Goal: Information Seeking & Learning: Compare options

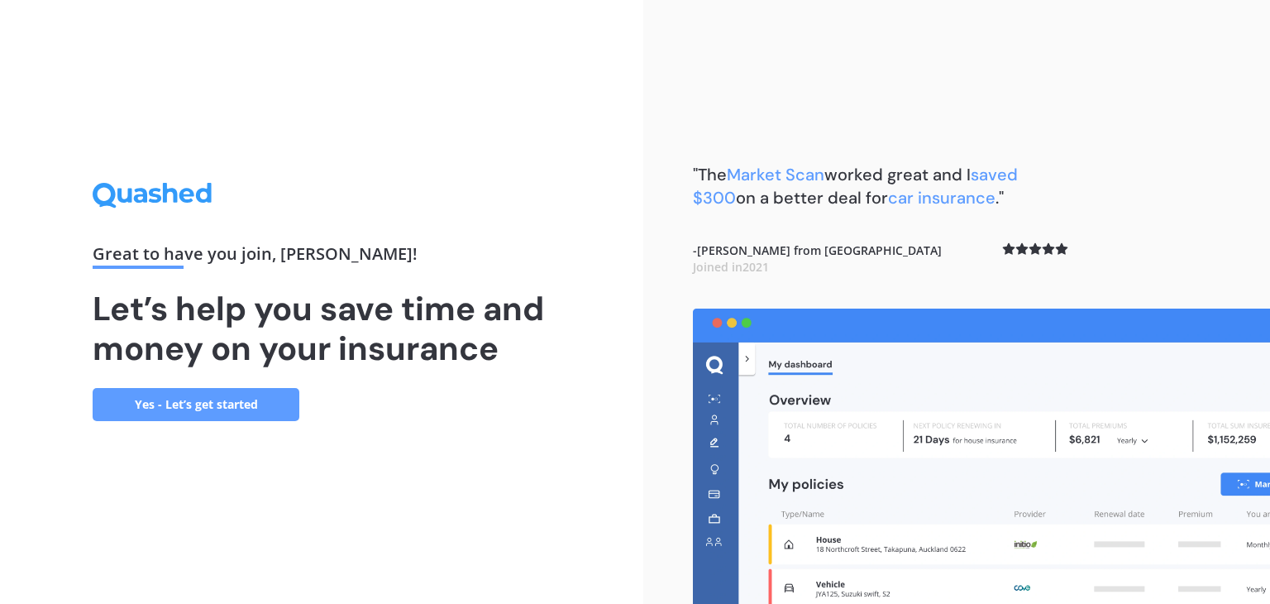
click at [195, 401] on link "Yes - Let’s get started" at bounding box center [196, 404] width 207 height 33
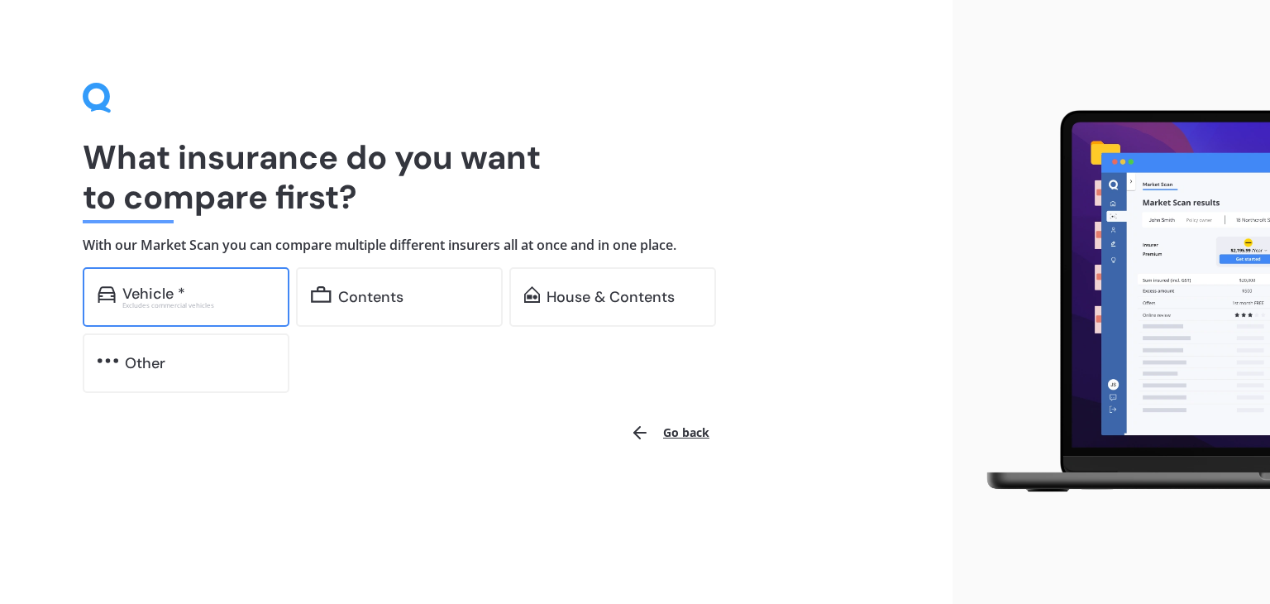
click at [218, 309] on div "Vehicle * Excludes commercial vehicles" at bounding box center [186, 297] width 207 height 60
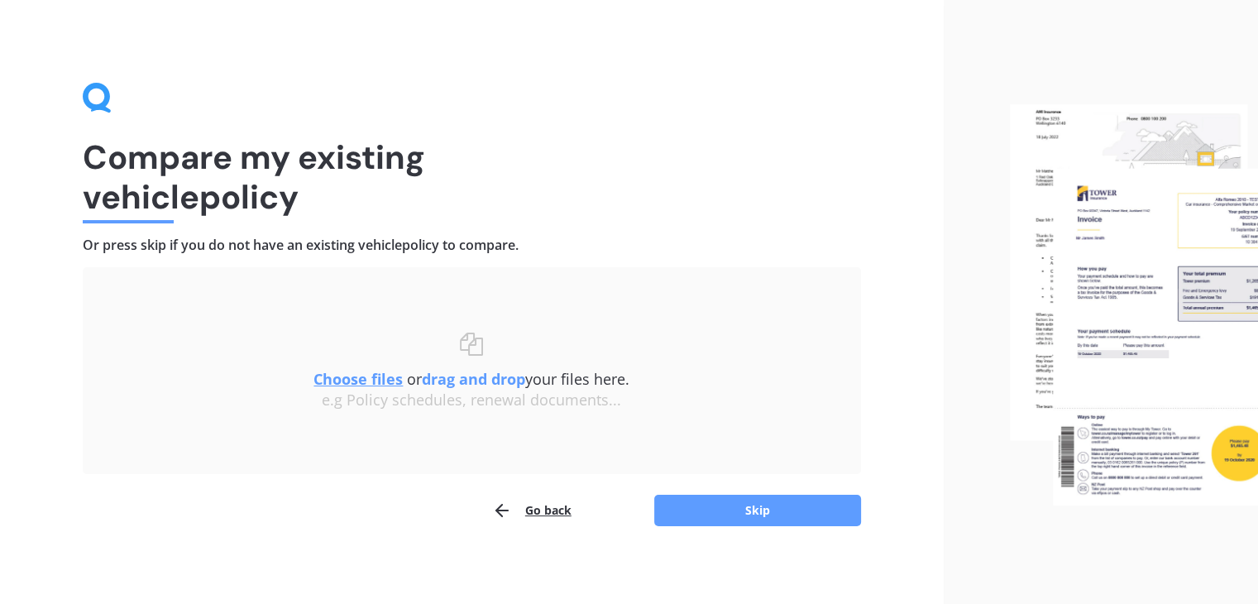
click at [360, 383] on u "Choose files" at bounding box center [357, 379] width 89 height 20
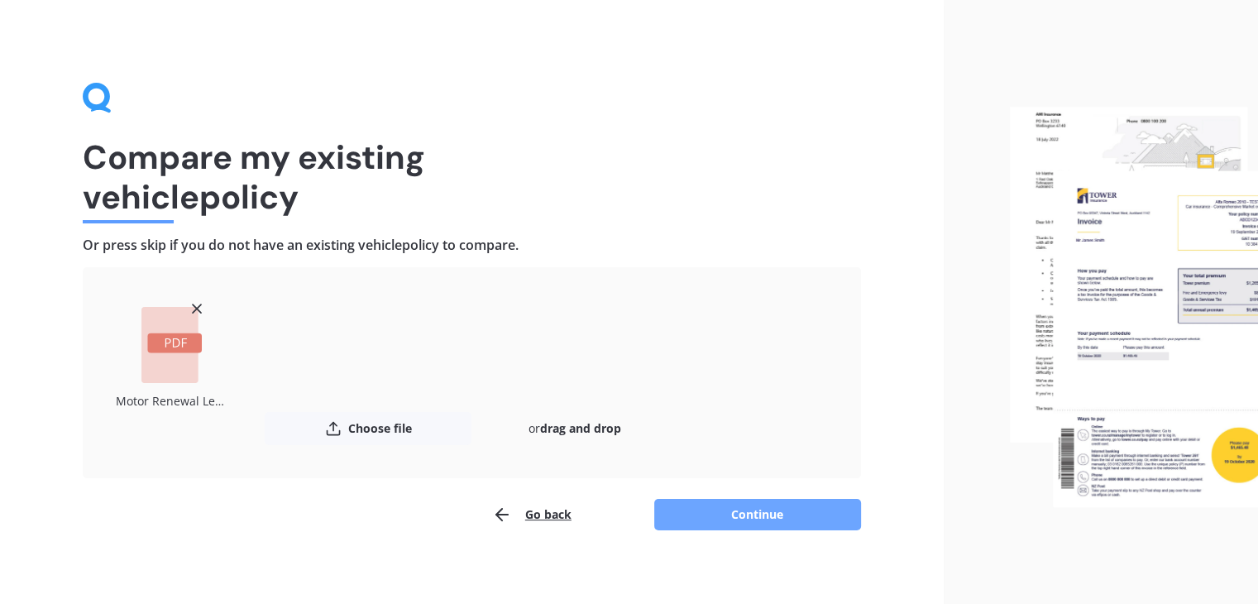
click at [709, 519] on button "Continue" at bounding box center [757, 514] width 207 height 31
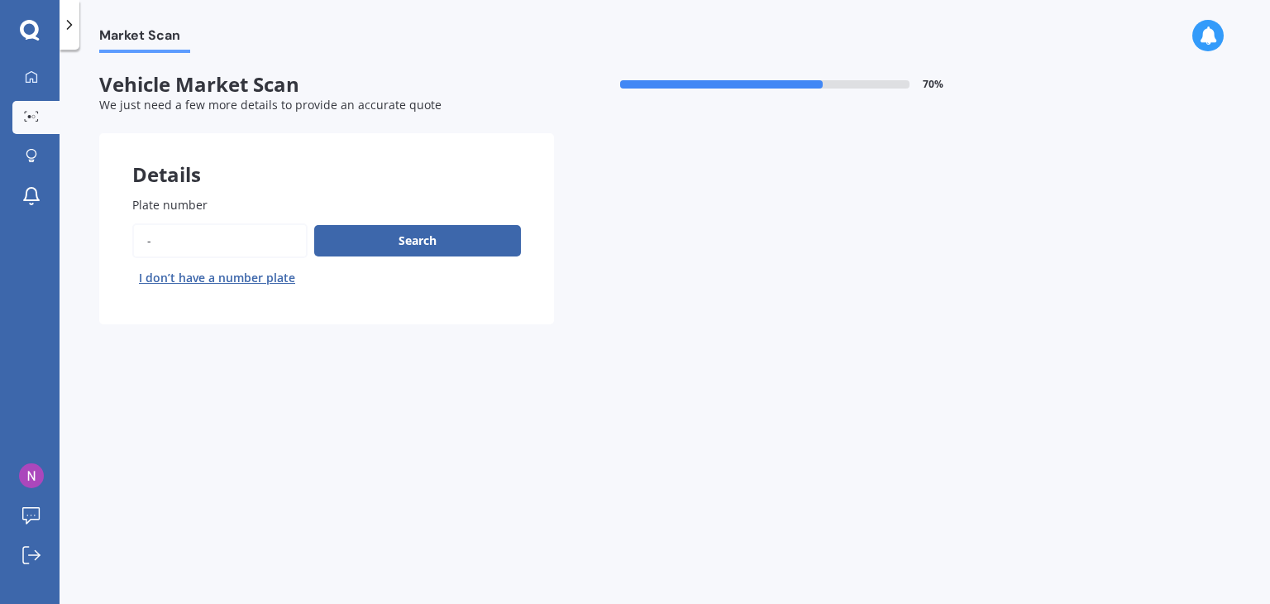
click at [166, 237] on input "Plate number" at bounding box center [219, 240] width 175 height 35
click at [160, 246] on input "Plate number" at bounding box center [219, 240] width 175 height 35
type input "nfe796"
click at [452, 246] on button "Search" at bounding box center [417, 240] width 207 height 31
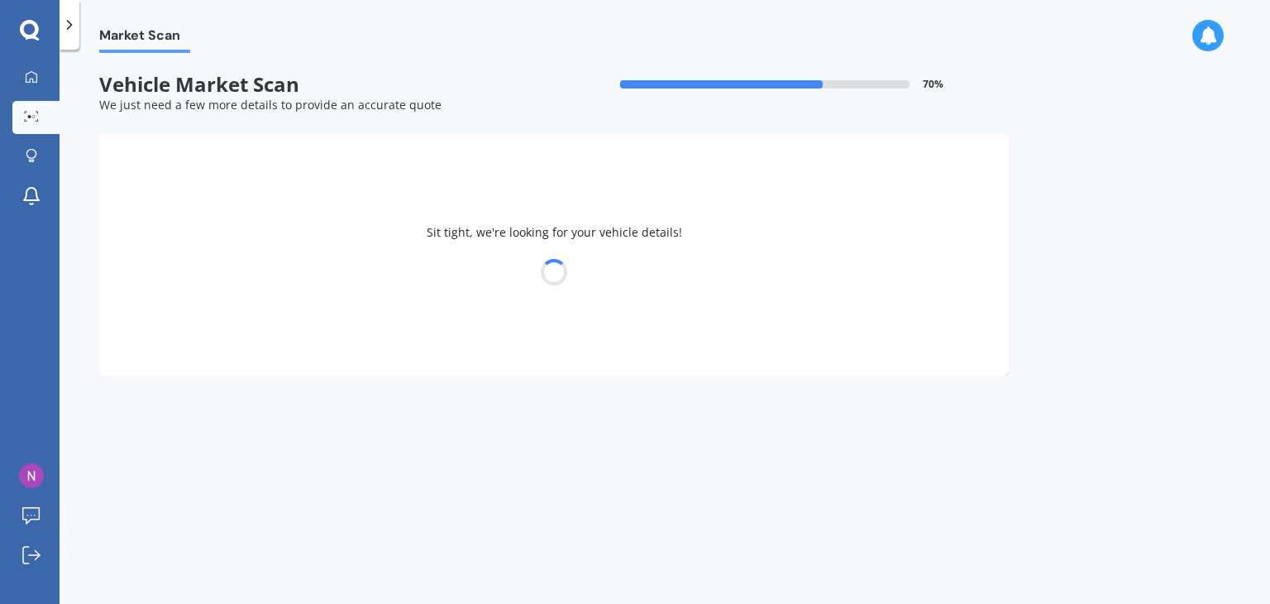
select select "SUBARU"
select select "IMPREZA"
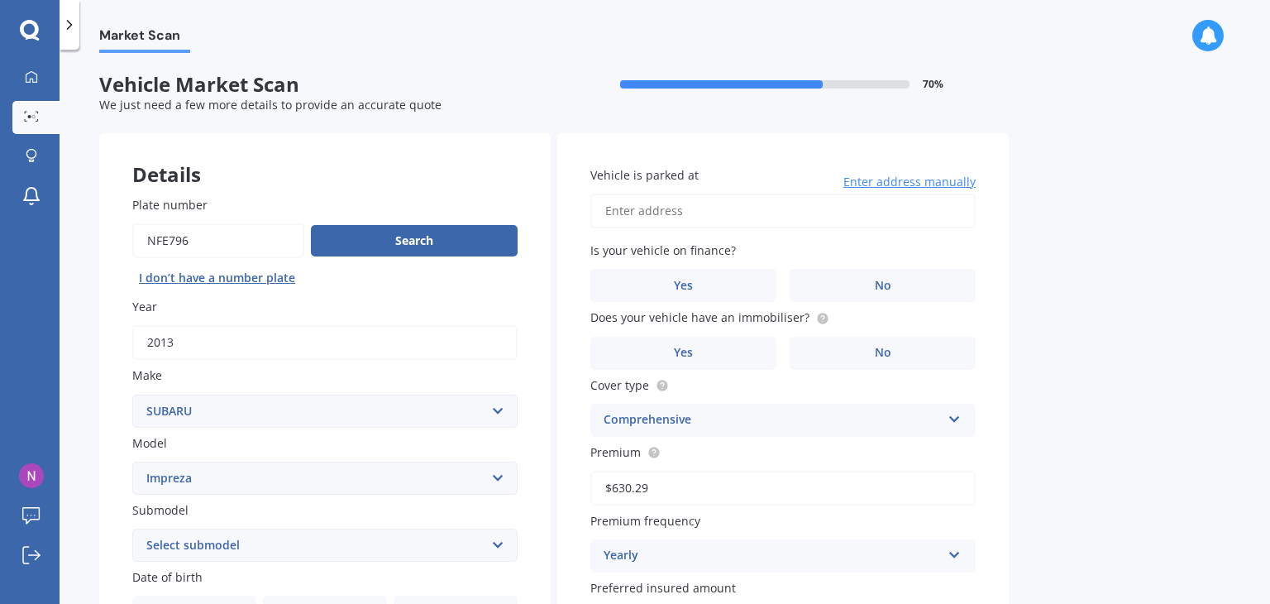
click at [776, 213] on input "Vehicle is parked at" at bounding box center [783, 211] width 385 height 35
type input "[STREET_ADDRESS]"
click at [923, 289] on label "No" at bounding box center [883, 285] width 186 height 33
click at [0, 0] on input "No" at bounding box center [0, 0] width 0 height 0
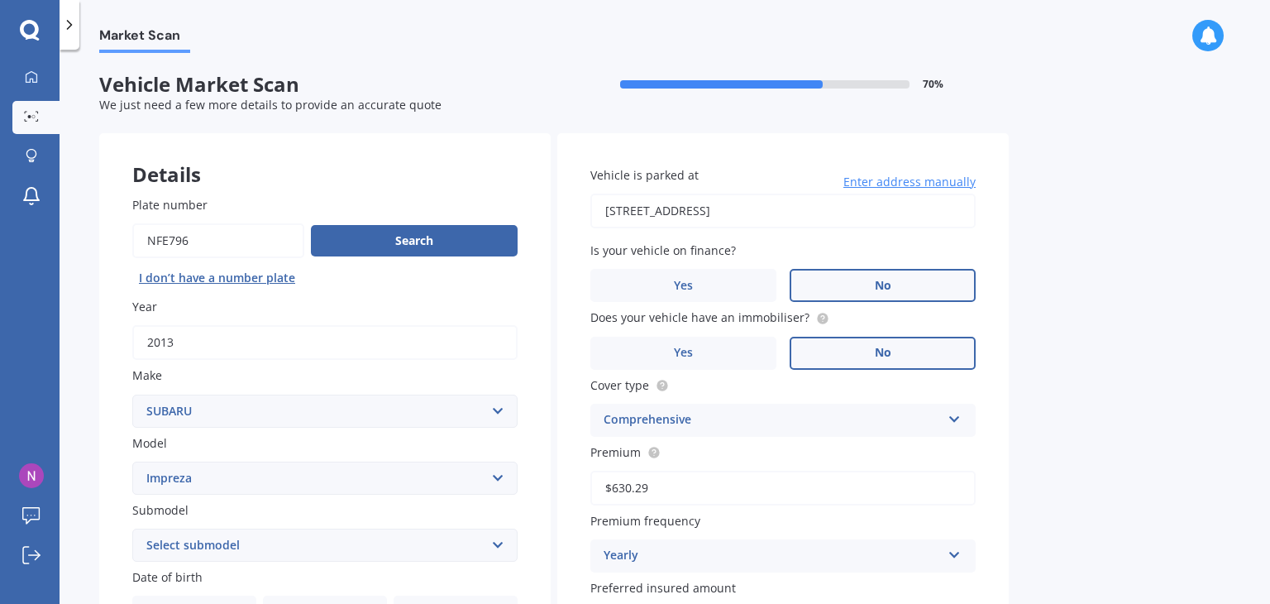
click at [888, 353] on span "No" at bounding box center [883, 353] width 17 height 14
click at [0, 0] on input "No" at bounding box center [0, 0] width 0 height 0
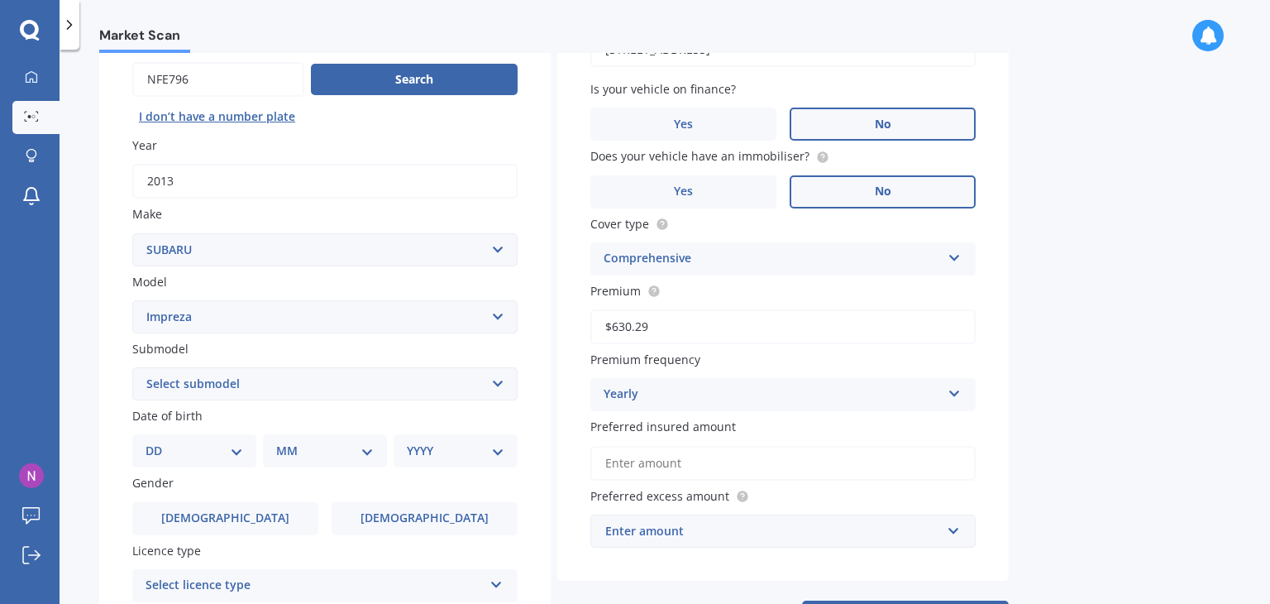
scroll to position [165, 0]
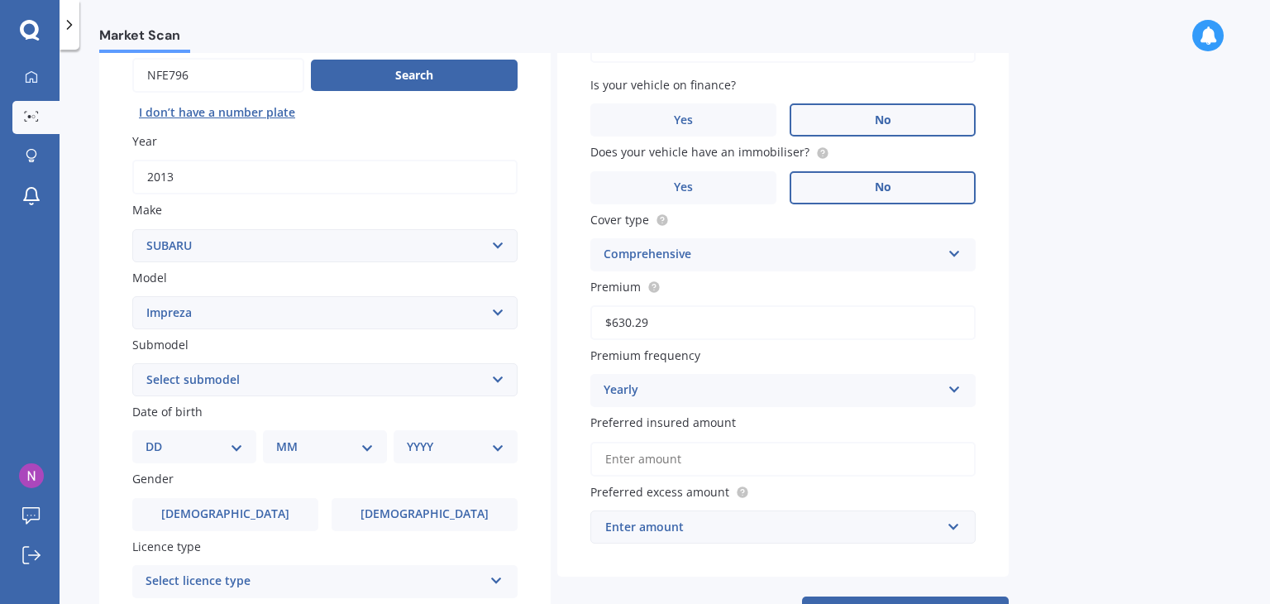
click at [685, 457] on input "Preferred insured amount" at bounding box center [783, 459] width 385 height 35
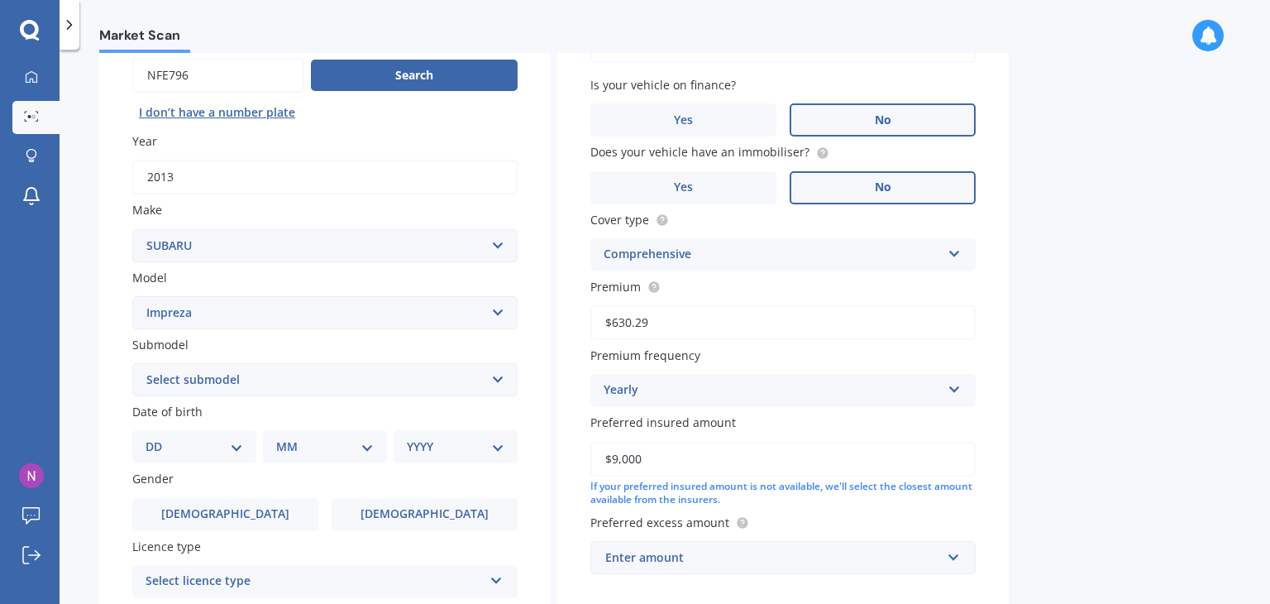
type input "$9,000"
click at [940, 508] on div "Vehicle is parked at [STREET_ADDRESS] Enter address manually Is your vehicle on…" at bounding box center [783, 288] width 452 height 640
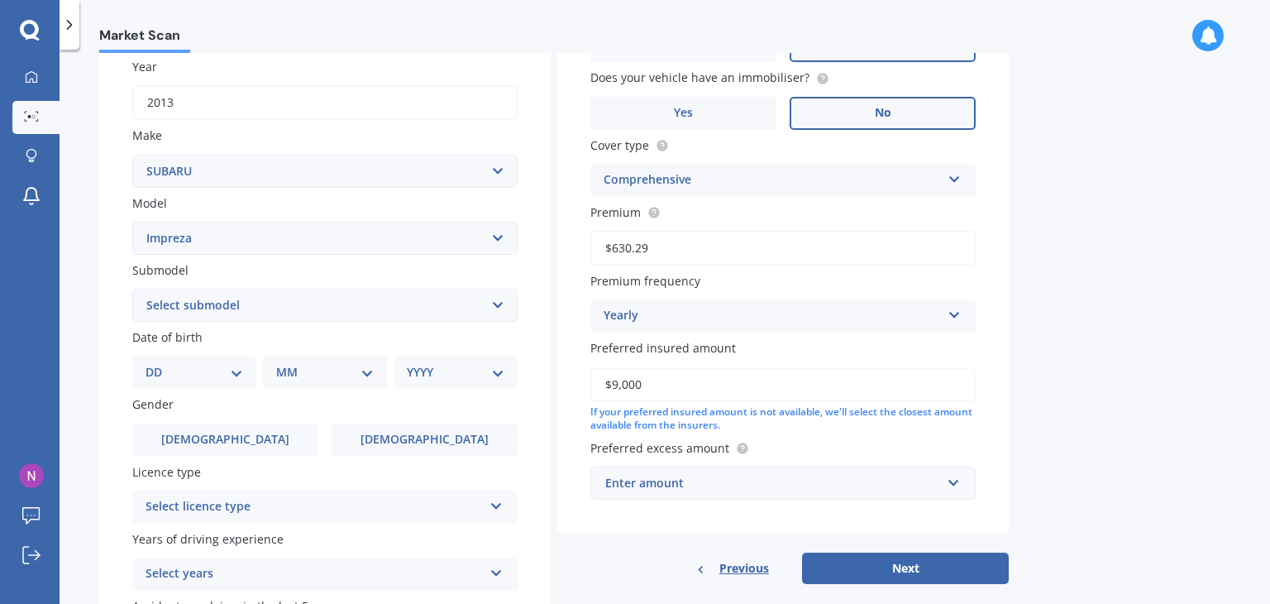
scroll to position [371, 0]
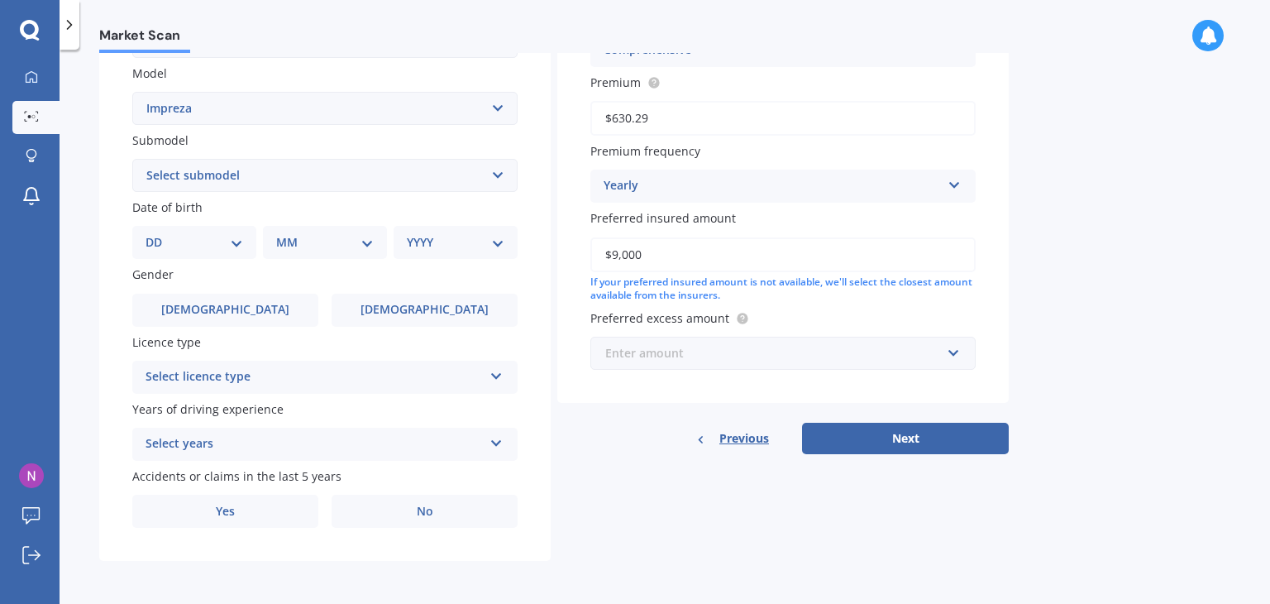
click at [959, 345] on input "text" at bounding box center [777, 352] width 371 height 31
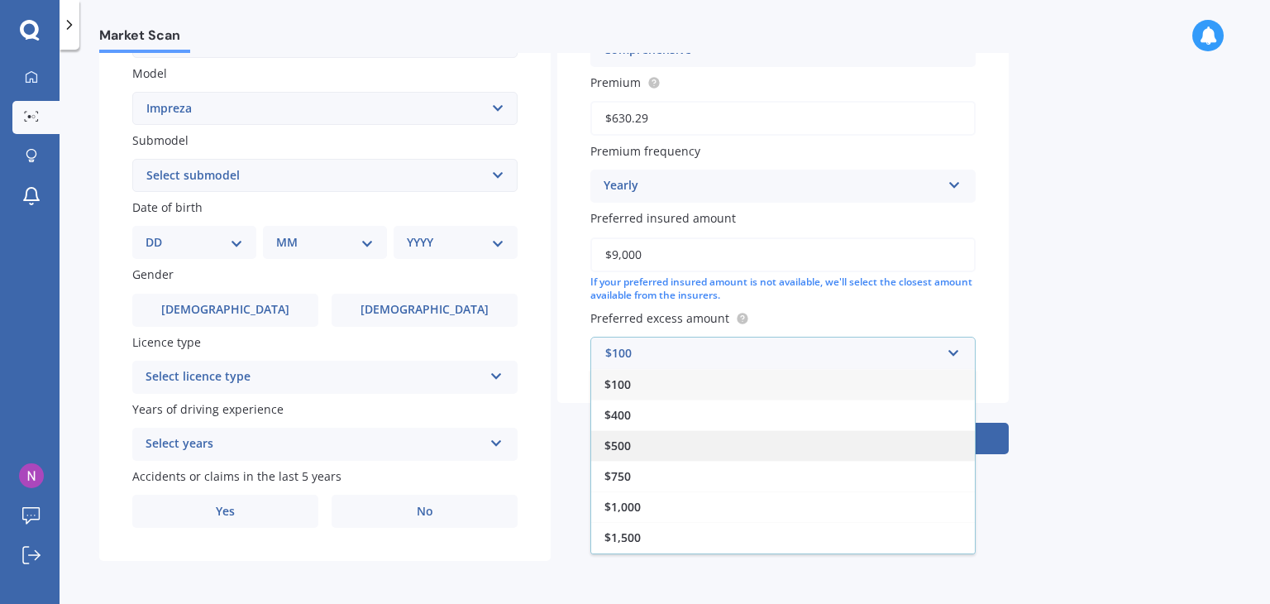
click at [641, 442] on div "$500" at bounding box center [783, 445] width 384 height 31
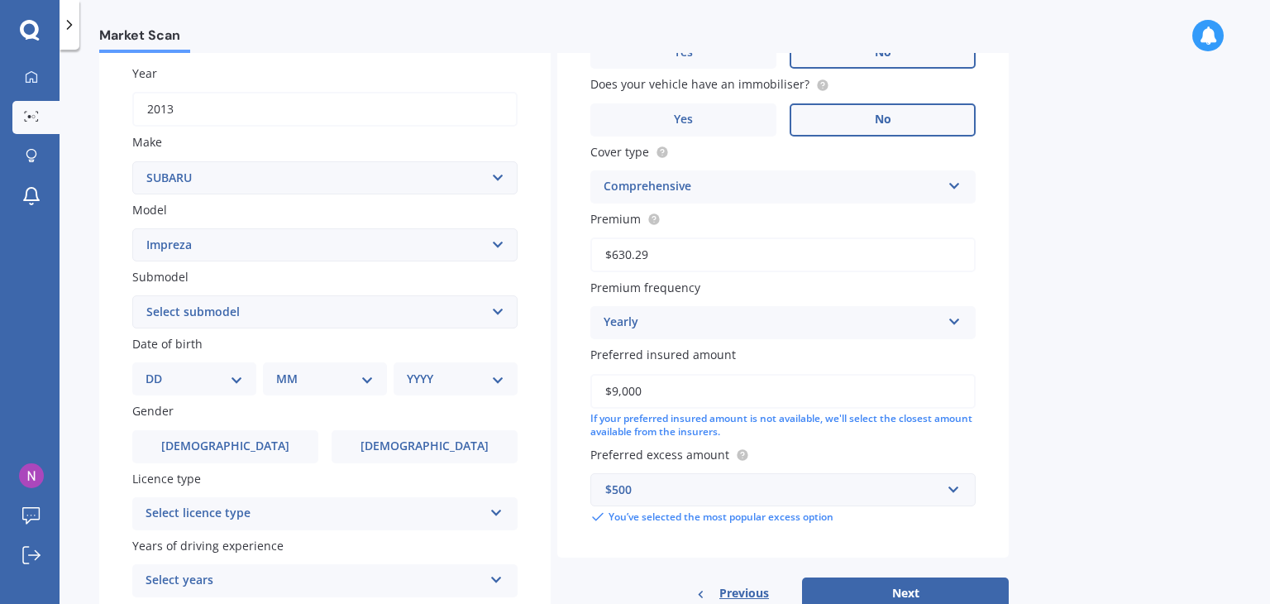
scroll to position [205, 0]
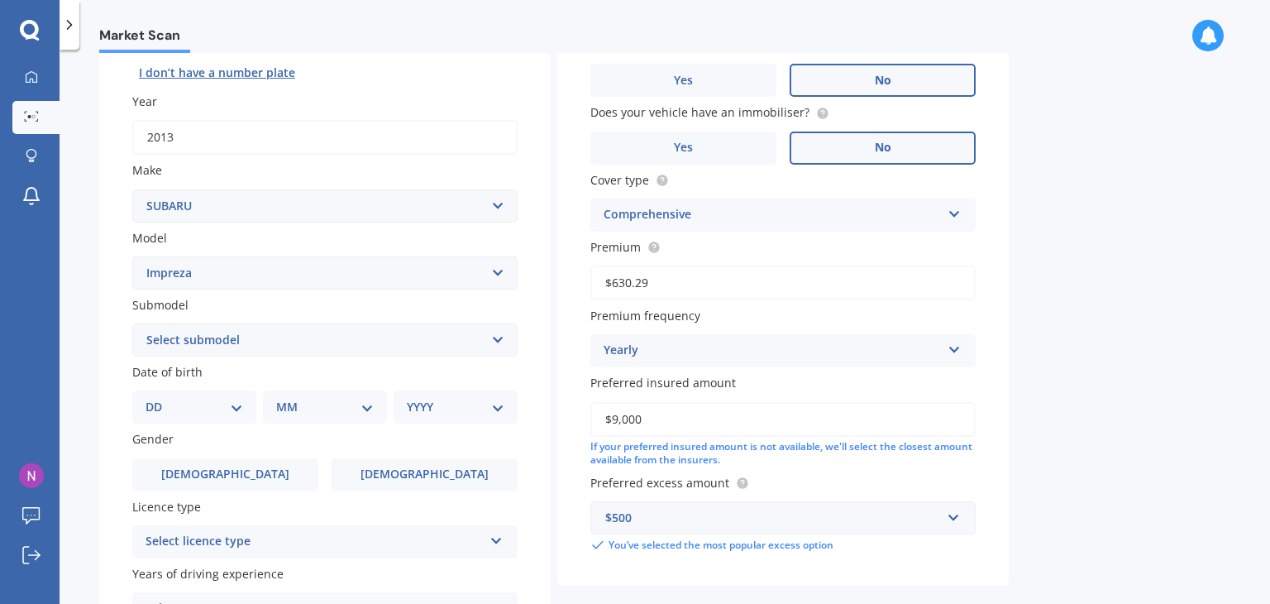
click at [236, 348] on select "Select submodel (All other turbo) 2.0i 2.0i Luxury 2.0i S Edition 2.0R 2.0R Spo…" at bounding box center [324, 339] width 385 height 33
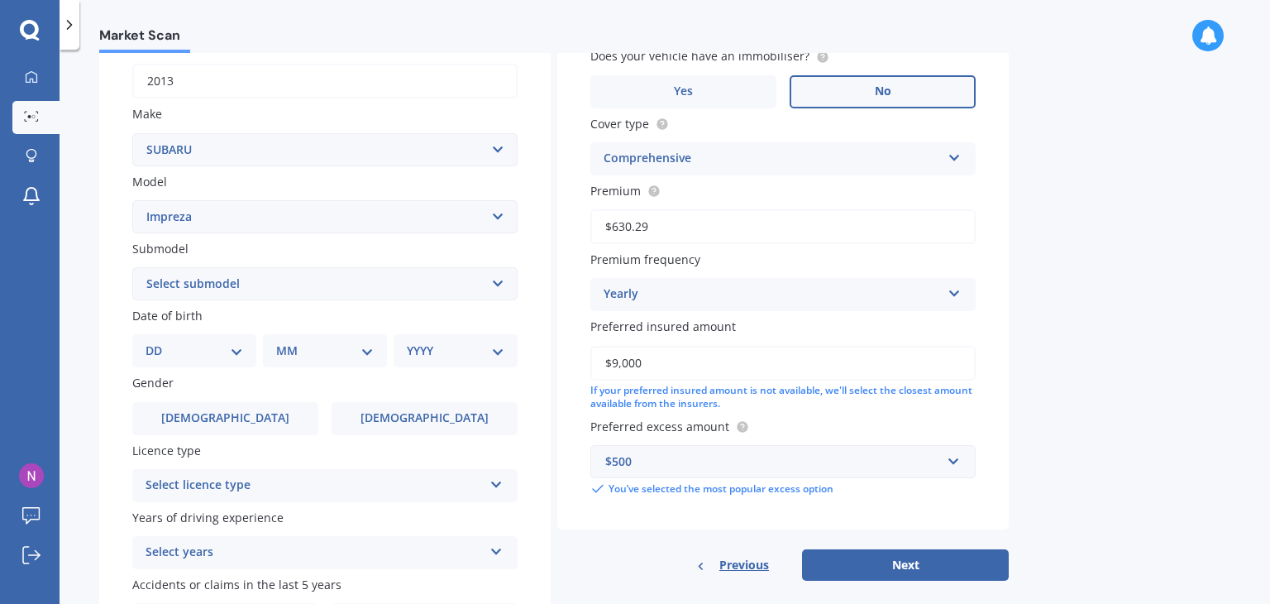
scroll to position [288, 0]
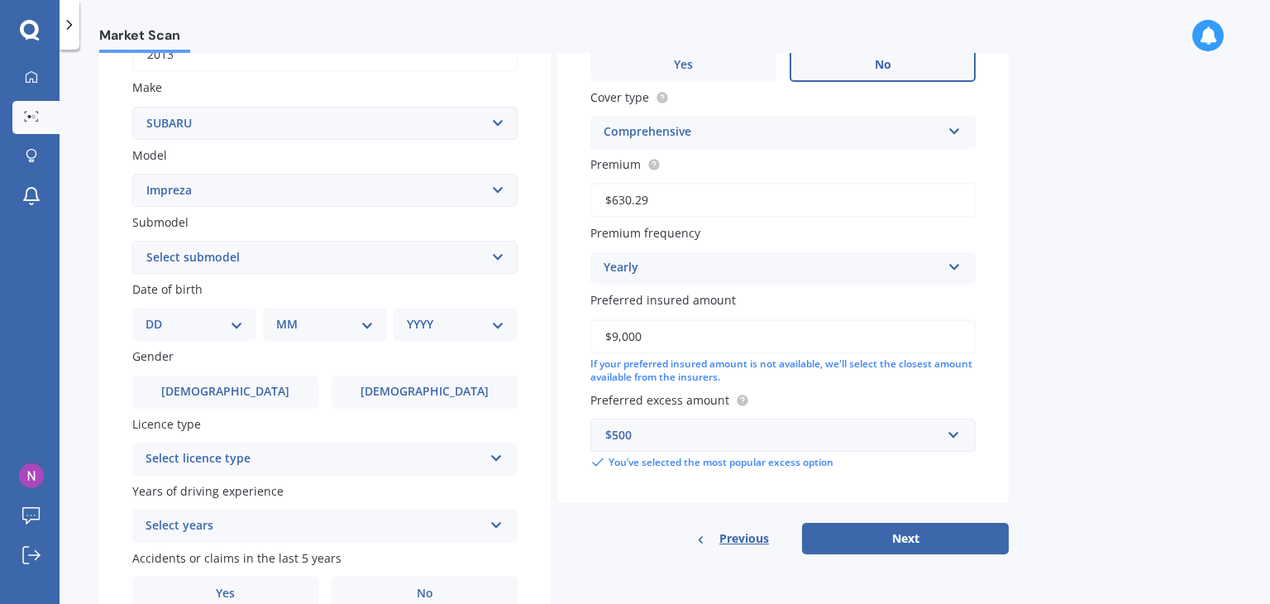
click at [205, 255] on select "Select submodel (All other turbo) 2.0i 2.0i Luxury 2.0i S Edition 2.0R 2.0R Spo…" at bounding box center [324, 257] width 385 height 33
select select "XV PETROL 4WD"
click at [132, 241] on select "Select submodel (All other turbo) 2.0i 2.0i Luxury 2.0i S Edition 2.0R 2.0R Spo…" at bounding box center [324, 257] width 385 height 33
click at [183, 322] on select "DD 01 02 03 04 05 06 07 08 09 10 11 12 13 14 15 16 17 18 19 20 21 22 23 24 25 2…" at bounding box center [195, 324] width 98 height 18
select select "05"
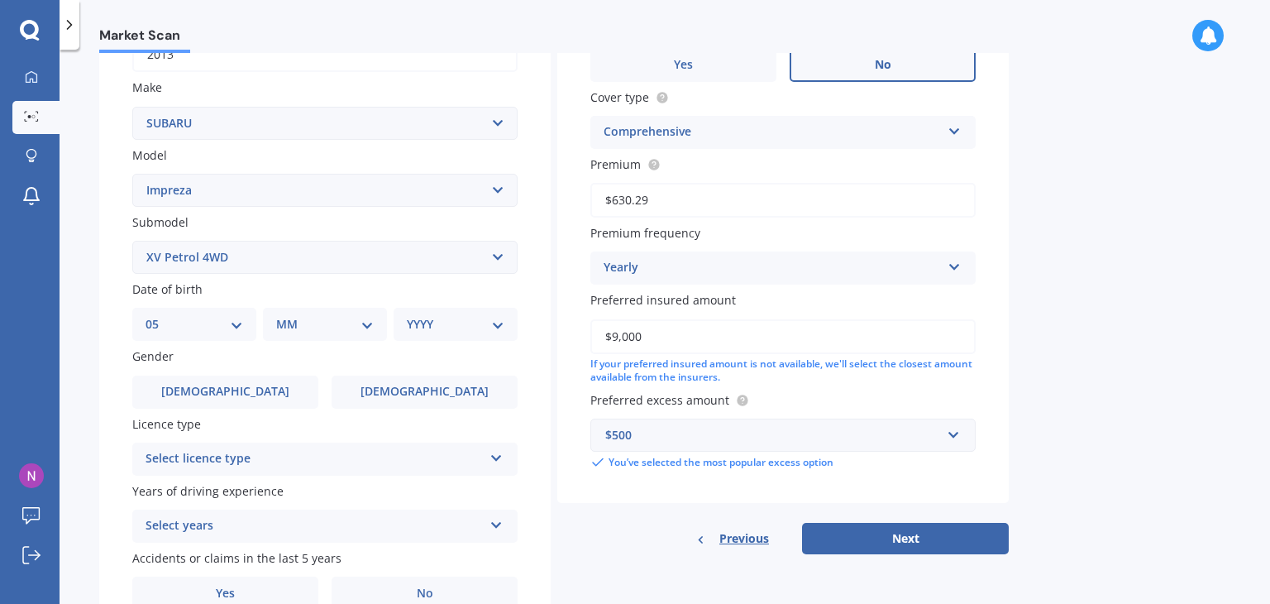
click at [159, 315] on select "DD 01 02 03 04 05 06 07 08 09 10 11 12 13 14 15 16 17 18 19 20 21 22 23 24 25 2…" at bounding box center [195, 324] width 98 height 18
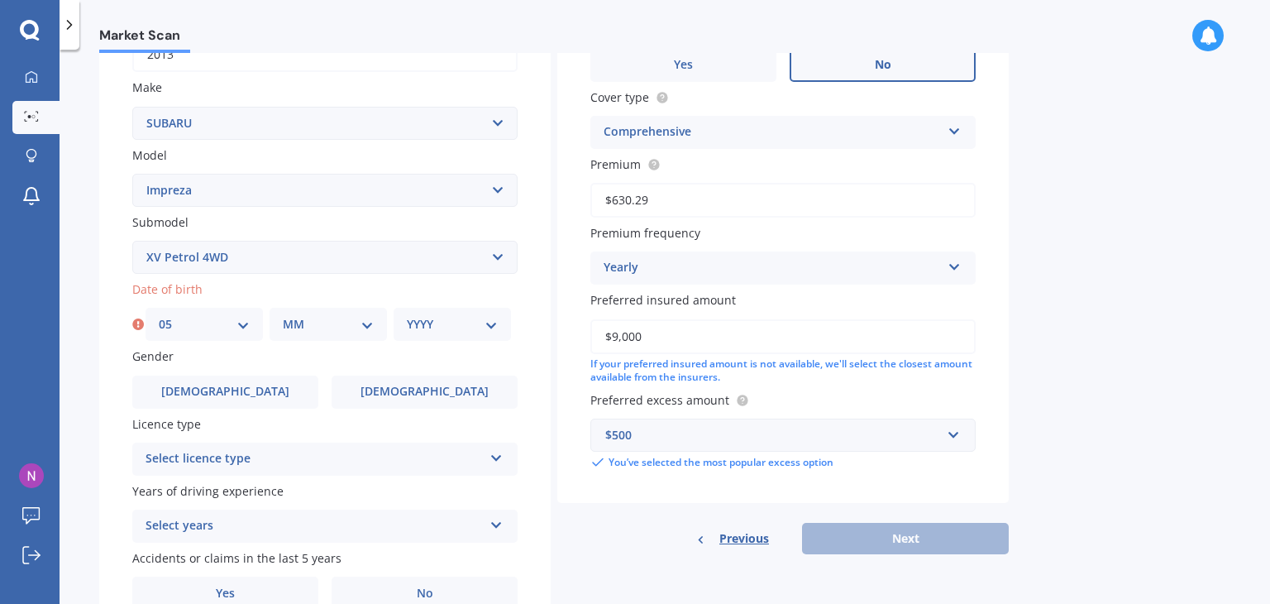
click at [302, 322] on select "MM 01 02 03 04 05 06 07 08 09 10 11 12" at bounding box center [328, 324] width 91 height 18
select select "07"
click at [283, 315] on select "MM 01 02 03 04 05 06 07 08 09 10 11 12" at bounding box center [328, 324] width 91 height 18
click at [419, 318] on select "YYYY 2025 2024 2023 2022 2021 2020 2019 2018 2017 2016 2015 2014 2013 2012 2011…" at bounding box center [452, 324] width 91 height 18
select select "1985"
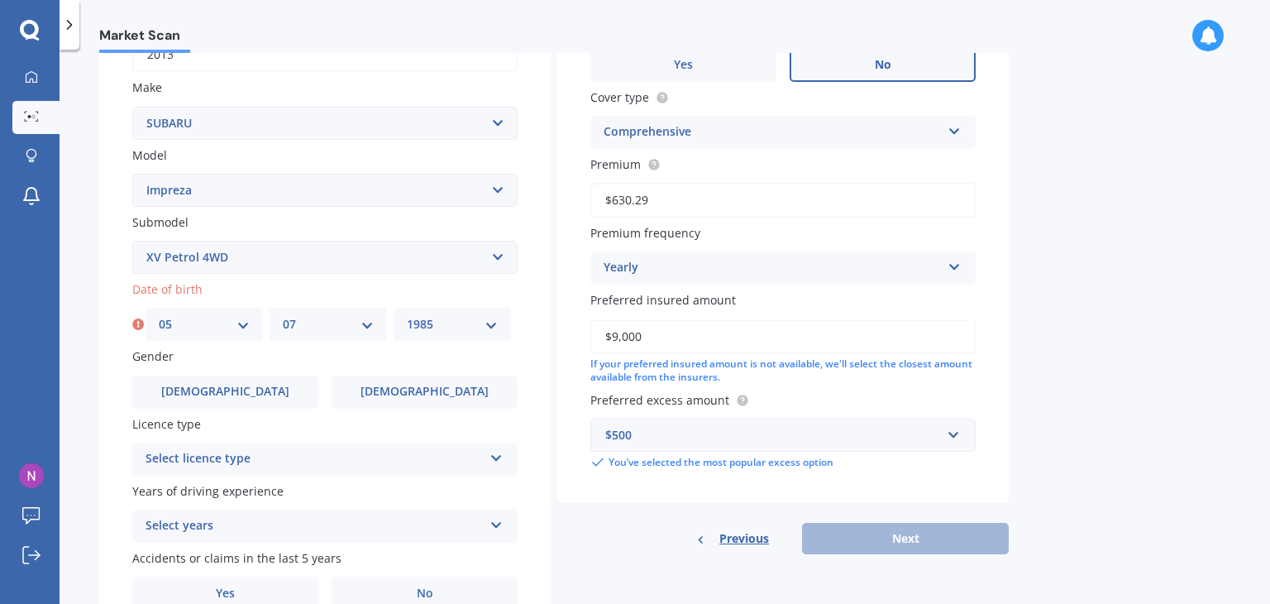
click at [407, 315] on select "YYYY 2025 2024 2023 2022 2021 2020 2019 2018 2017 2016 2015 2014 2013 2012 2011…" at bounding box center [452, 324] width 91 height 18
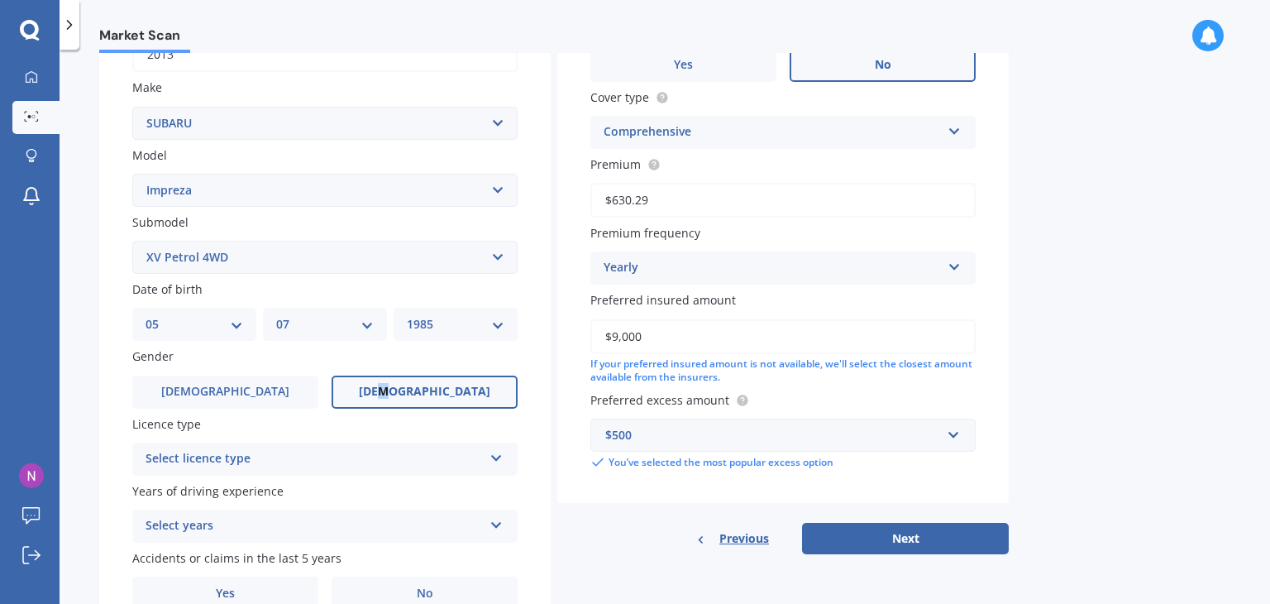
click at [432, 385] on span "[DEMOGRAPHIC_DATA]" at bounding box center [425, 392] width 132 height 14
click at [281, 453] on div "Select licence type" at bounding box center [314, 459] width 337 height 20
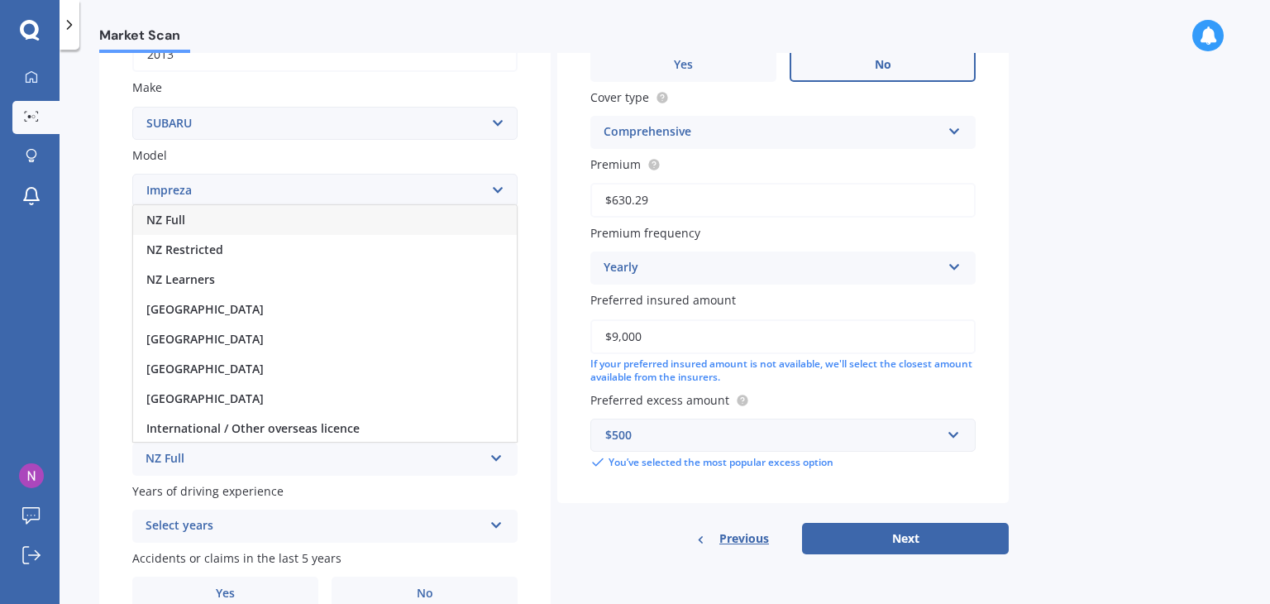
click at [191, 222] on div "NZ Full" at bounding box center [325, 220] width 384 height 30
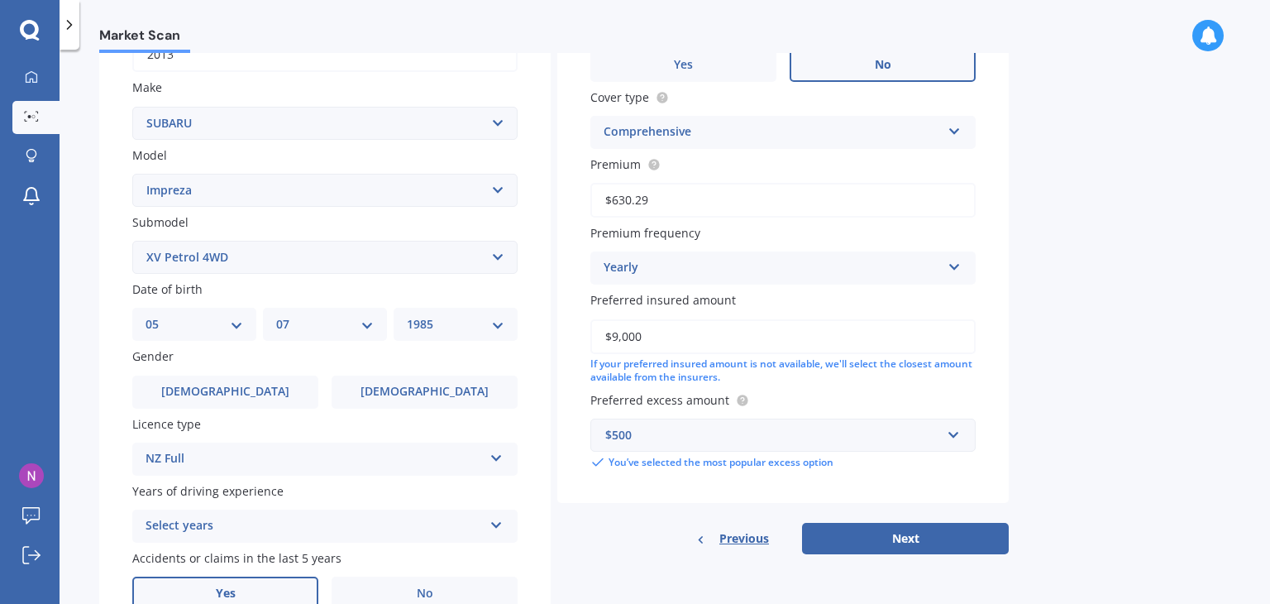
scroll to position [371, 0]
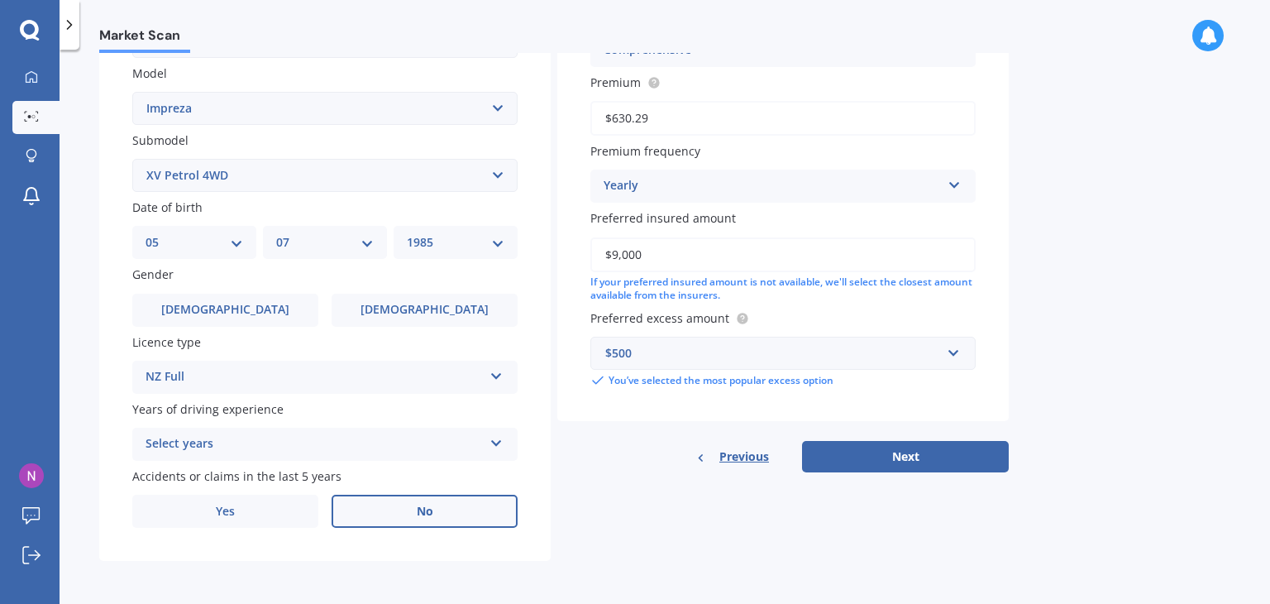
click at [428, 508] on span "No" at bounding box center [425, 512] width 17 height 14
click at [0, 0] on input "No" at bounding box center [0, 0] width 0 height 0
click at [497, 453] on div "Select years 5 or more years 4 years 3 years 2 years 1 year" at bounding box center [324, 444] width 385 height 33
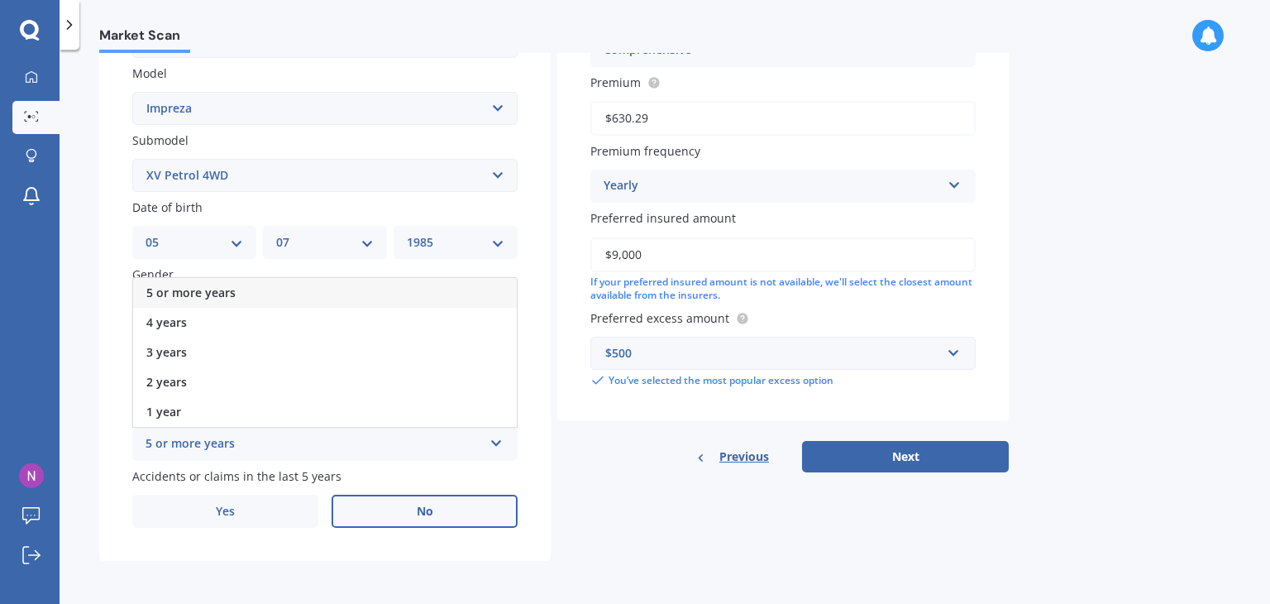
click at [179, 295] on span "5 or more years" at bounding box center [190, 293] width 89 height 16
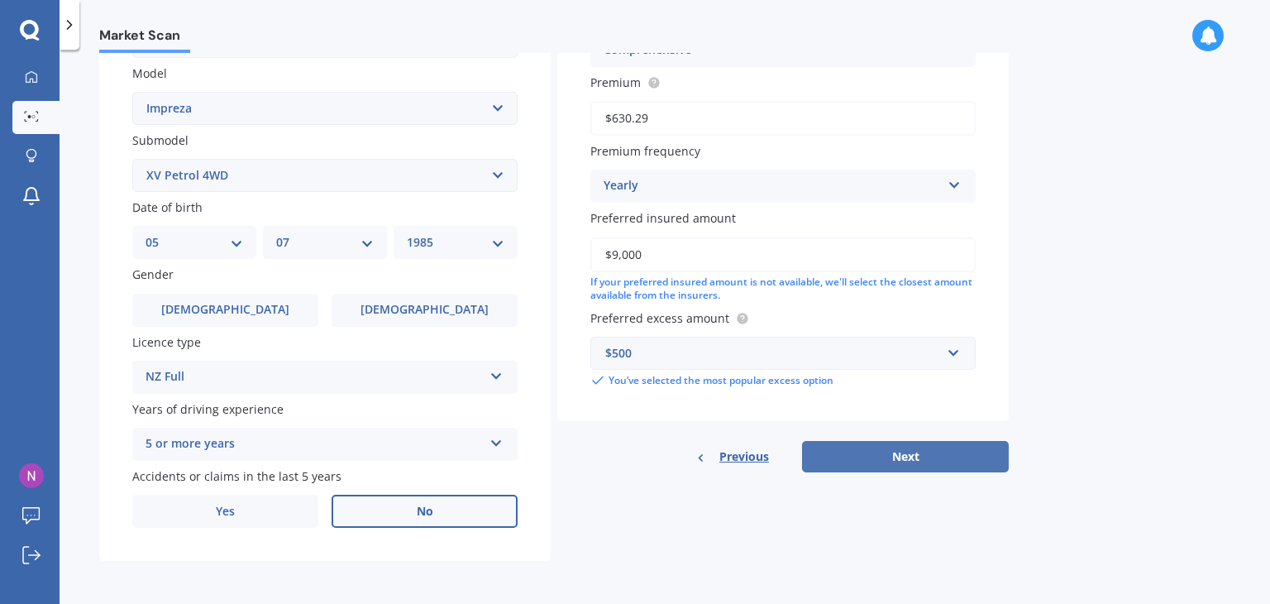
click at [936, 451] on button "Next" at bounding box center [905, 456] width 207 height 31
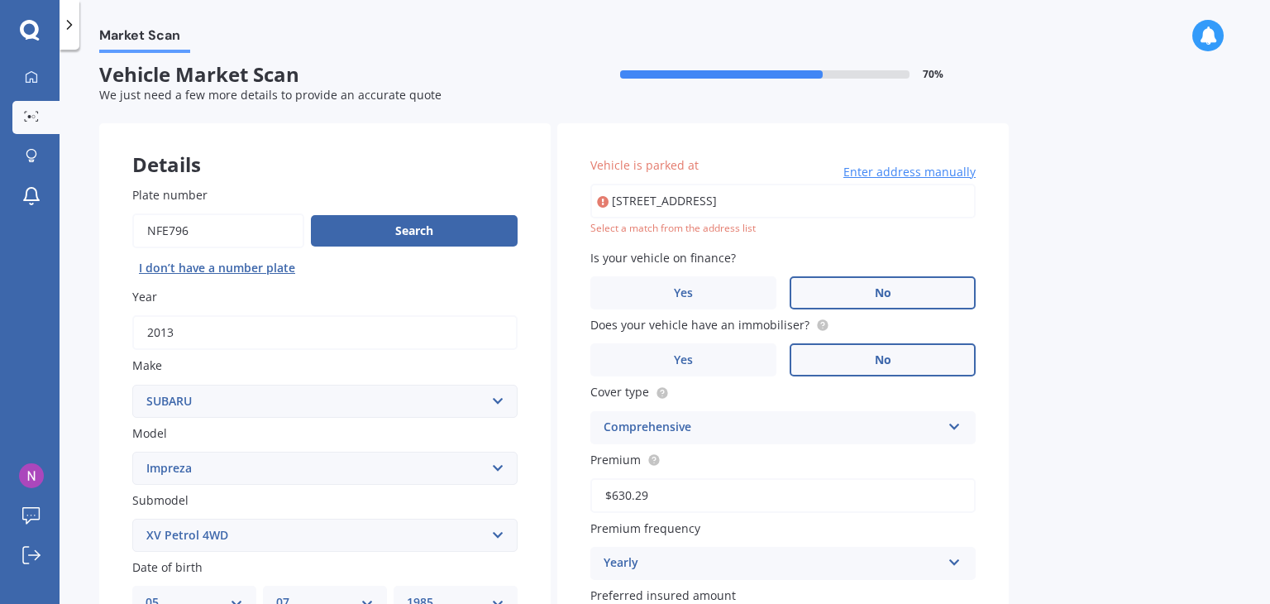
scroll to position [0, 0]
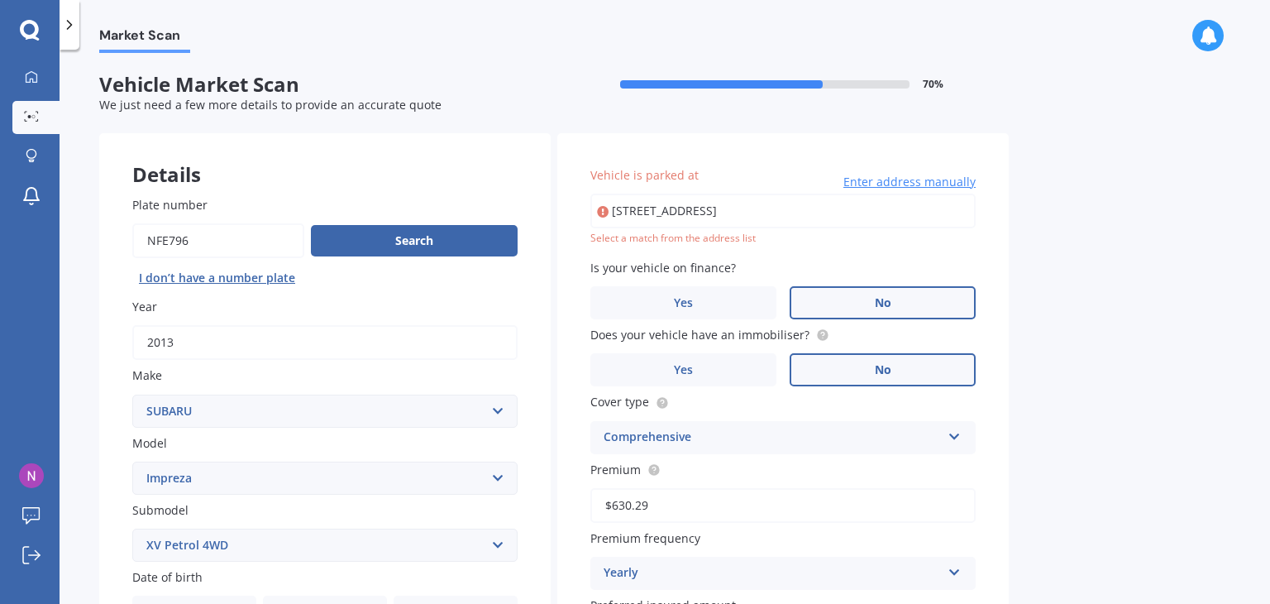
click at [920, 217] on input "[STREET_ADDRESS]" at bounding box center [783, 211] width 385 height 35
click at [916, 222] on input "[STREET_ADDRESS]" at bounding box center [783, 211] width 385 height 35
type input "[STREET_ADDRESS]"
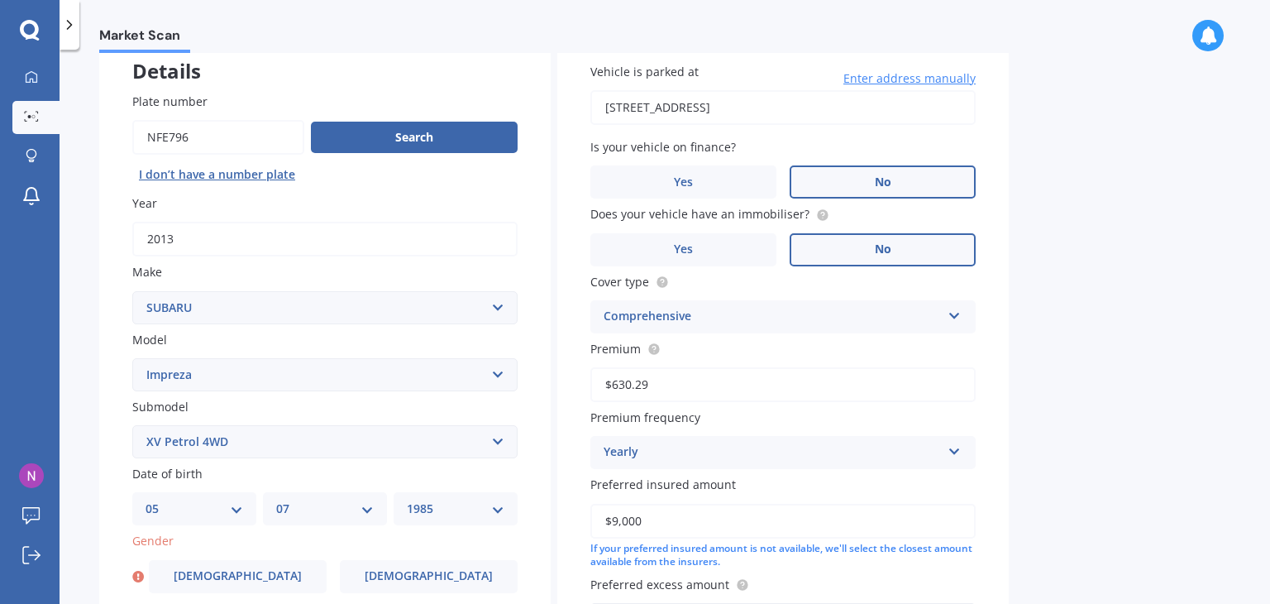
scroll to position [371, 0]
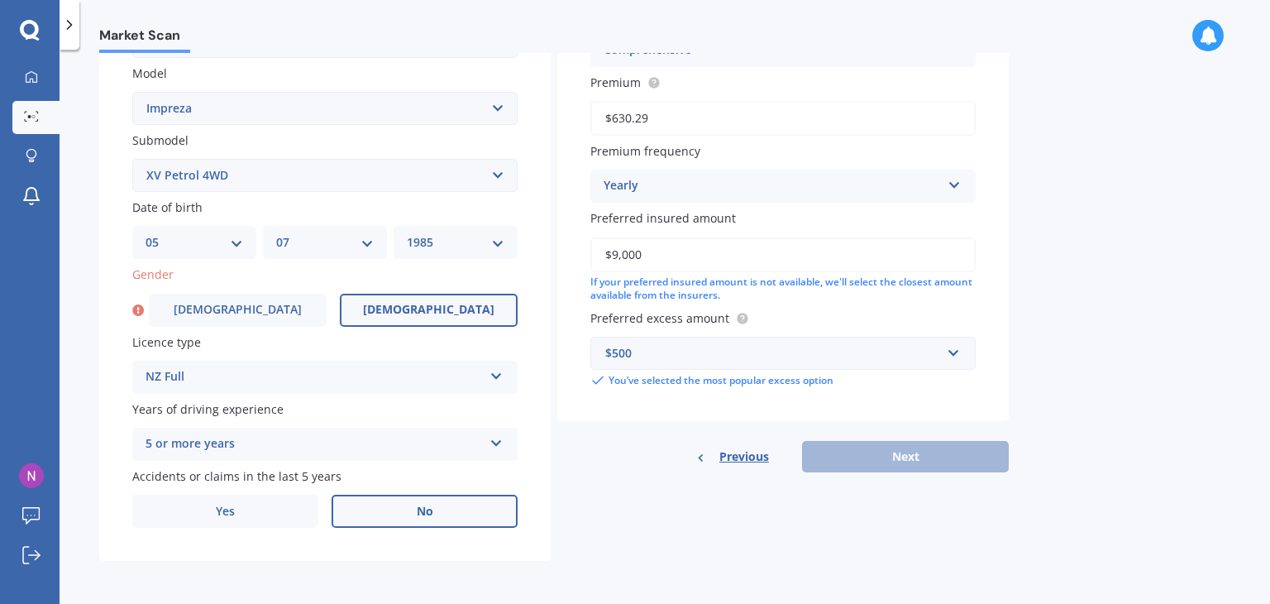
drag, startPoint x: 398, startPoint y: 309, endPoint x: 749, endPoint y: 357, distance: 354.0
click at [399, 309] on label "[DEMOGRAPHIC_DATA]" at bounding box center [429, 310] width 178 height 33
click at [0, 0] on input "[DEMOGRAPHIC_DATA]" at bounding box center [0, 0] width 0 height 0
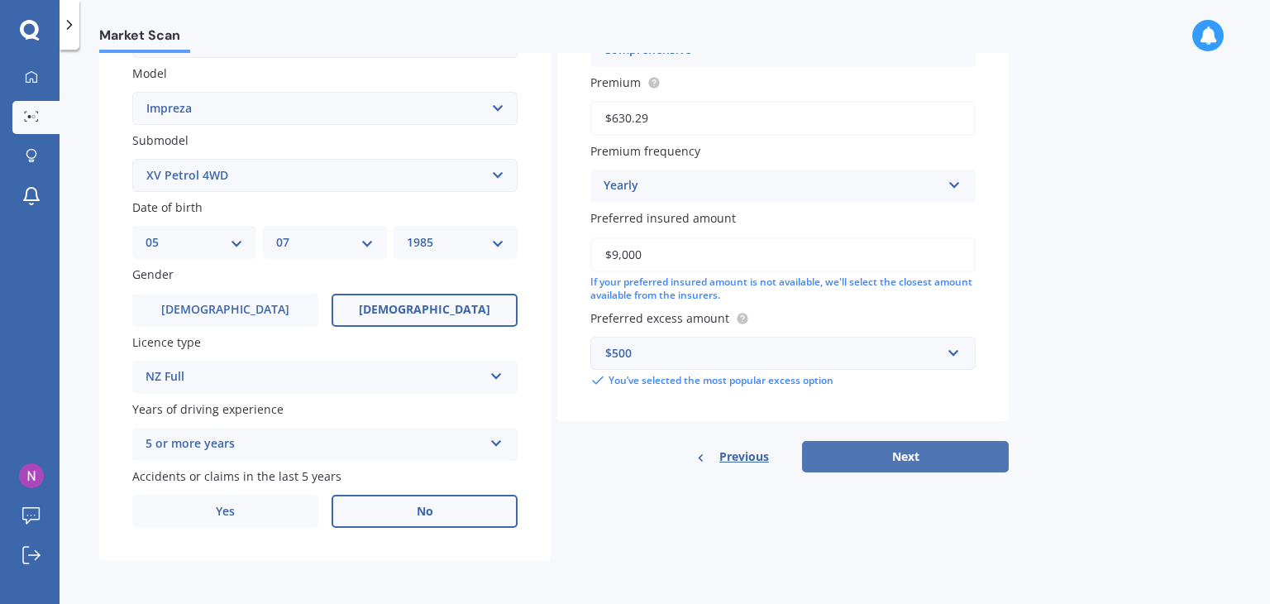
click at [999, 457] on button "Next" at bounding box center [905, 456] width 207 height 31
select select "05"
select select "07"
select select "1985"
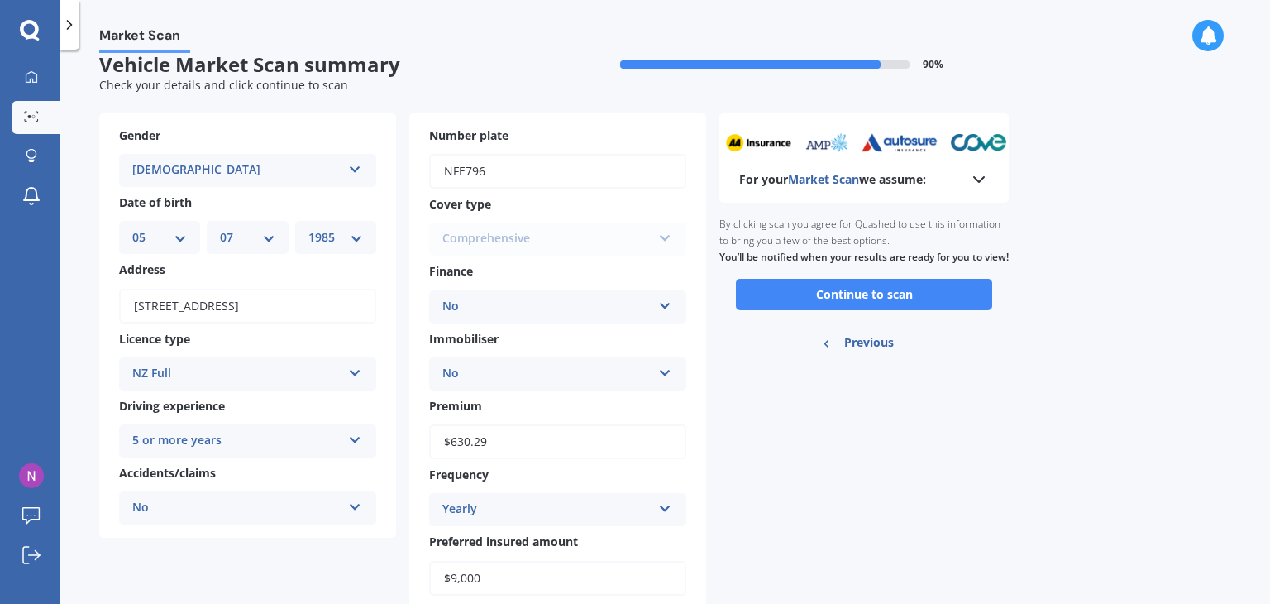
scroll to position [0, 0]
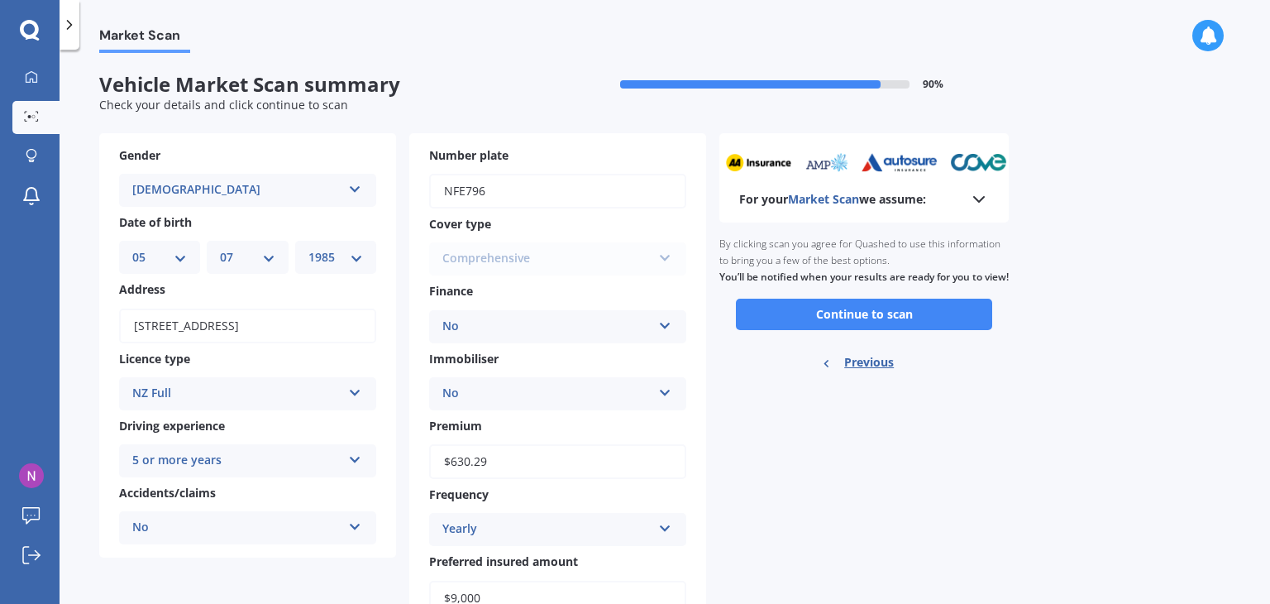
click at [982, 199] on polyline at bounding box center [979, 199] width 10 height 5
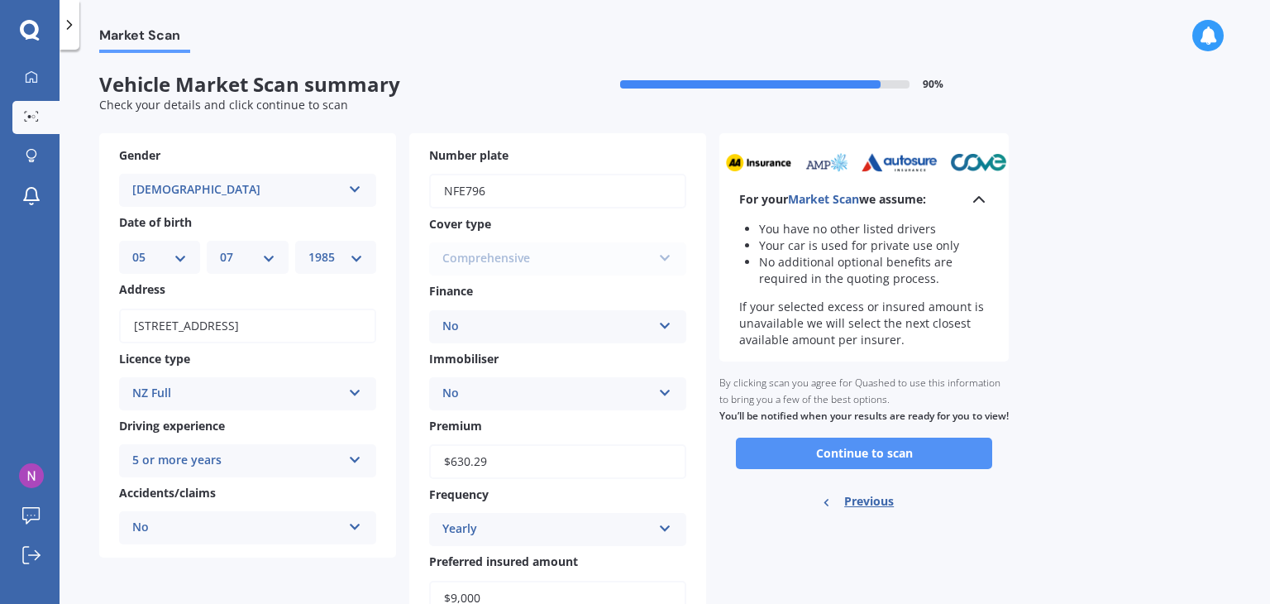
click at [940, 469] on button "Continue to scan" at bounding box center [864, 453] width 256 height 31
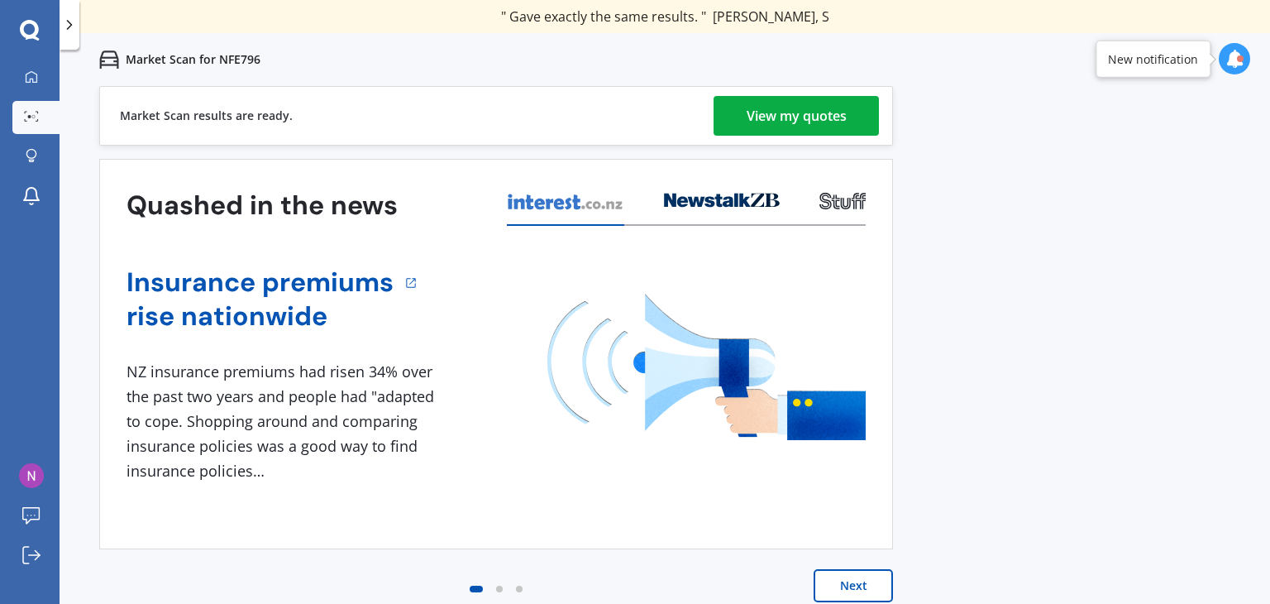
click at [758, 113] on div "View my quotes" at bounding box center [797, 116] width 100 height 40
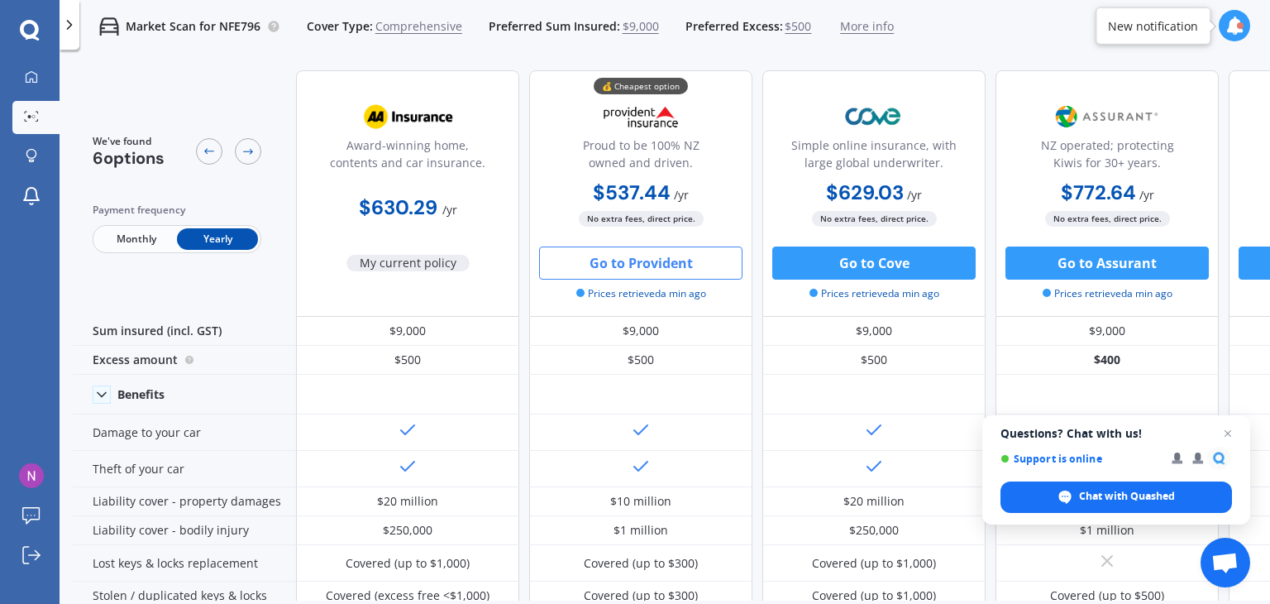
drag, startPoint x: 657, startPoint y: 262, endPoint x: 634, endPoint y: 254, distance: 24.6
click at [634, 254] on button "Go to Provident" at bounding box center [640, 262] width 203 height 33
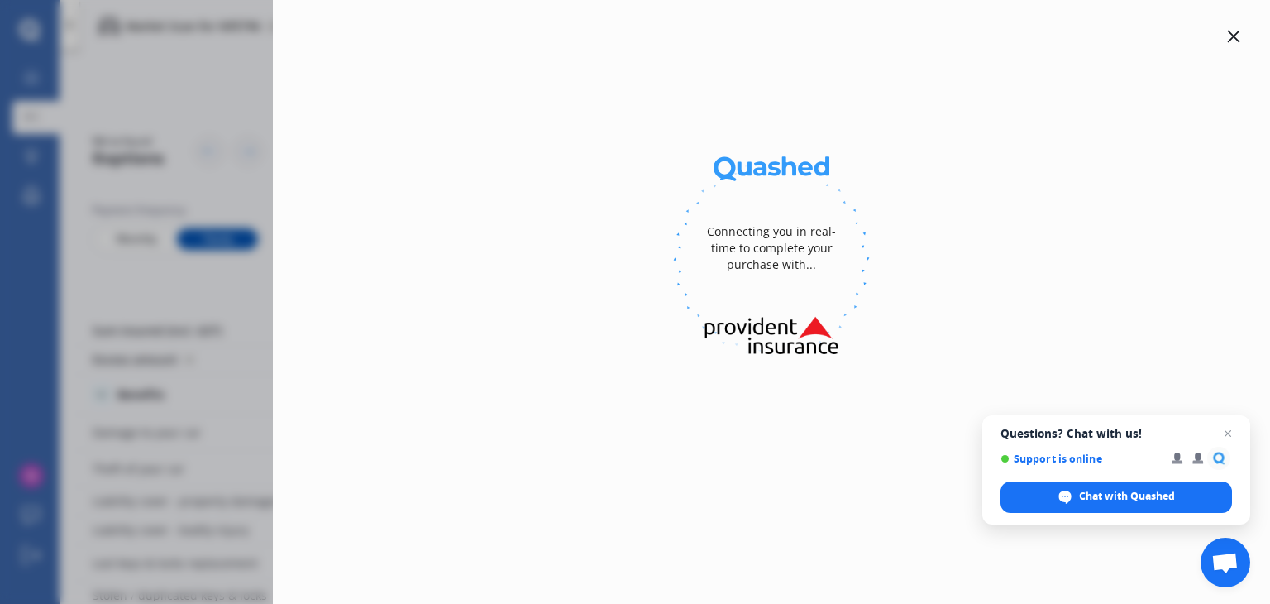
select select "full"
select select "[STREET_ADDRESS]"
select select "SUBARU"
select select "IMPREZA"
select select "NO"
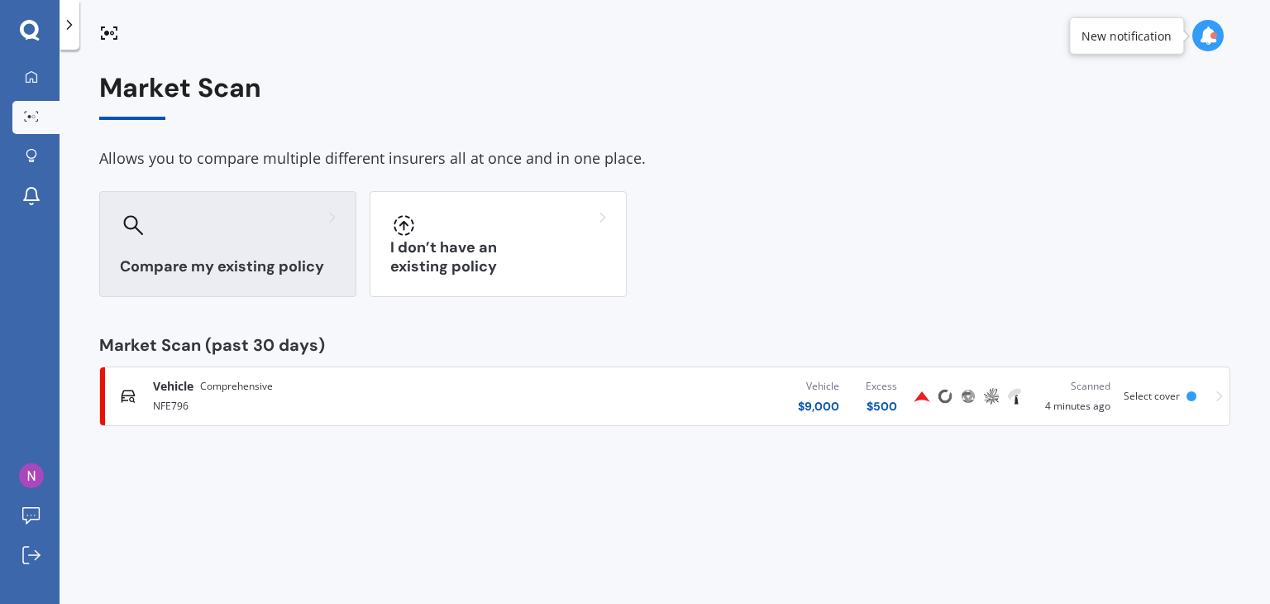
click at [172, 246] on div "Compare my existing policy" at bounding box center [227, 244] width 257 height 106
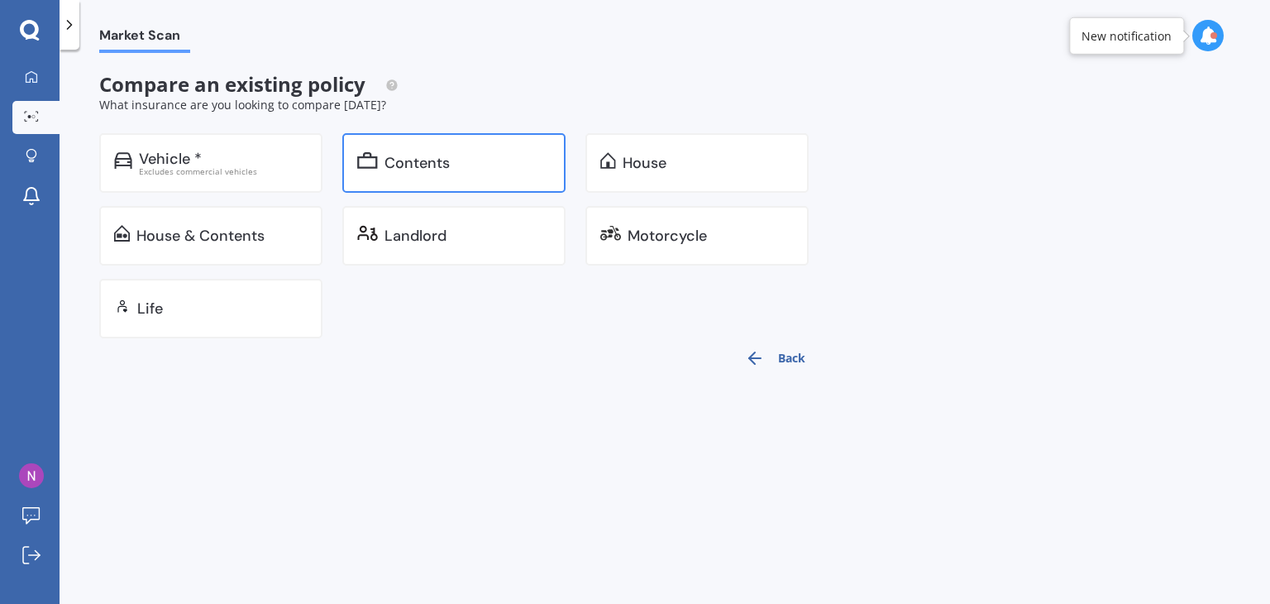
click at [508, 179] on div "Contents" at bounding box center [453, 163] width 223 height 60
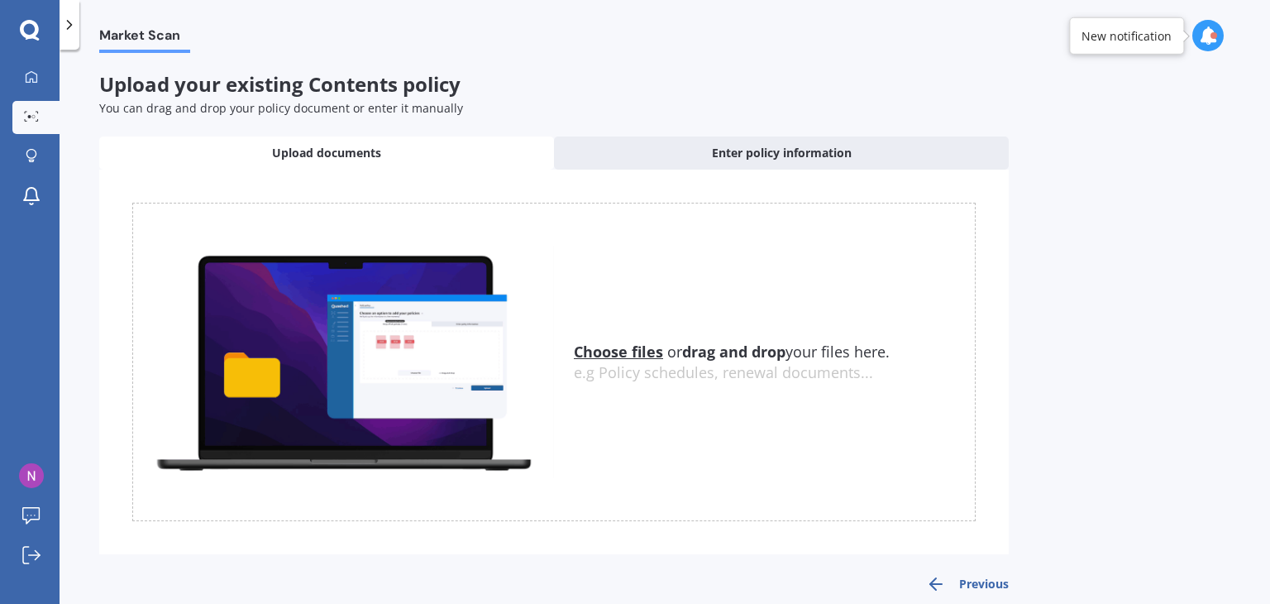
click at [639, 347] on u "Choose files" at bounding box center [618, 352] width 89 height 20
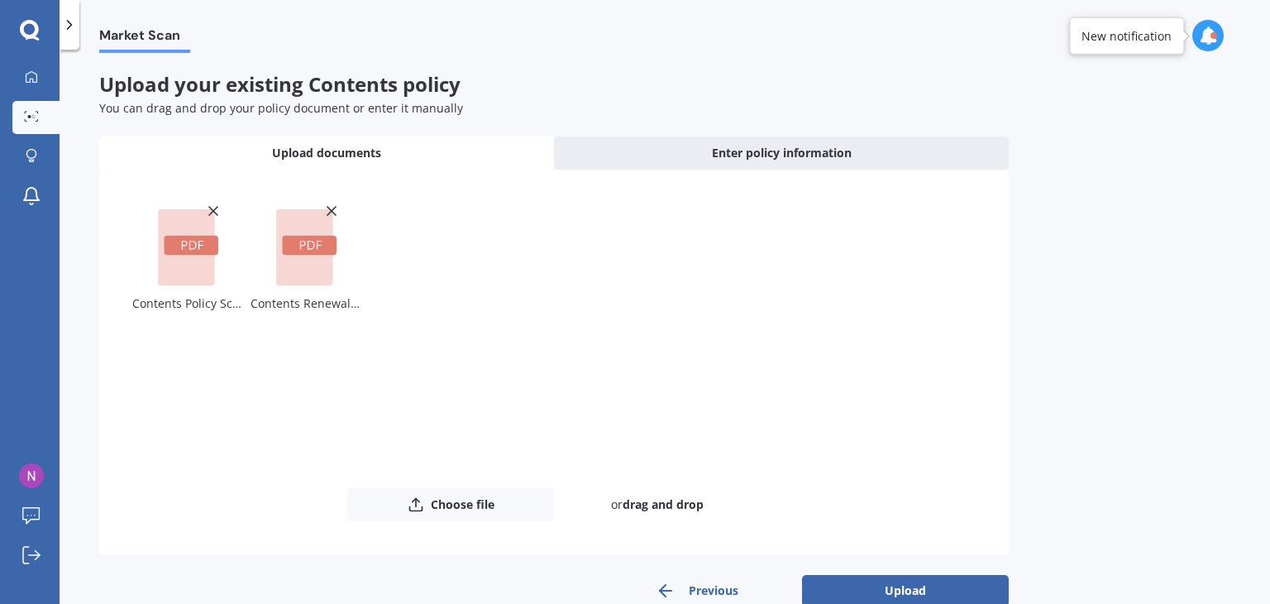
scroll to position [33, 0]
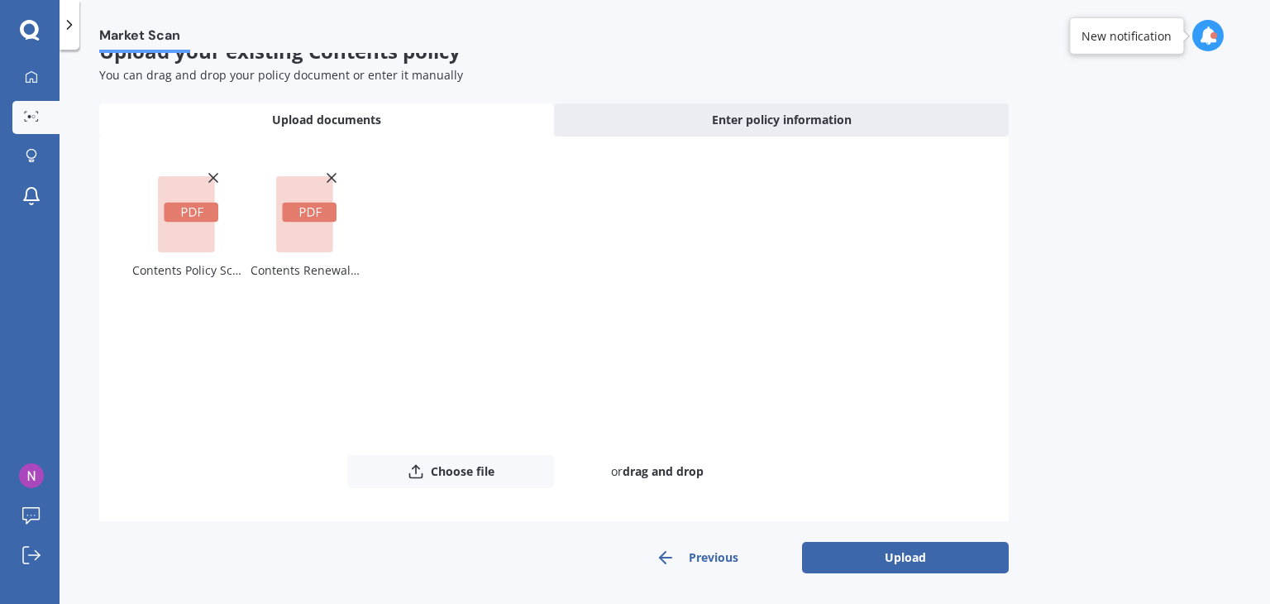
click at [336, 173] on icon at bounding box center [331, 178] width 17 height 17
click at [212, 174] on icon at bounding box center [213, 178] width 17 height 17
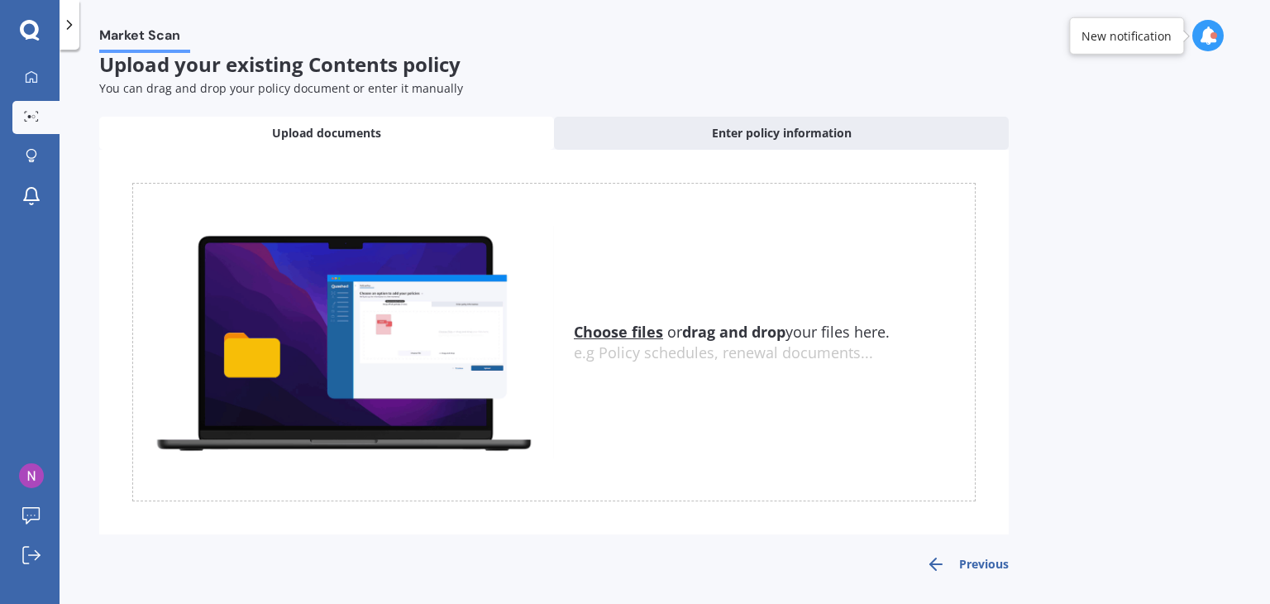
scroll to position [20, 0]
click at [726, 133] on span "Enter policy information" at bounding box center [782, 133] width 140 height 17
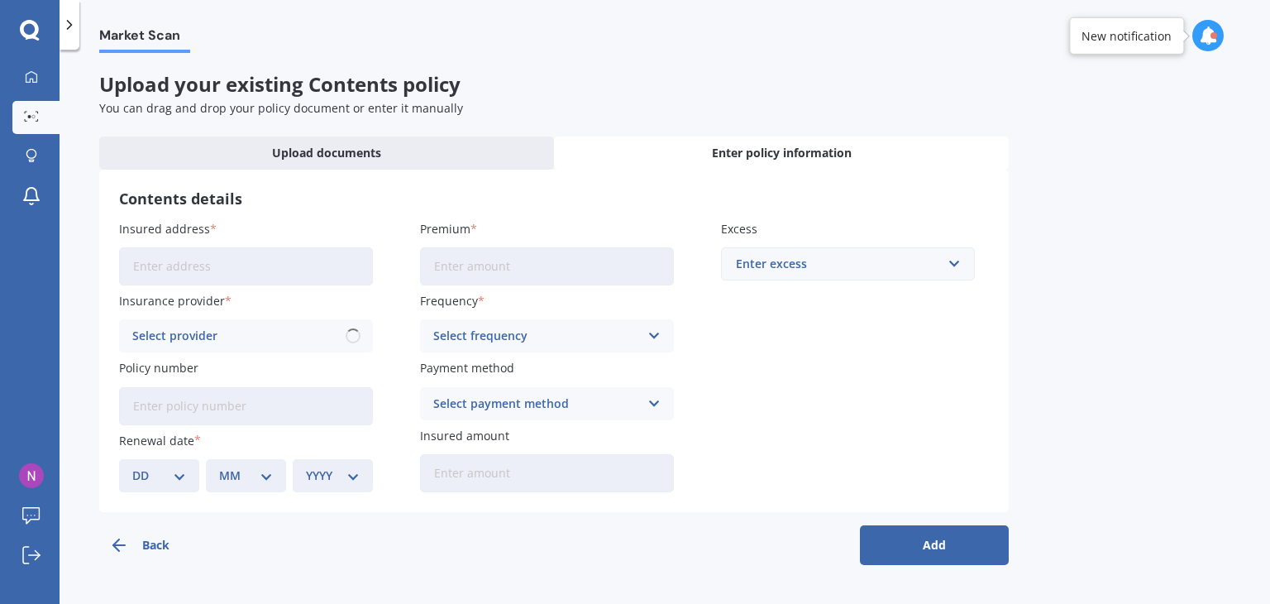
scroll to position [0, 0]
click at [216, 261] on input "Insured address" at bounding box center [246, 266] width 254 height 38
click at [358, 274] on input "[STREET_ADDRESS]" at bounding box center [246, 266] width 254 height 38
type input "[STREET_ADDRESS]"
click at [470, 274] on input "Premium" at bounding box center [547, 266] width 254 height 38
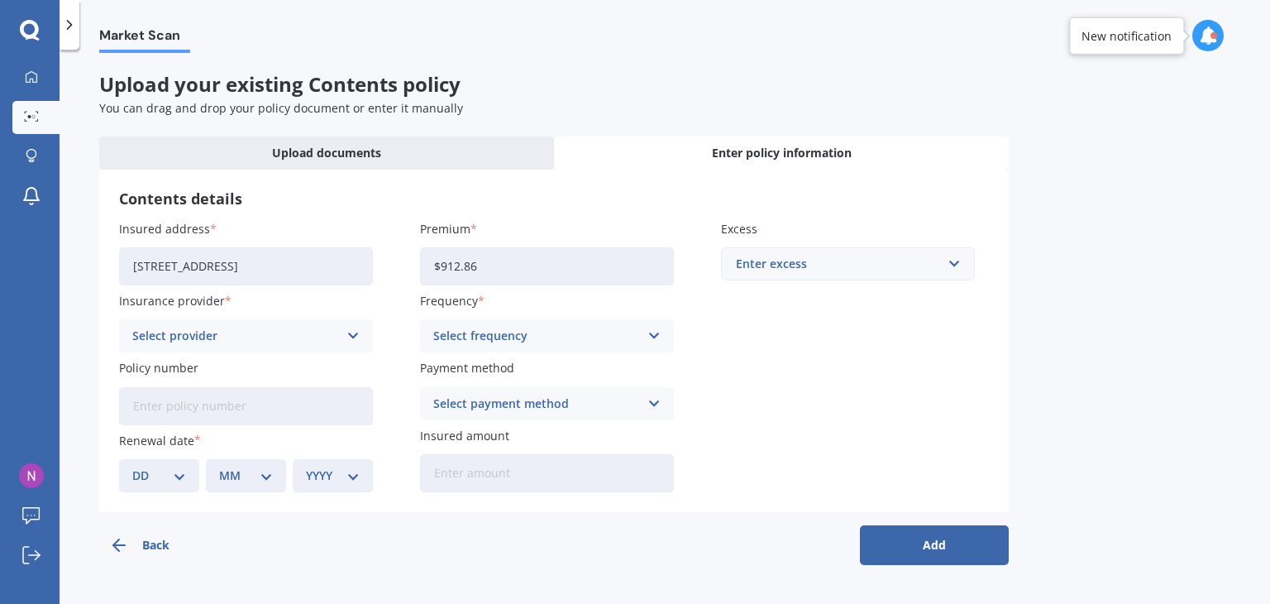
type input "$912.86"
click at [357, 325] on div "Select provider AA AMI AMP ANZ ASB Ando BNZ Co-Operative Bank FMG Initio Kiwiba…" at bounding box center [246, 335] width 254 height 33
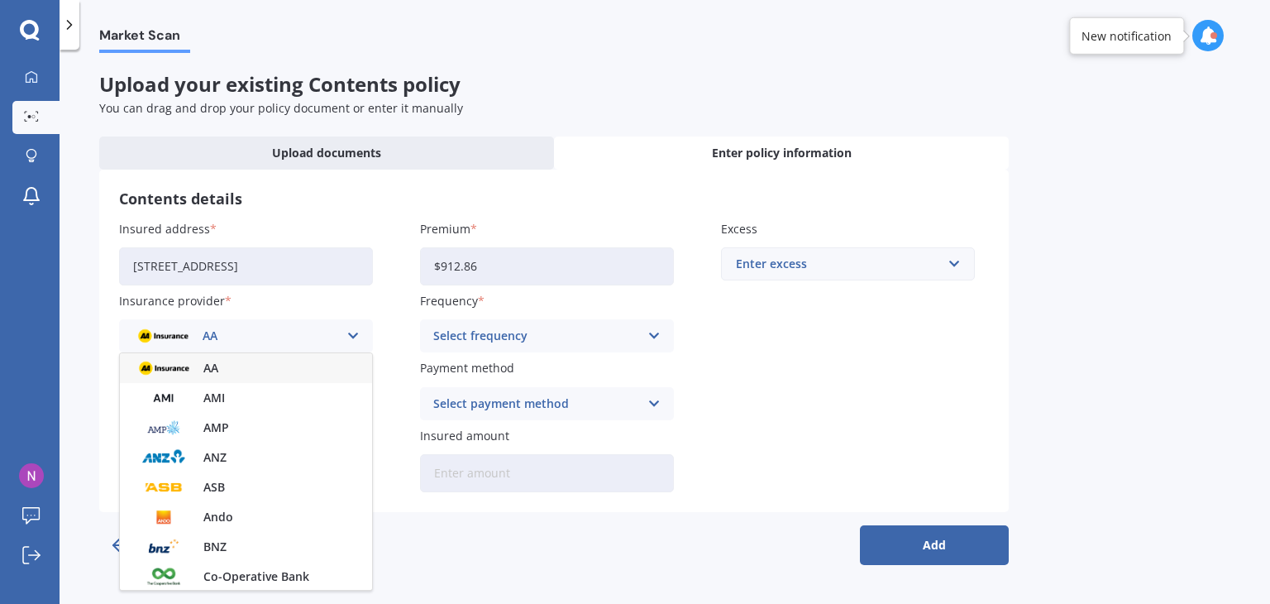
click at [323, 363] on div "AA" at bounding box center [246, 368] width 252 height 30
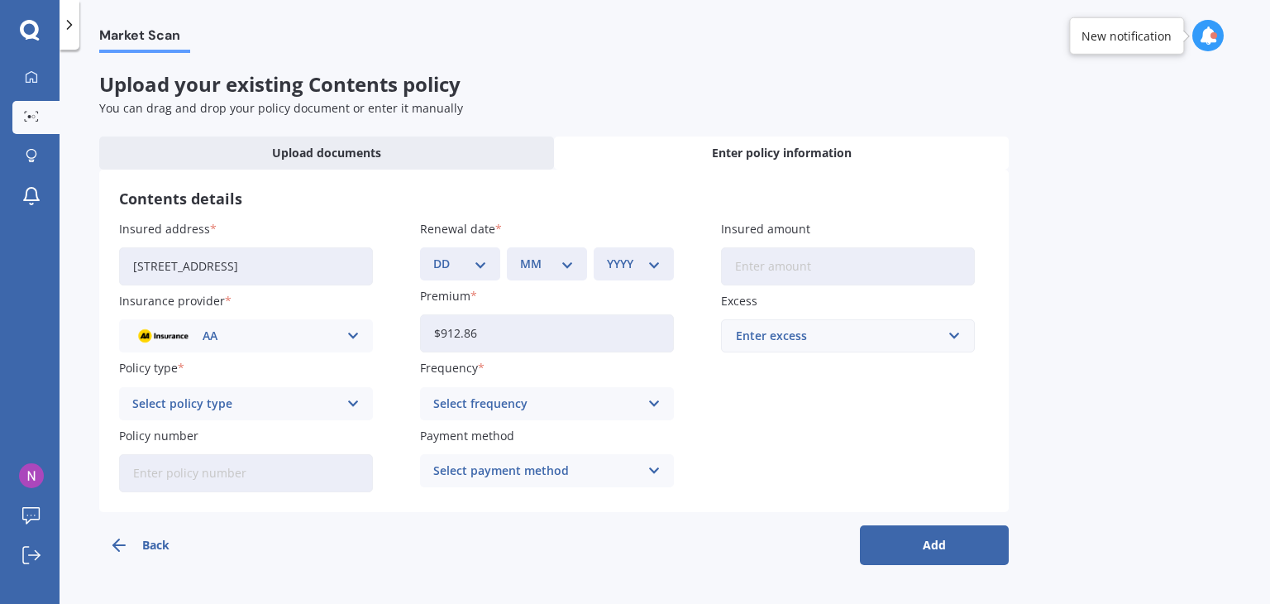
click at [648, 330] on input "$912.86" at bounding box center [547, 333] width 254 height 38
click at [642, 405] on div "Select frequency Yearly Six-Monthly Quarterly Monthly Fortnightly Weekly" at bounding box center [547, 403] width 254 height 33
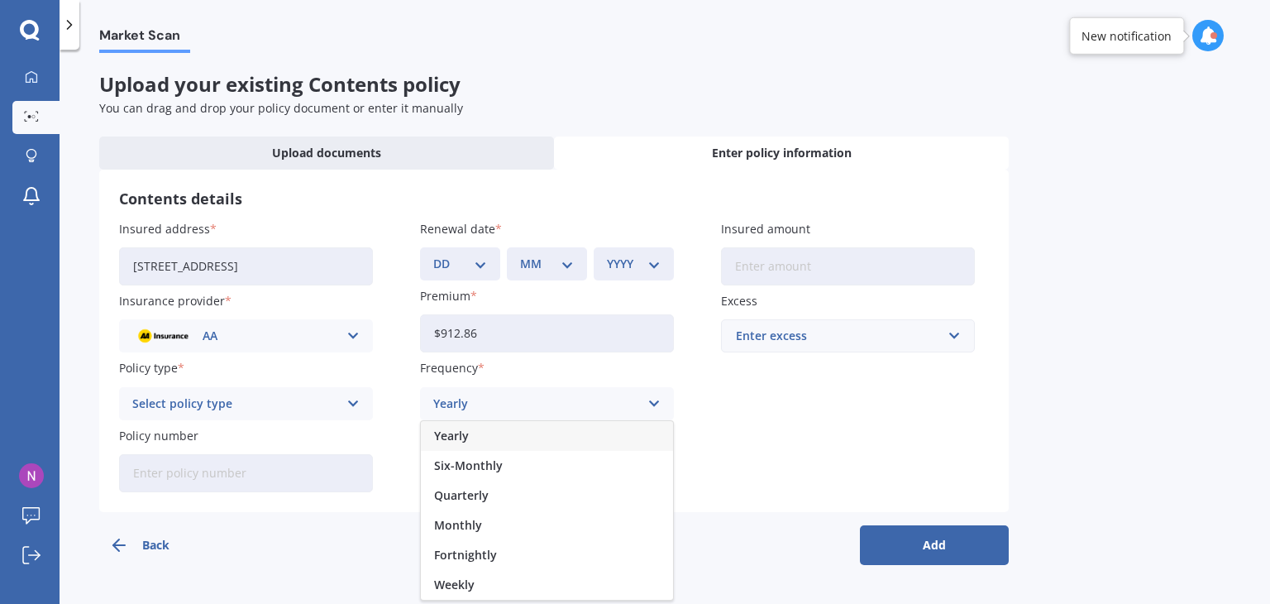
click at [536, 435] on div "Yearly" at bounding box center [547, 436] width 252 height 30
click at [618, 471] on div "Select payment method" at bounding box center [536, 471] width 206 height 18
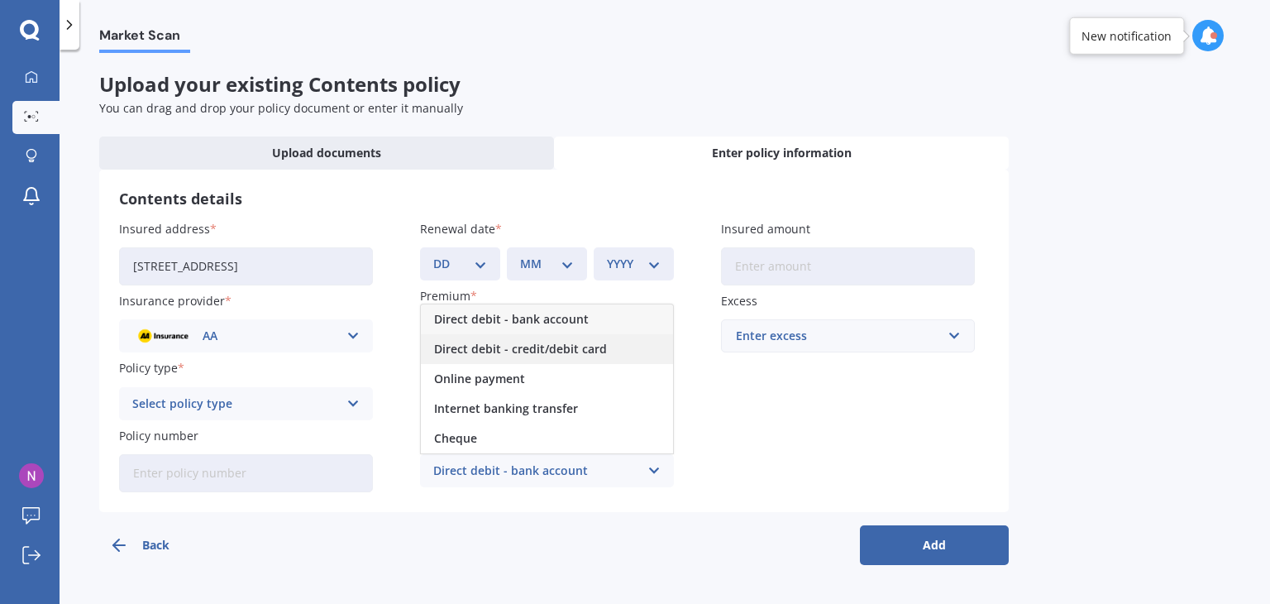
click at [590, 361] on div "Direct debit - credit/debit card" at bounding box center [547, 349] width 252 height 30
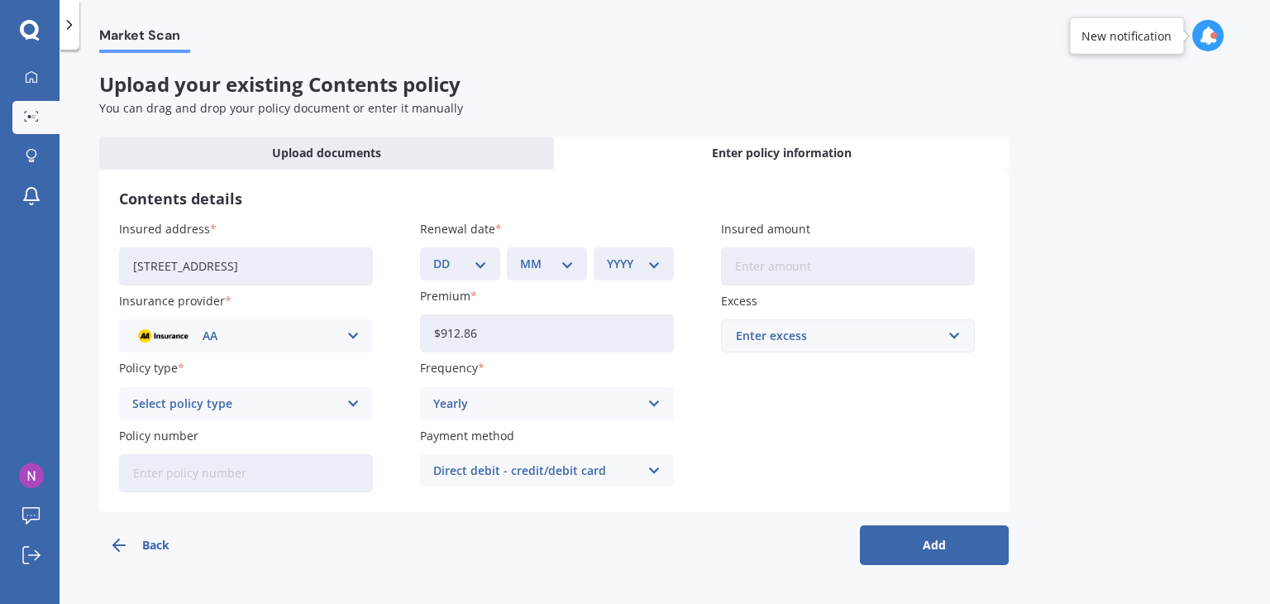
click at [823, 344] on div "Enter excess" at bounding box center [838, 336] width 204 height 18
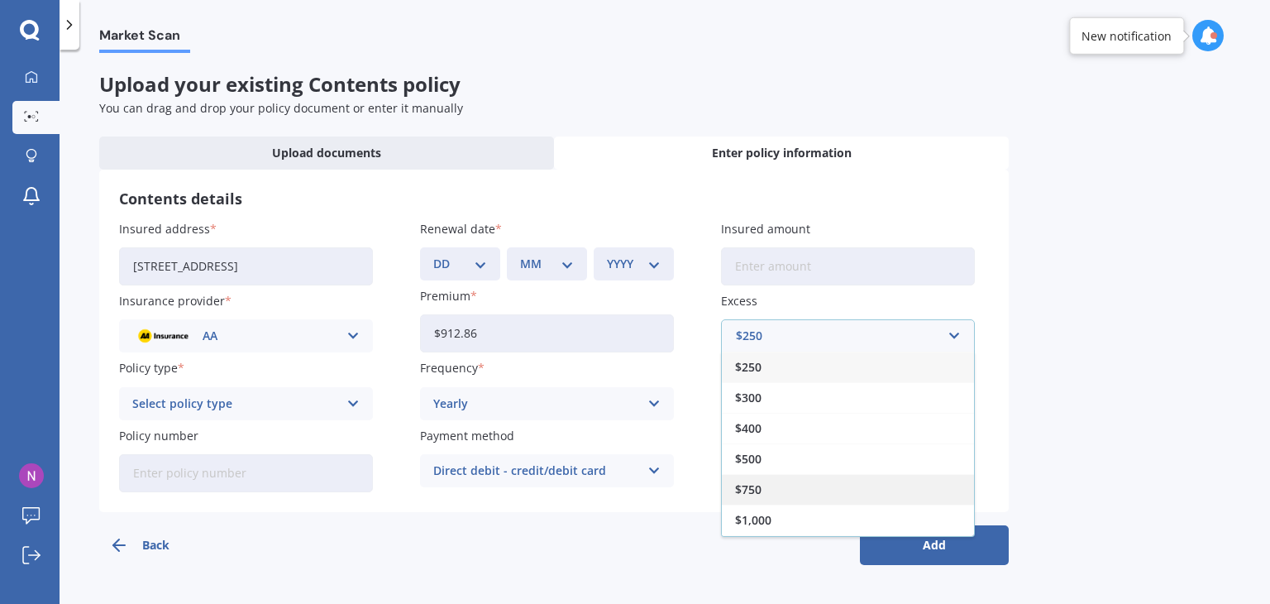
click at [758, 484] on span "$750" at bounding box center [748, 490] width 26 height 12
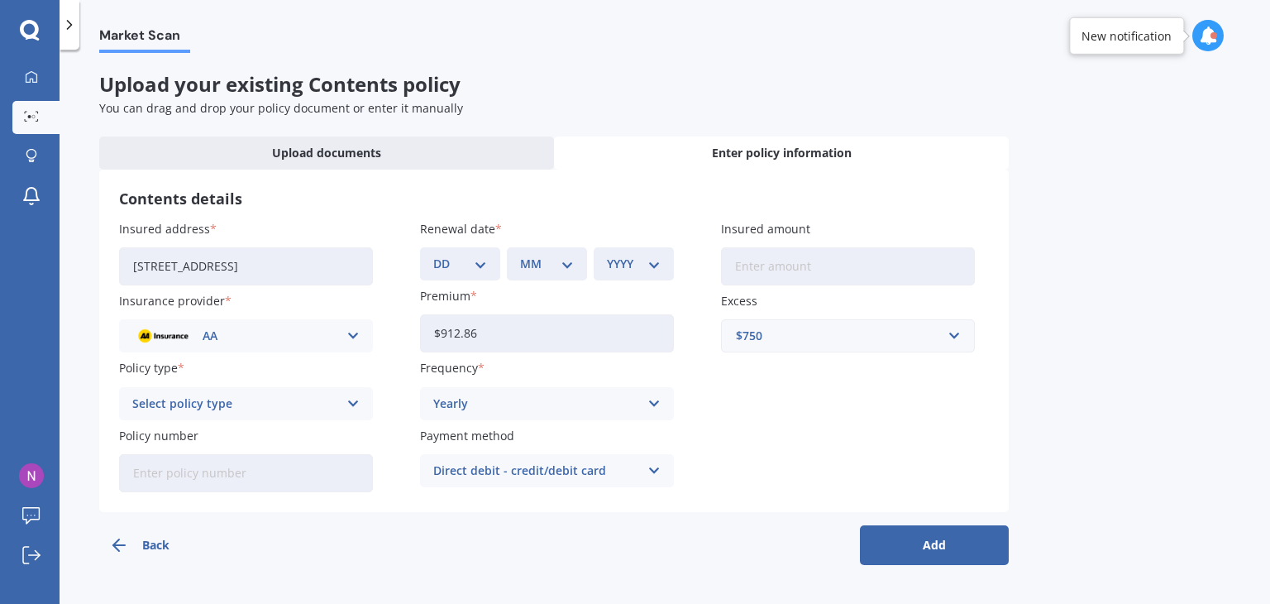
click at [458, 256] on select "DD 01 02 03 04 05 06 07 08 09 10 11 12 13 14 15 16 17 18 19 20 21 22 23 24 25 2…" at bounding box center [460, 264] width 54 height 18
select select "15"
click at [433, 255] on select "DD 01 02 03 04 05 06 07 08 09 10 11 12 13 14 15 16 17 18 19 20 21 22 23 24 25 2…" at bounding box center [460, 264] width 54 height 18
click at [558, 276] on div "MM 01 02 03 04 05 06 07 08 09 10 11 12" at bounding box center [547, 263] width 80 height 33
click at [565, 268] on select "MM 01 02 03 04 05 06 07 08 09 10 11 12" at bounding box center [547, 264] width 54 height 18
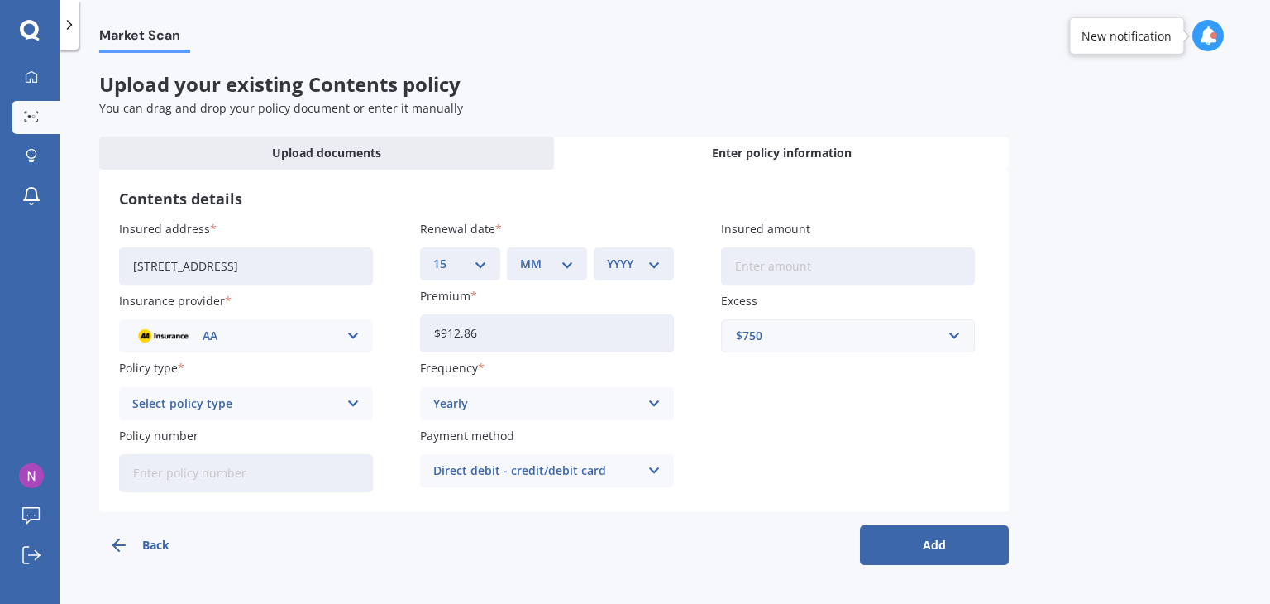
select select "09"
click at [520, 255] on select "MM 01 02 03 04 05 06 07 08 09 10 11 12" at bounding box center [547, 264] width 54 height 18
click at [644, 258] on select "YYYY 2027 2026 2025 2024 2023 2022 2021 2020 2019 2018 2017 2016 2015 2014 2013…" at bounding box center [634, 264] width 54 height 18
select select "2025"
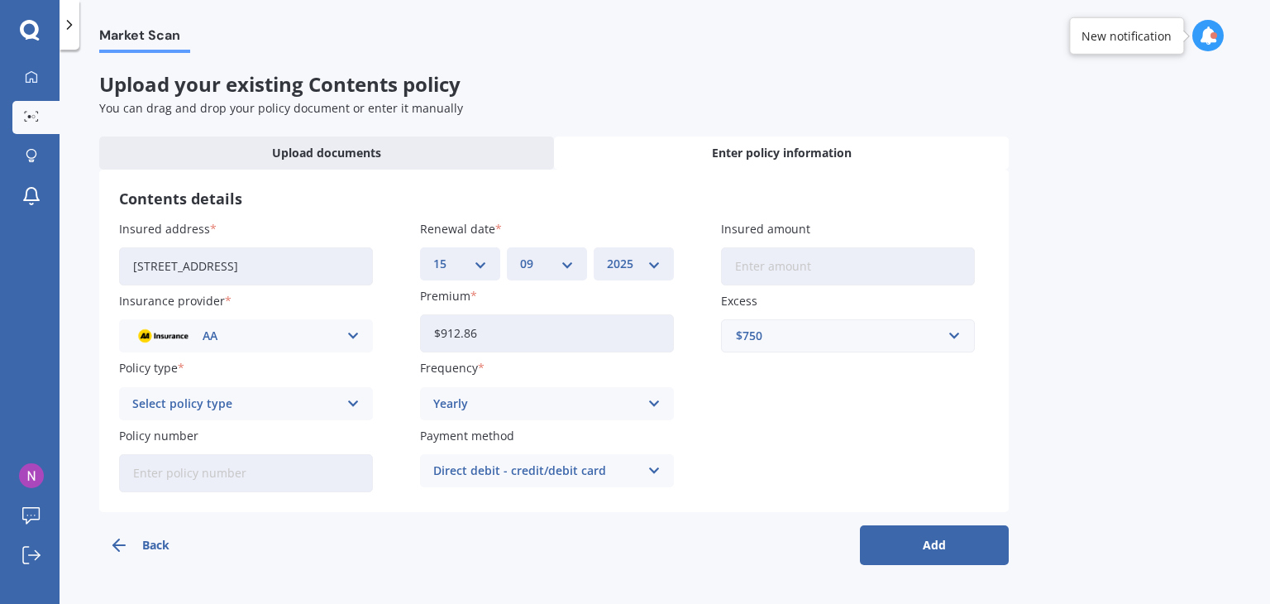
click at [607, 255] on select "YYYY 2027 2026 2025 2024 2023 2022 2021 2020 2019 2018 2017 2016 2015 2014 2013…" at bounding box center [634, 264] width 54 height 18
click at [327, 422] on div "Insured address [STREET_ADDRESS] Insurance provider AA AA AMI AMP ANZ ASB Ando …" at bounding box center [554, 356] width 870 height 272
click at [323, 404] on div "Select policy type" at bounding box center [235, 404] width 206 height 18
click at [312, 433] on div "Contents Insurance" at bounding box center [246, 436] width 252 height 30
click at [792, 253] on input "Insured amount" at bounding box center [848, 266] width 254 height 38
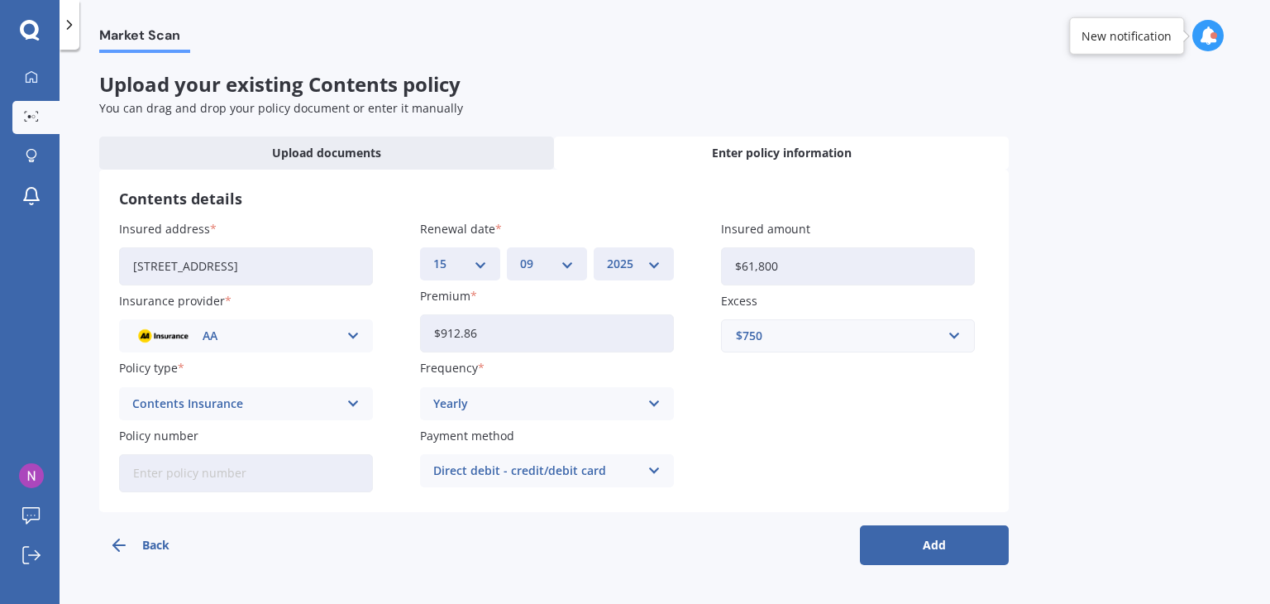
type input "$61,800"
click at [920, 547] on button "Add" at bounding box center [934, 545] width 149 height 40
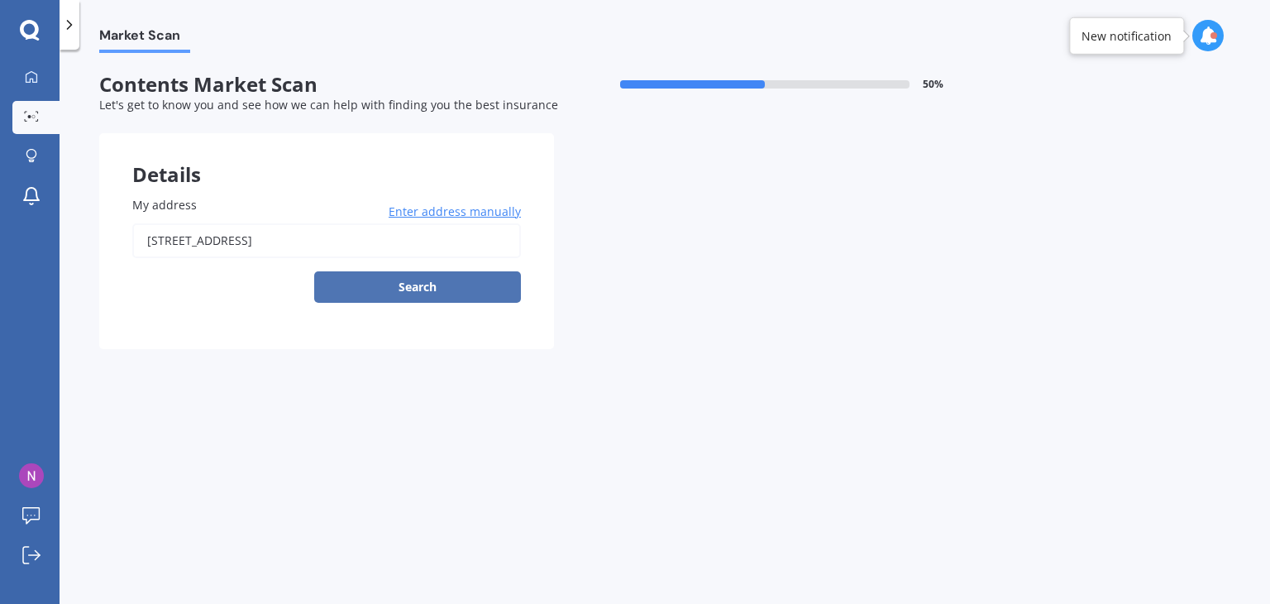
click at [447, 288] on button "Search" at bounding box center [417, 286] width 207 height 31
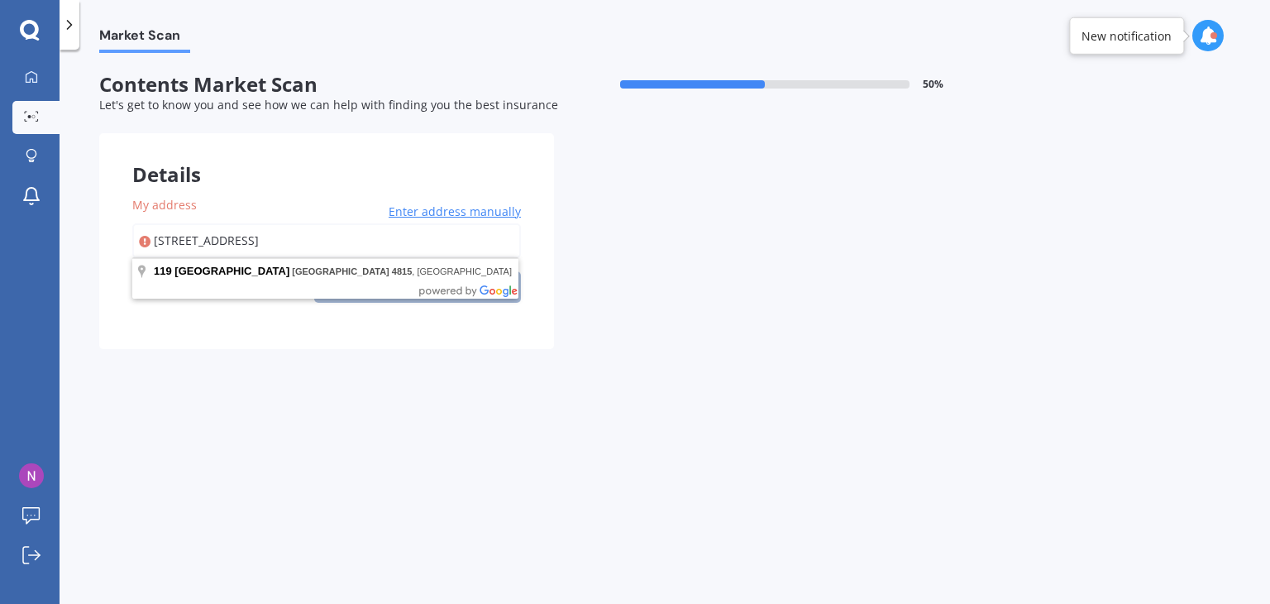
click at [464, 245] on input "[STREET_ADDRESS]" at bounding box center [326, 240] width 389 height 35
type input "[STREET_ADDRESS]"
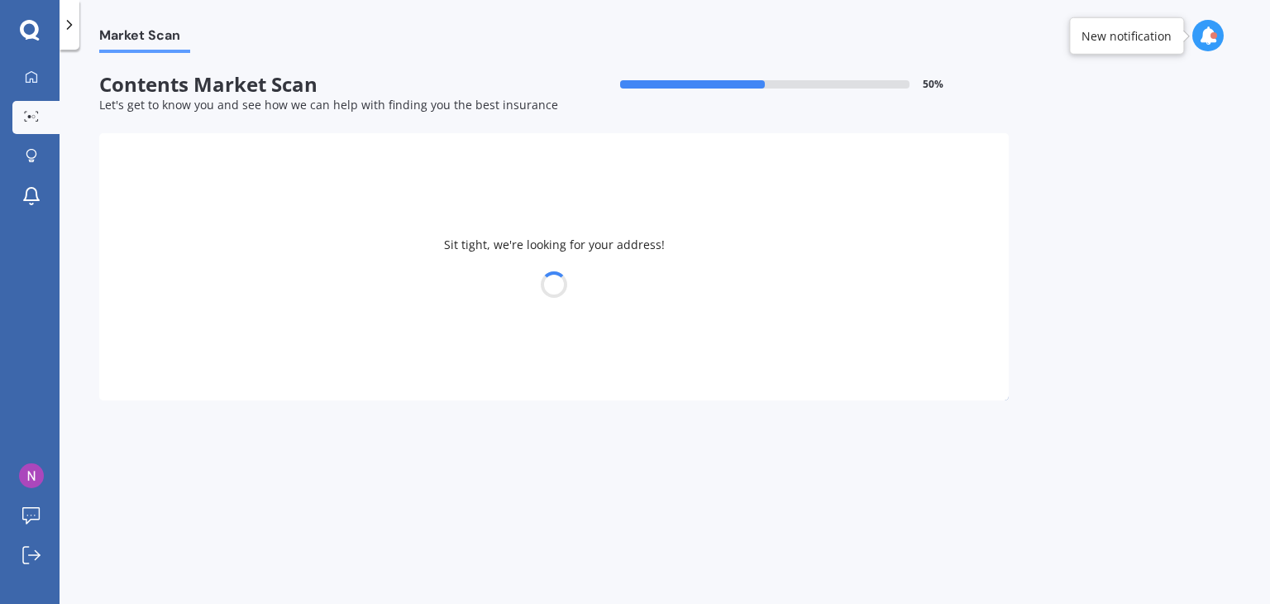
select select "05"
select select "07"
select select "1985"
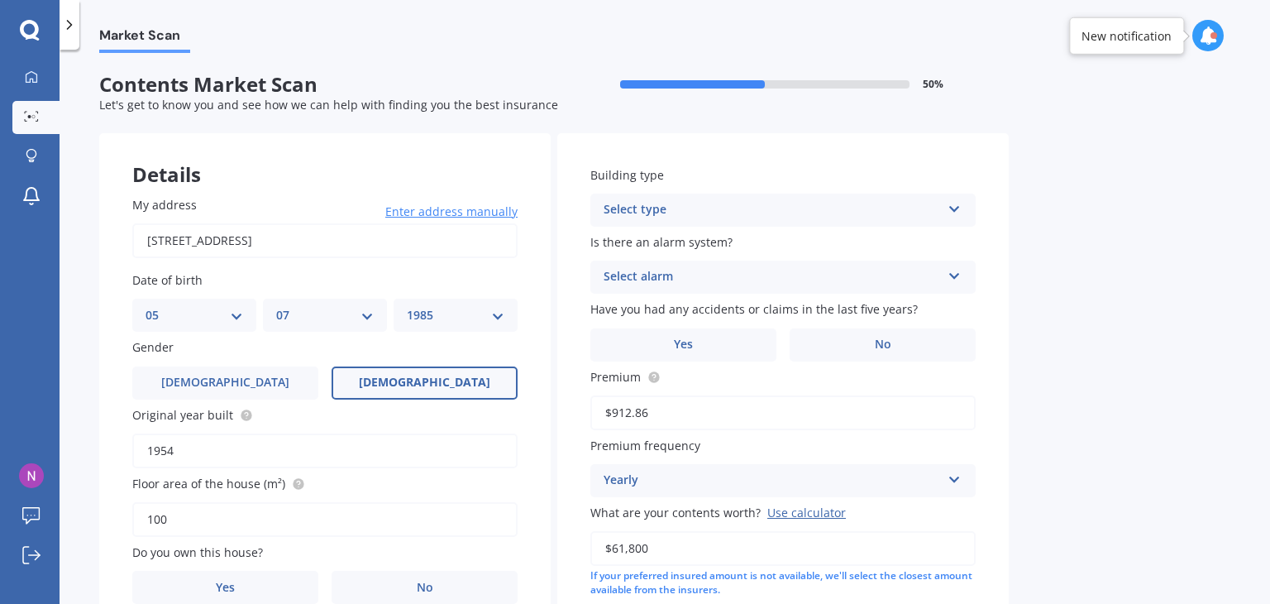
drag, startPoint x: 423, startPoint y: 380, endPoint x: 410, endPoint y: 391, distance: 17.6
click at [424, 380] on span "[DEMOGRAPHIC_DATA]" at bounding box center [425, 383] width 132 height 14
click at [0, 0] on input "[DEMOGRAPHIC_DATA]" at bounding box center [0, 0] width 0 height 0
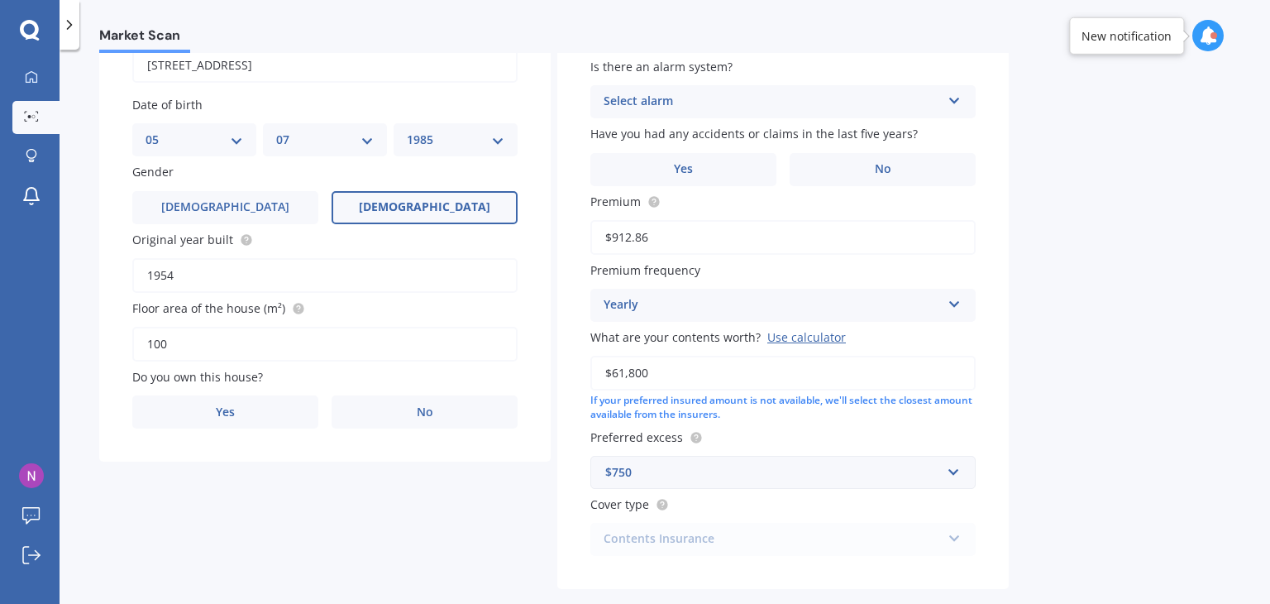
scroll to position [248, 0]
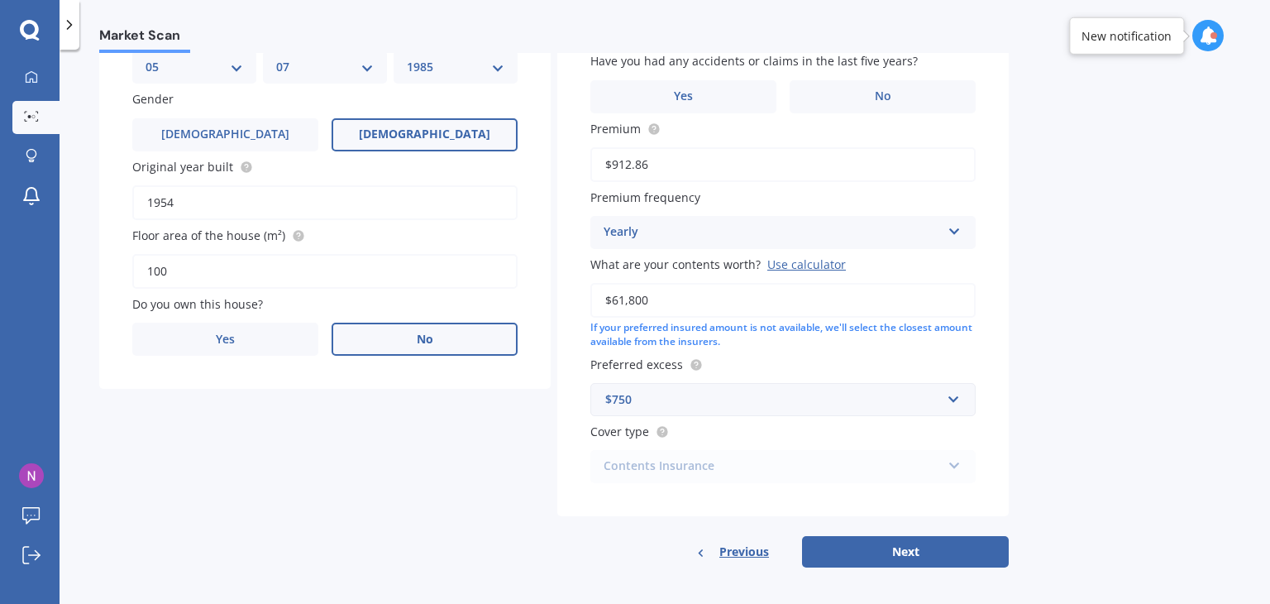
click at [397, 338] on label "No" at bounding box center [425, 339] width 186 height 33
click at [0, 0] on input "No" at bounding box center [0, 0] width 0 height 0
click at [489, 413] on div "Select occupant Tenant" at bounding box center [324, 406] width 385 height 33
click at [409, 444] on div "Tenant" at bounding box center [325, 439] width 384 height 30
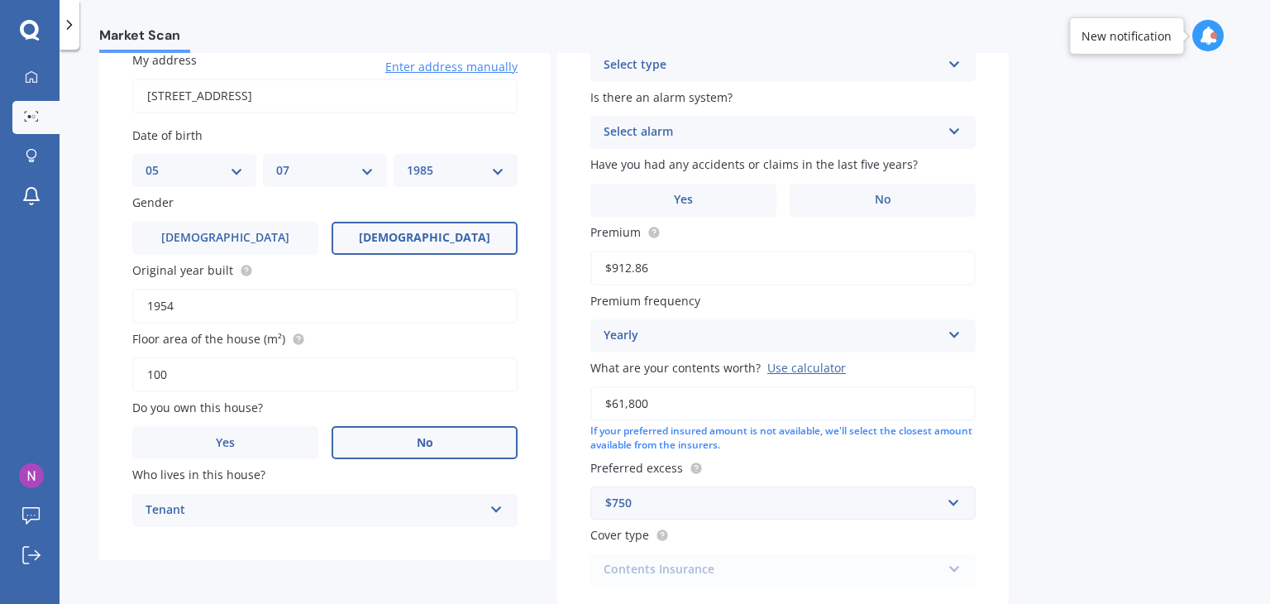
scroll to position [0, 0]
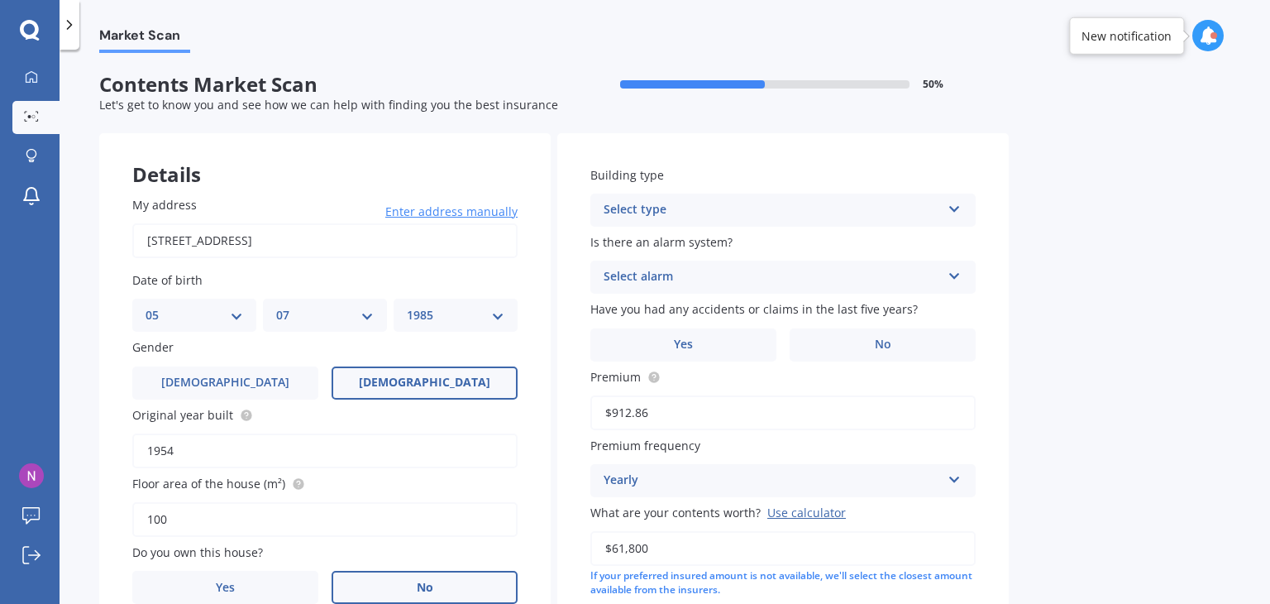
click at [916, 211] on div "Select type" at bounding box center [772, 210] width 337 height 20
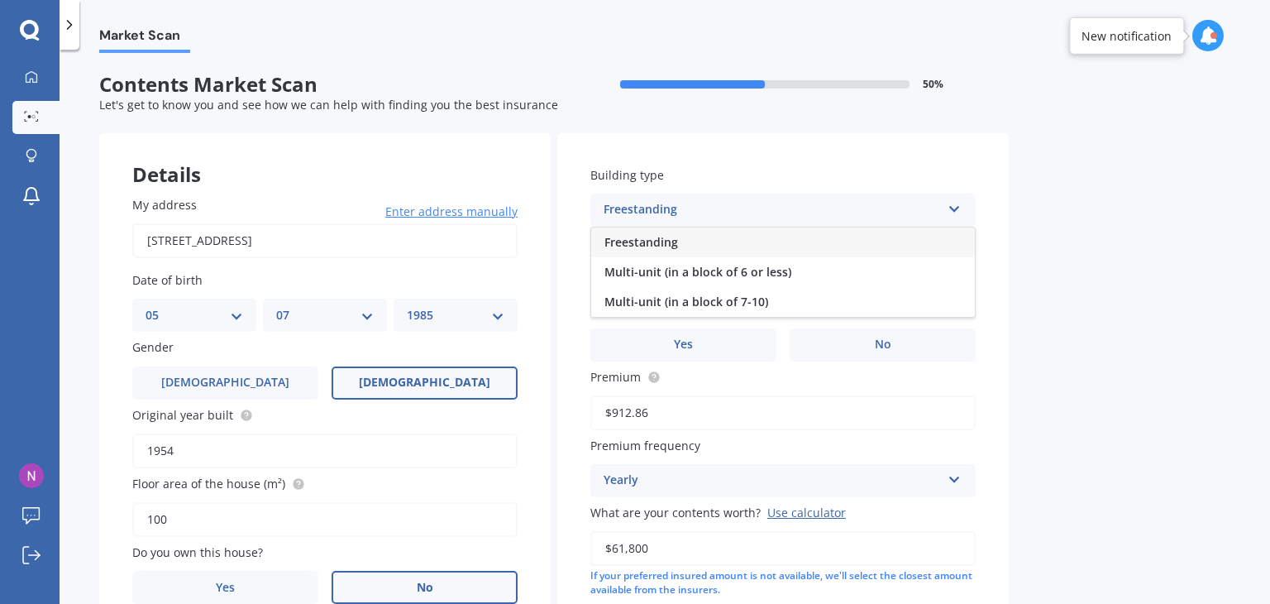
click at [698, 246] on div "Freestanding" at bounding box center [783, 242] width 384 height 30
click at [698, 271] on div "Select alarm" at bounding box center [772, 277] width 337 height 20
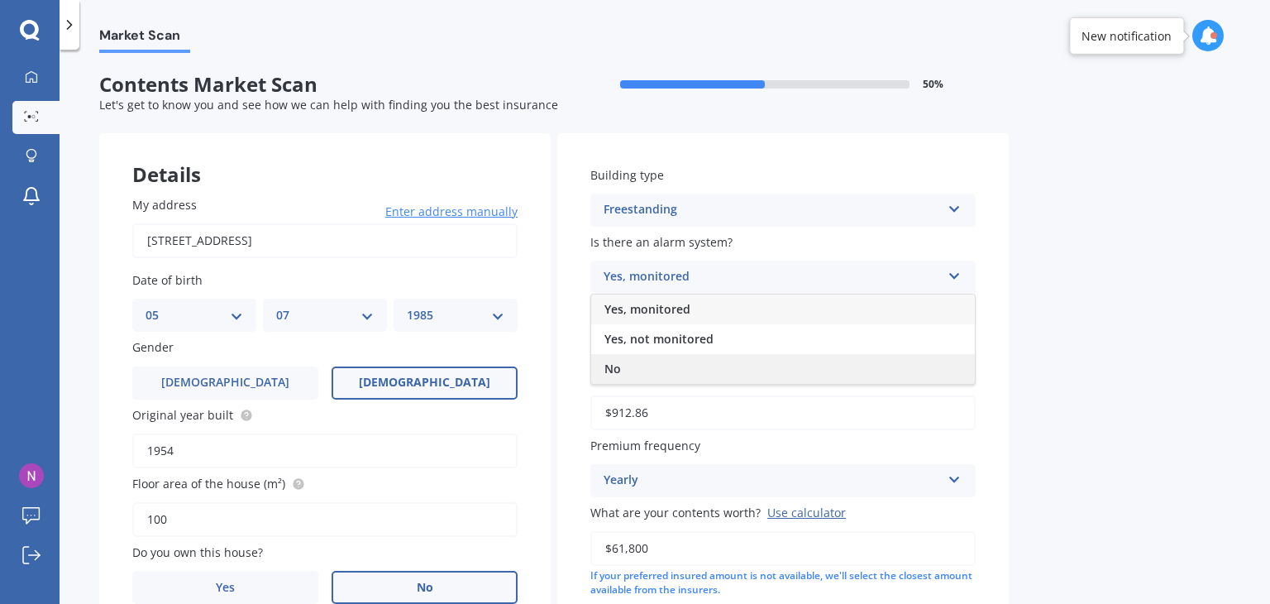
click at [635, 360] on div "No" at bounding box center [783, 369] width 384 height 30
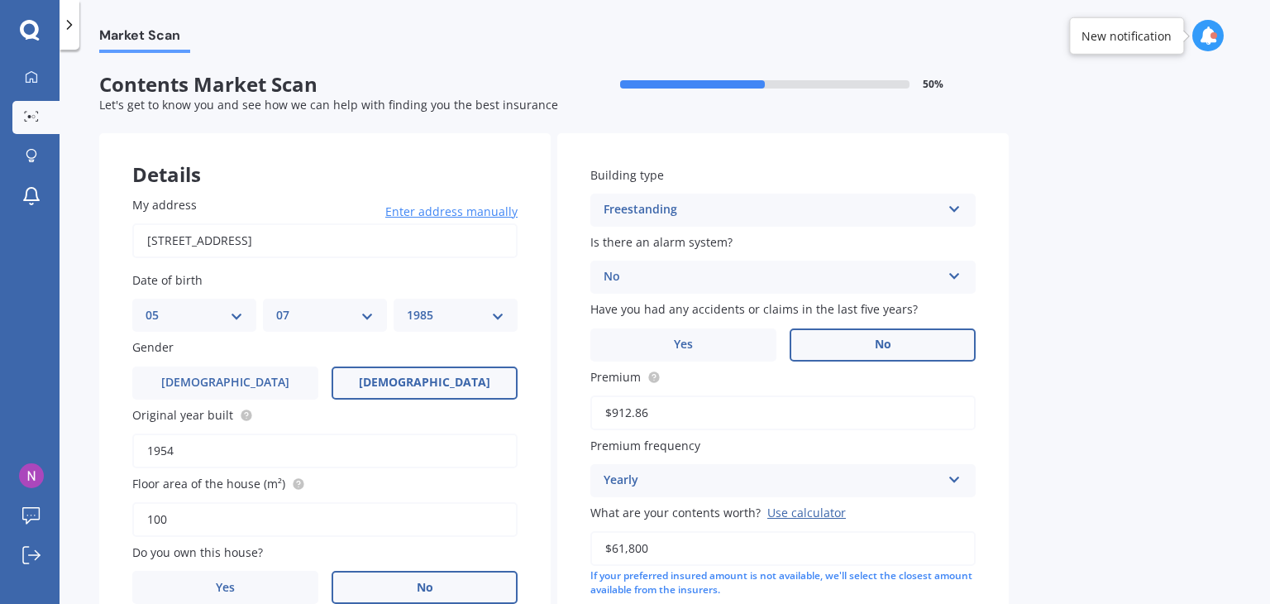
click at [863, 349] on label "No" at bounding box center [883, 344] width 186 height 33
click at [0, 0] on input "No" at bounding box center [0, 0] width 0 height 0
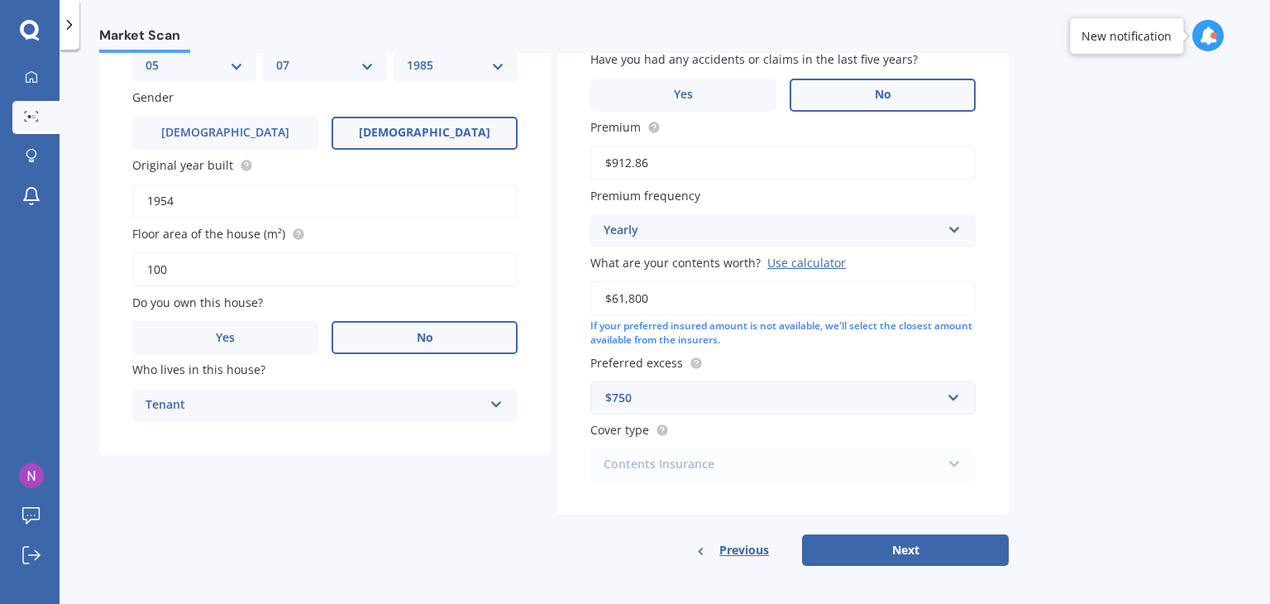
scroll to position [255, 0]
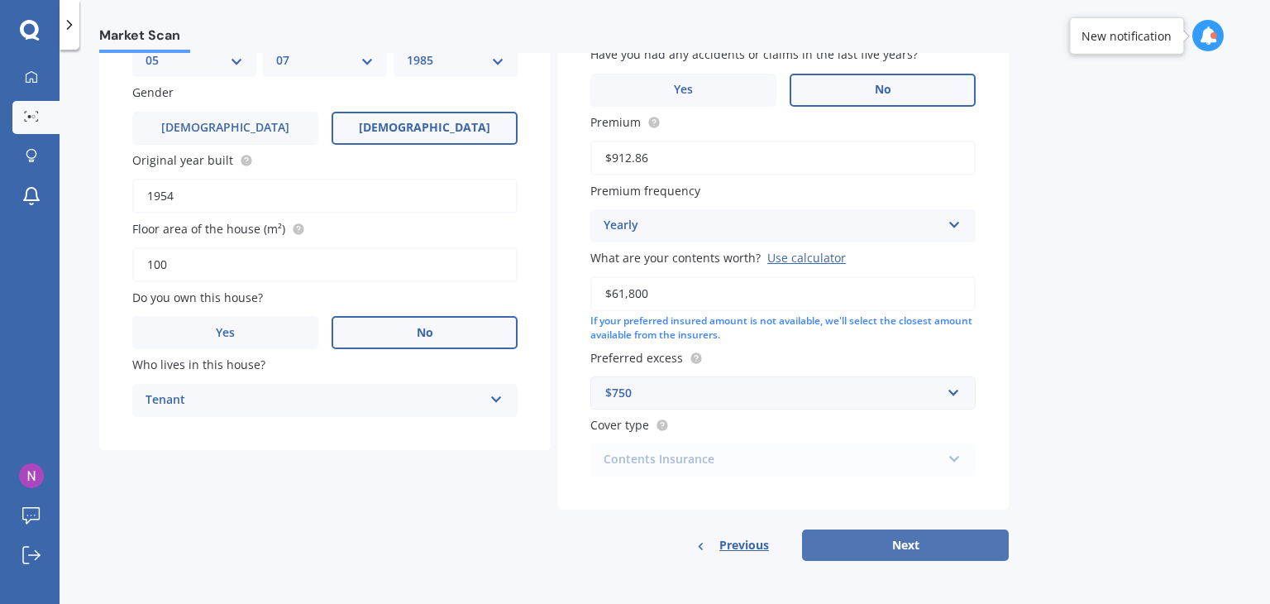
click at [915, 543] on button "Next" at bounding box center [905, 544] width 207 height 31
select select "05"
select select "07"
select select "1985"
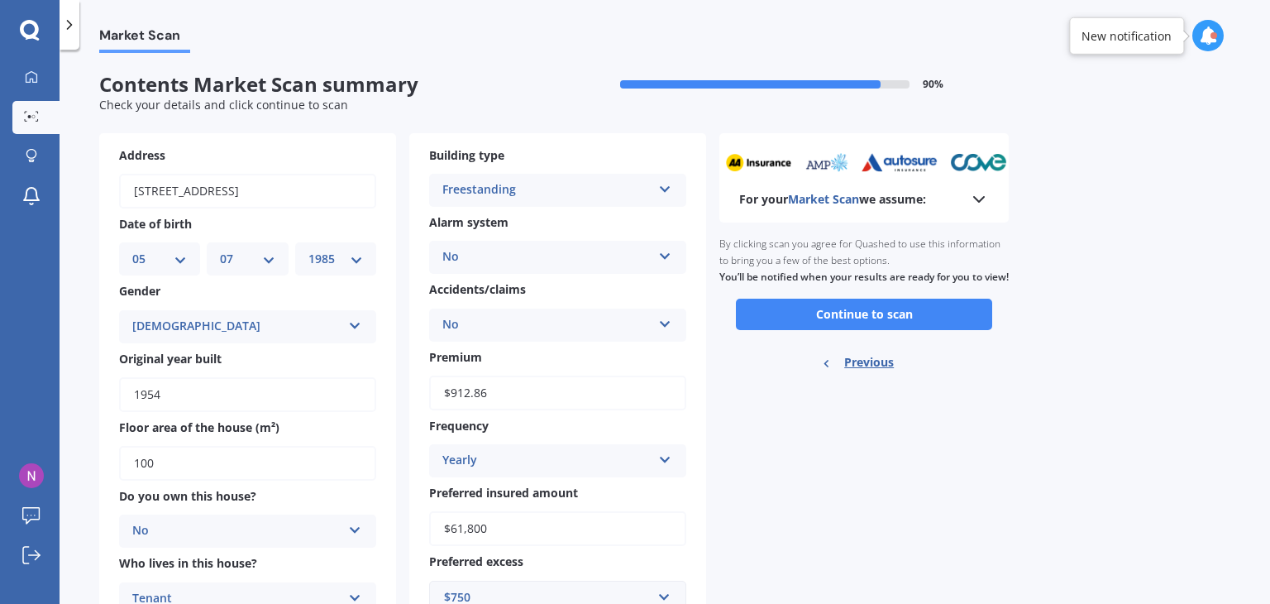
scroll to position [0, 0]
click at [882, 328] on button "Continue to scan" at bounding box center [864, 314] width 256 height 31
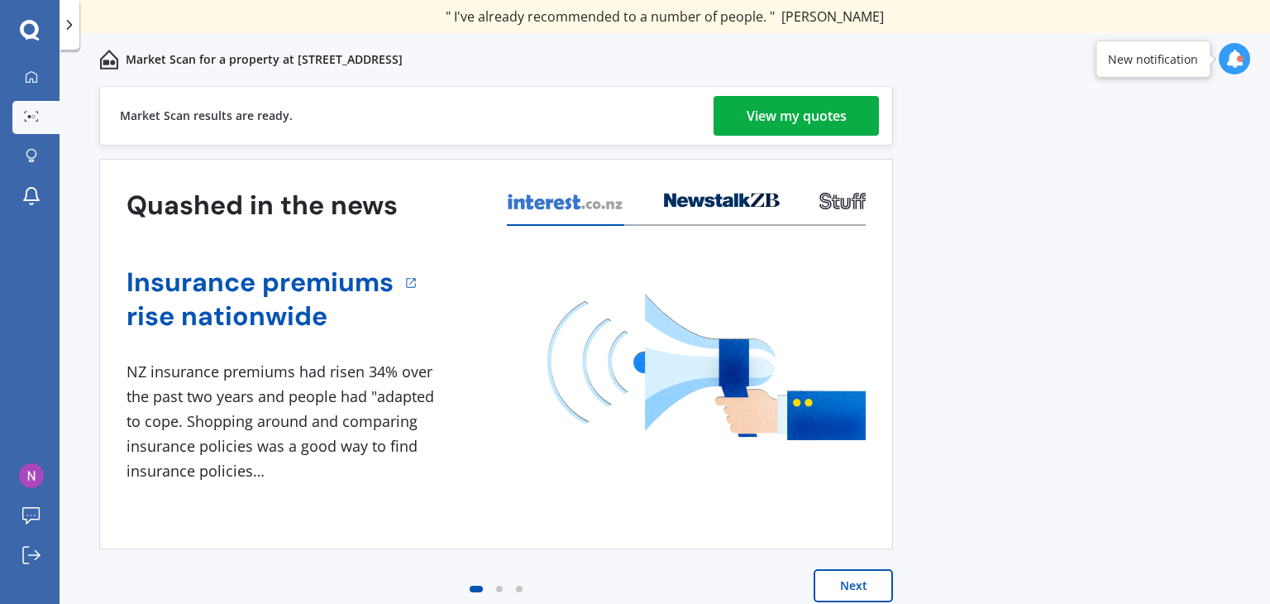
click at [784, 108] on div "View my quotes" at bounding box center [797, 116] width 100 height 40
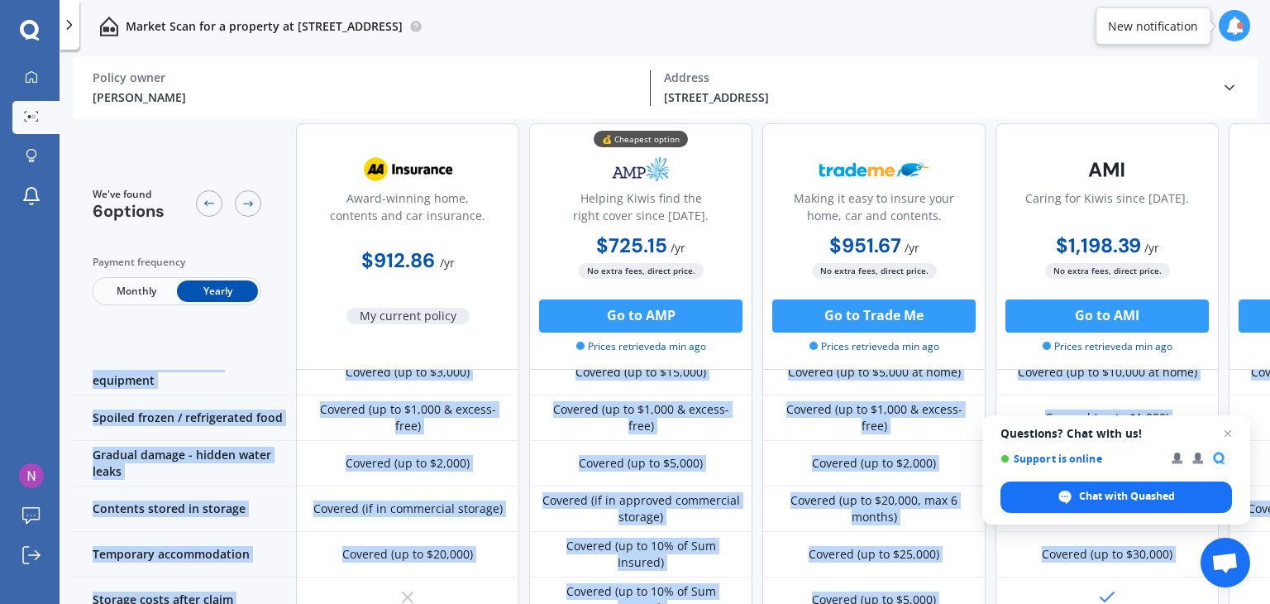
scroll to position [907, 0]
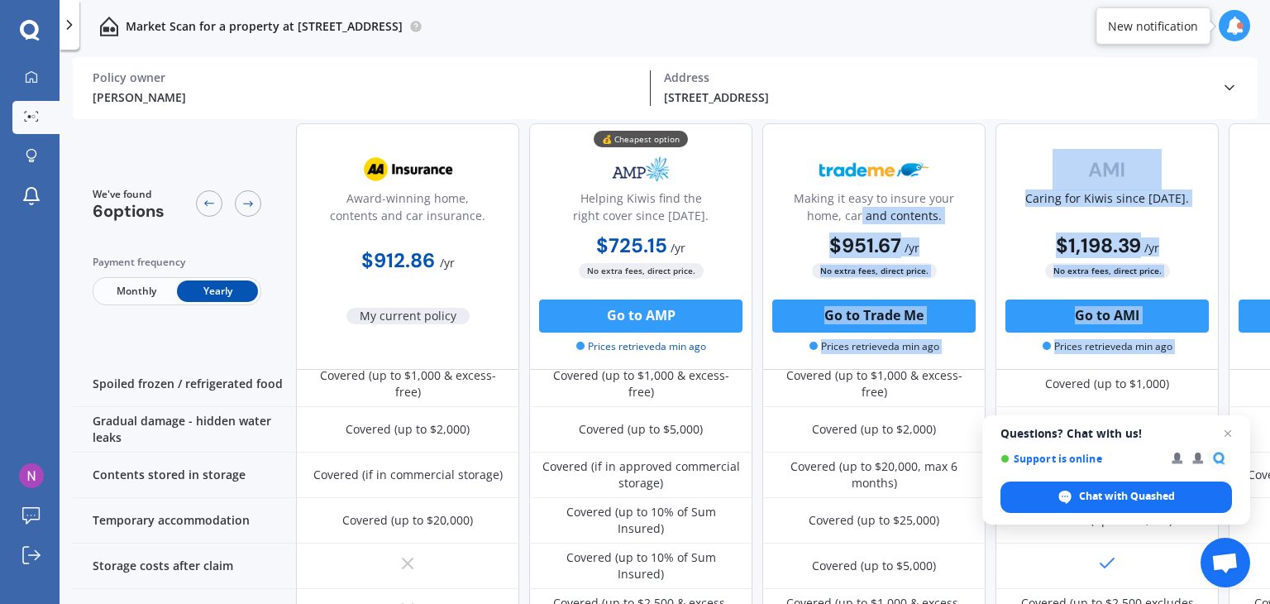
drag, startPoint x: 868, startPoint y: 593, endPoint x: 858, endPoint y: 213, distance: 380.6
click at [863, 213] on div "We've found 6 options Payment frequency Monthly Yearly Award-winning home, cont…" at bounding box center [879, 86] width 1613 height 1738
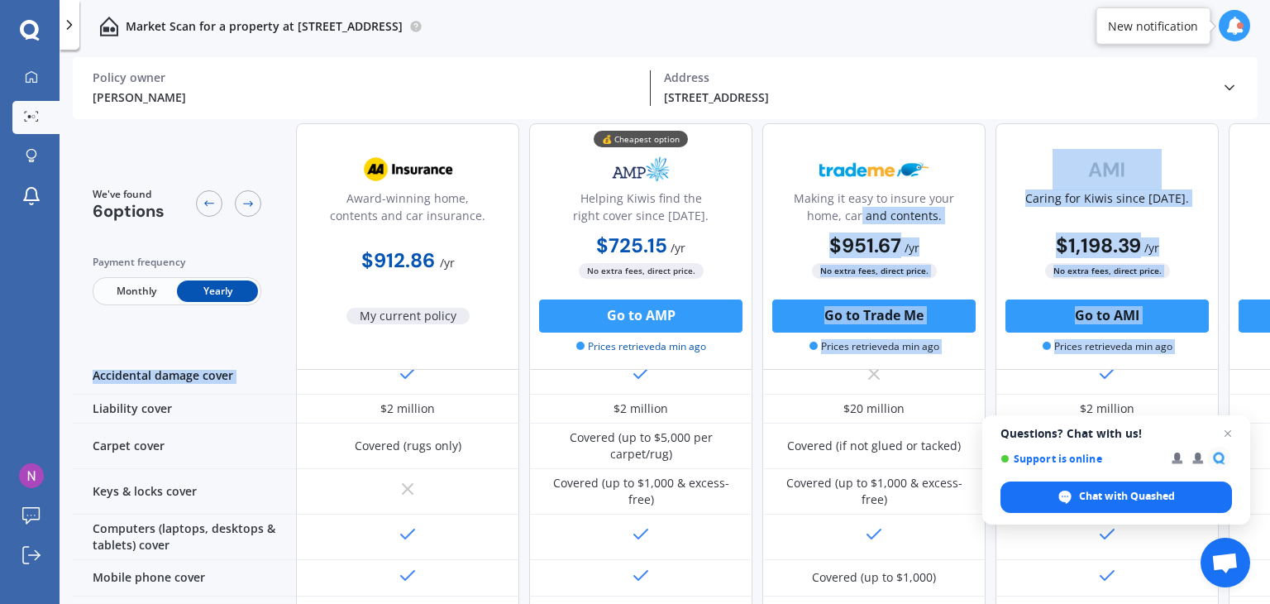
scroll to position [0, 0]
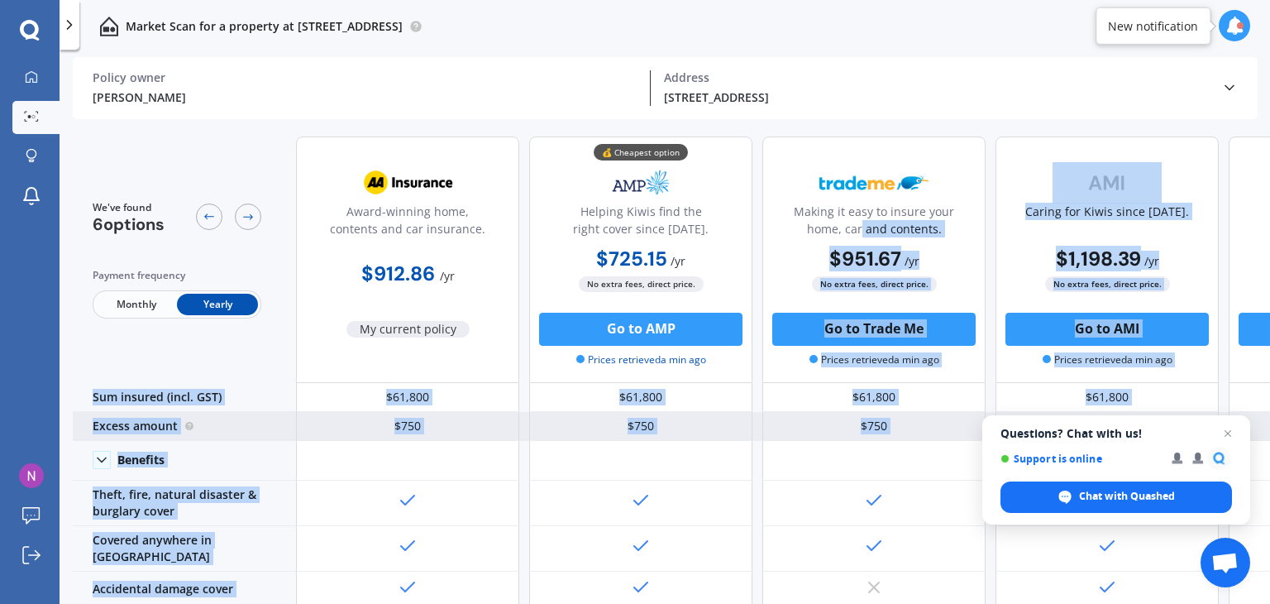
click at [196, 425] on div "Excess amount" at bounding box center [184, 426] width 223 height 29
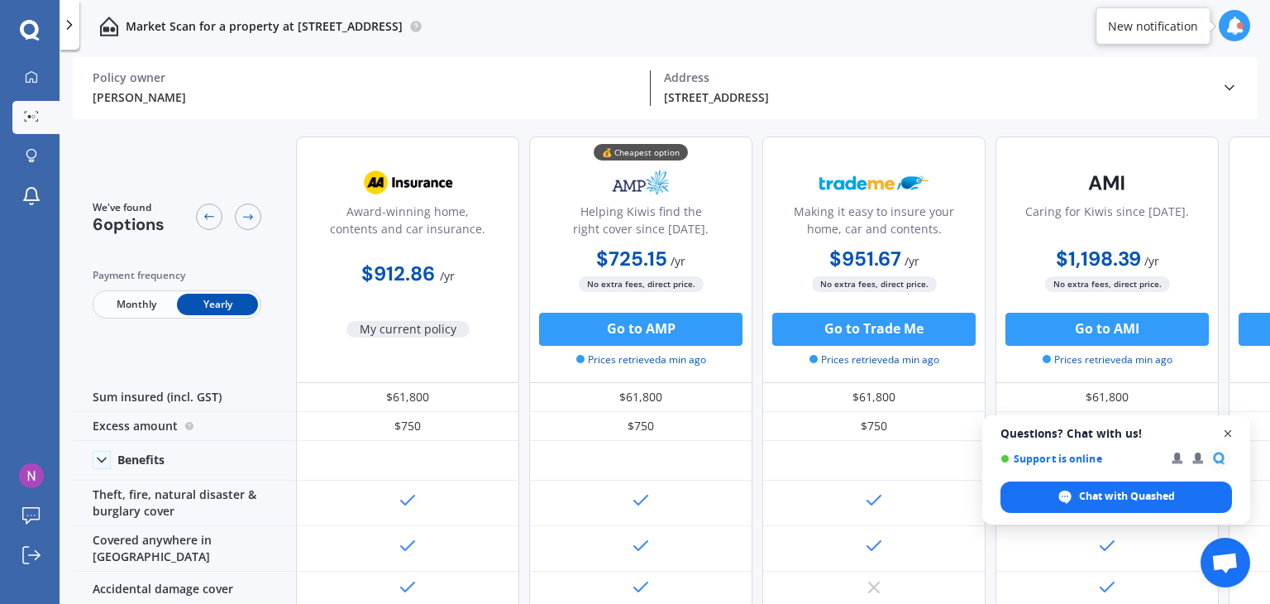
click at [1230, 431] on span "Close chat" at bounding box center [1228, 433] width 21 height 21
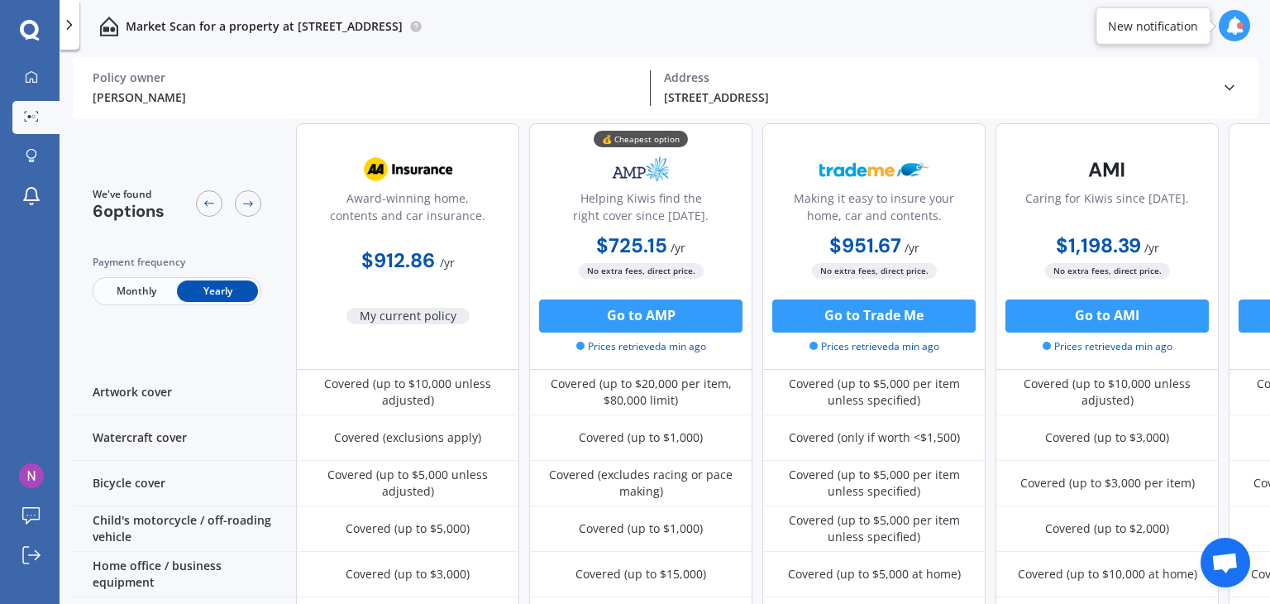
scroll to position [662, 0]
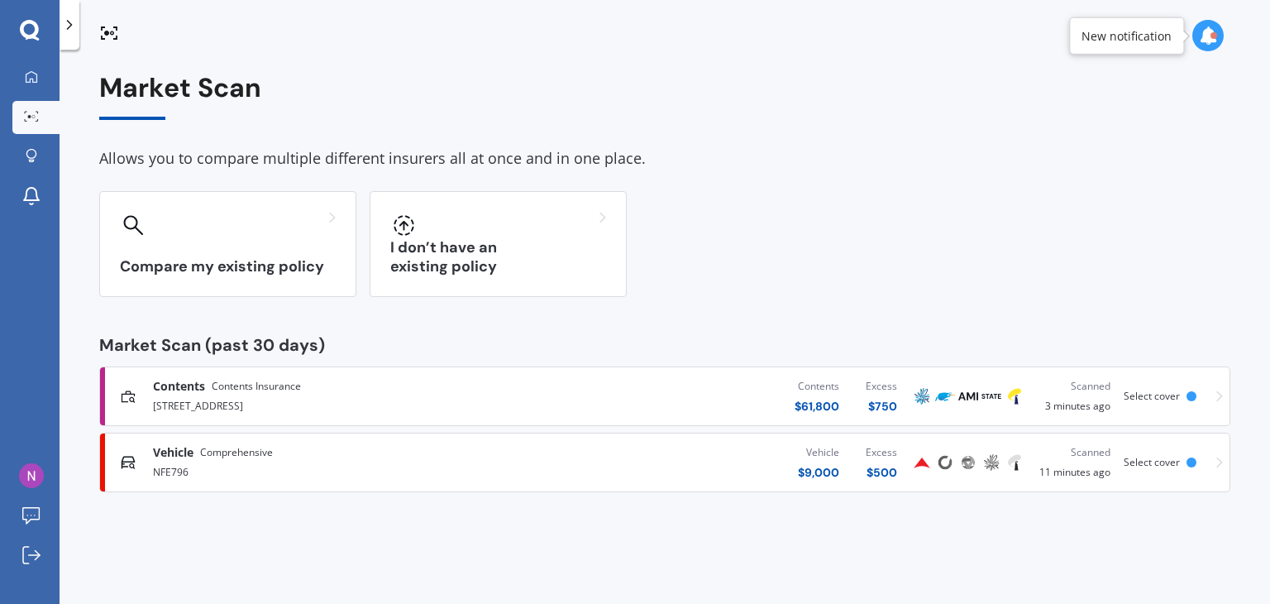
click at [223, 403] on div "[STREET_ADDRESS]" at bounding box center [334, 405] width 362 height 20
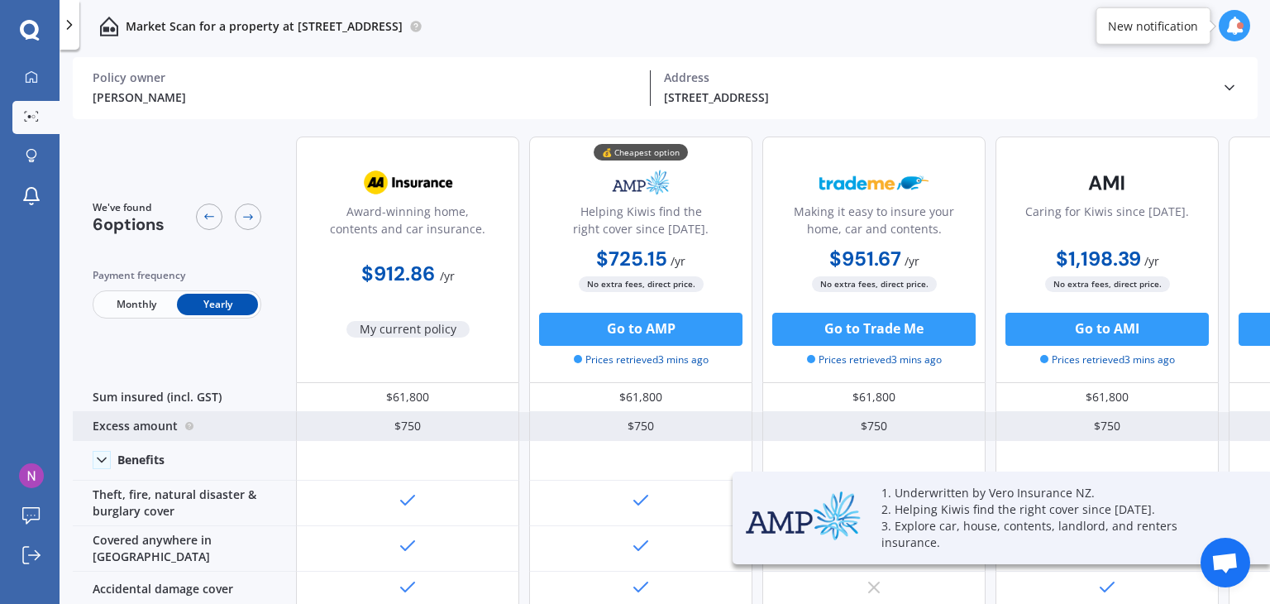
click at [176, 421] on div "Excess amount" at bounding box center [184, 426] width 223 height 29
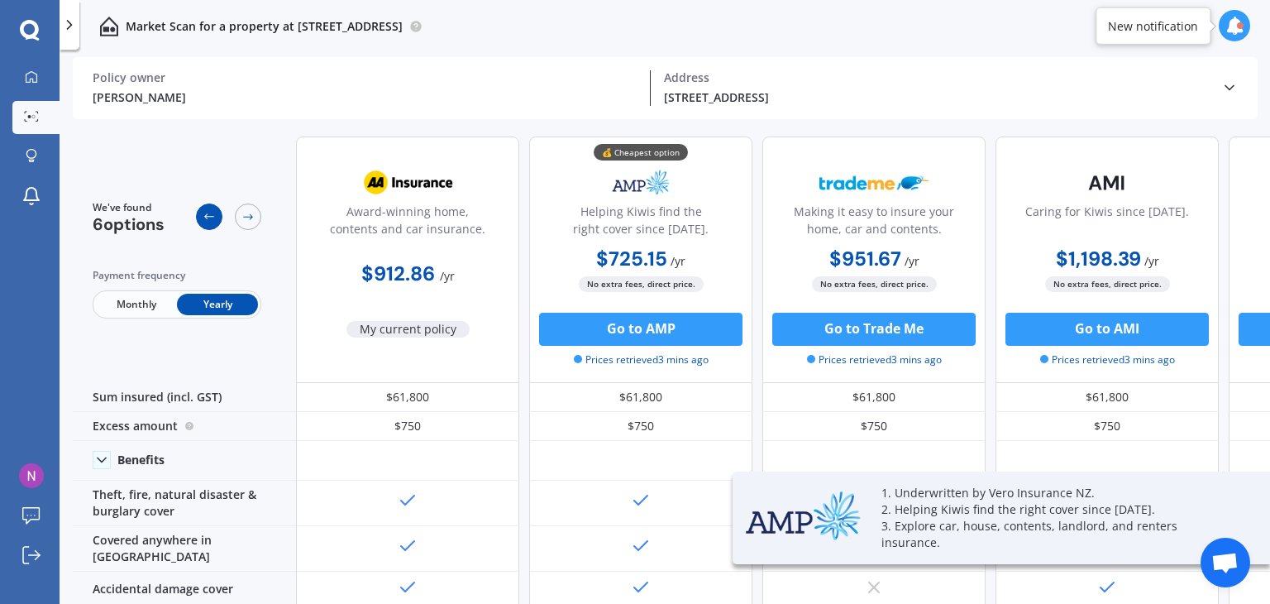
click at [205, 213] on icon at bounding box center [209, 216] width 13 height 13
click at [200, 215] on div at bounding box center [209, 216] width 26 height 26
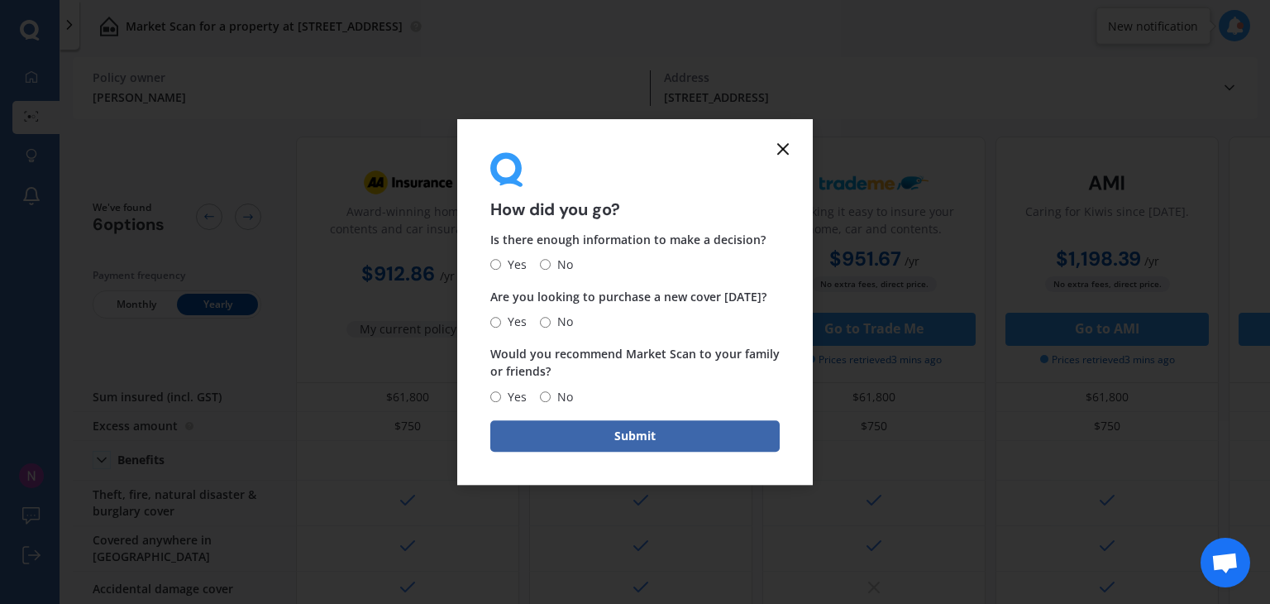
click at [779, 146] on icon at bounding box center [783, 149] width 20 height 20
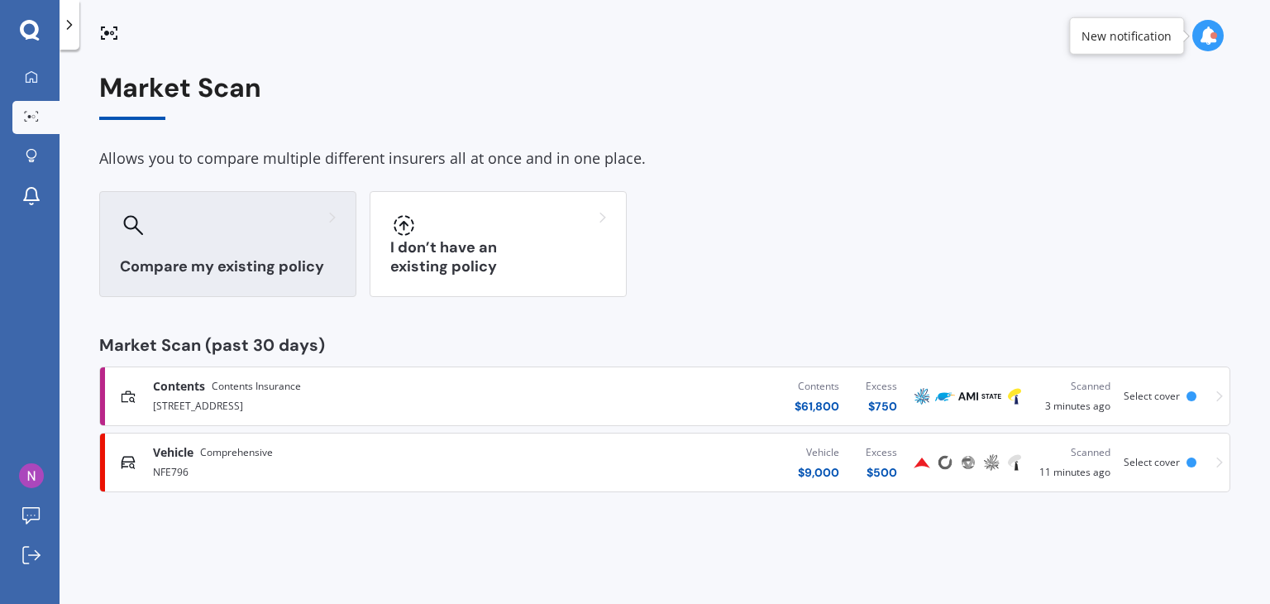
click at [232, 233] on div at bounding box center [228, 225] width 216 height 26
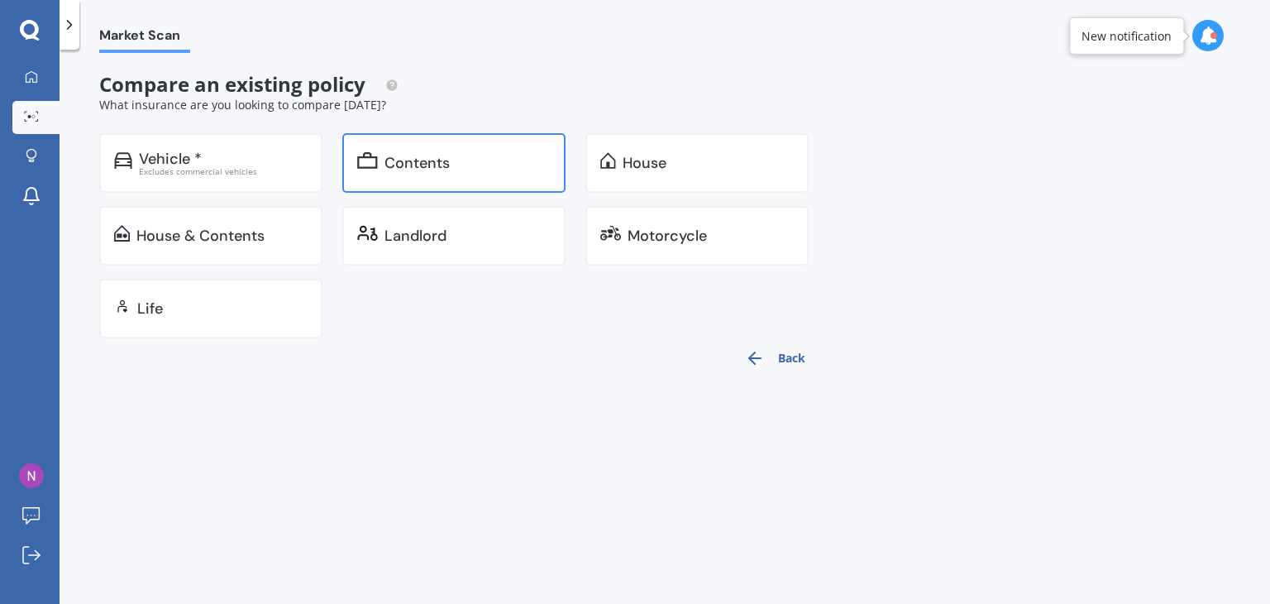
click at [457, 159] on div "Contents" at bounding box center [468, 163] width 166 height 17
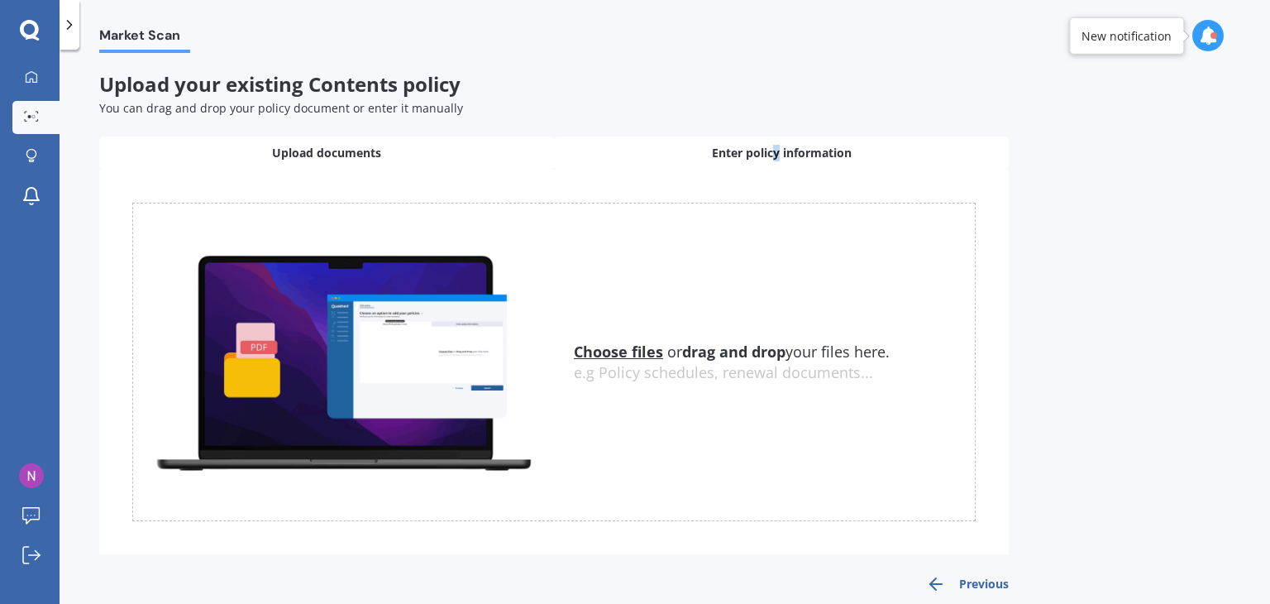
drag, startPoint x: 771, startPoint y: 150, endPoint x: 777, endPoint y: 143, distance: 8.8
click at [777, 143] on div "Enter policy information" at bounding box center [781, 152] width 455 height 33
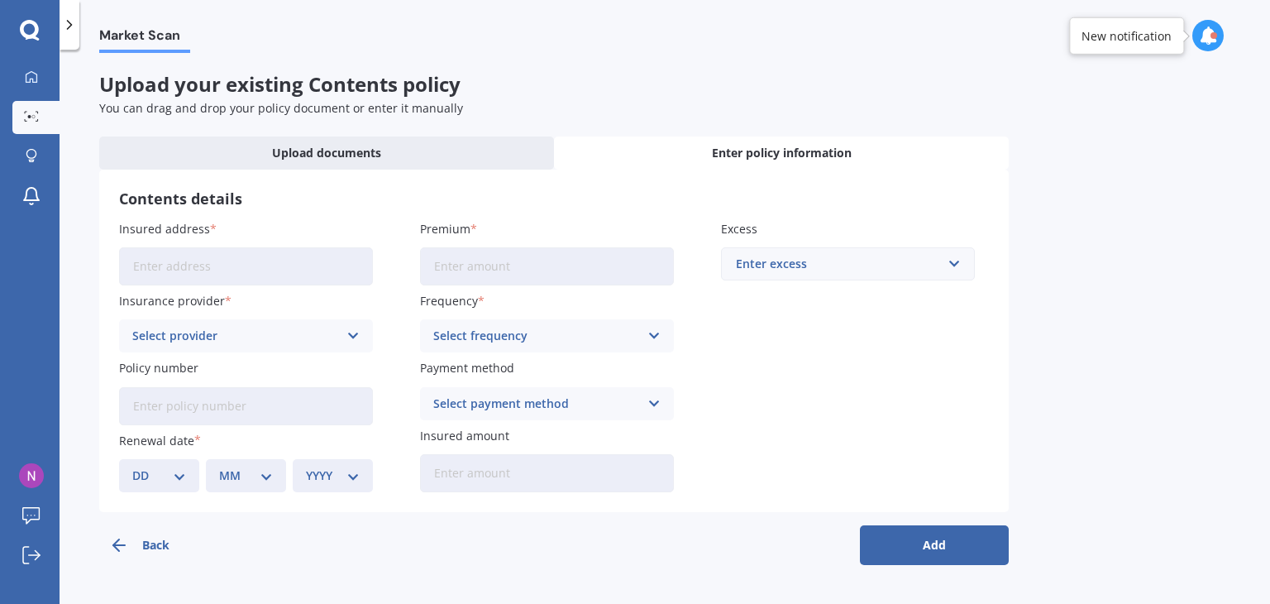
click at [596, 247] on input "Premium" at bounding box center [547, 266] width 254 height 38
drag, startPoint x: 532, startPoint y: 256, endPoint x: 347, endPoint y: 251, distance: 184.5
click at [350, 251] on div "Insured address Insurance provider Select provider AA AMI AMP ANZ ASB Ando BNZ …" at bounding box center [554, 356] width 870 height 272
type input "$978.95"
click at [266, 268] on input "Insured address" at bounding box center [246, 266] width 254 height 38
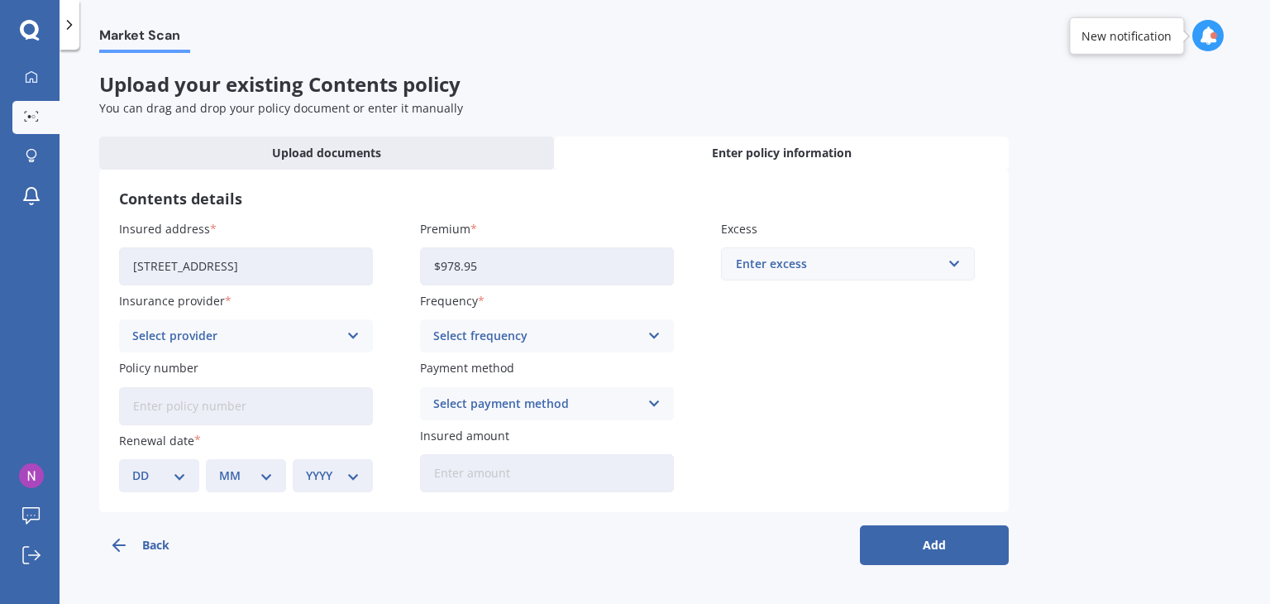
drag, startPoint x: 349, startPoint y: 269, endPoint x: 252, endPoint y: 273, distance: 96.9
click at [252, 273] on input "[STREET_ADDRESS]" at bounding box center [246, 266] width 254 height 38
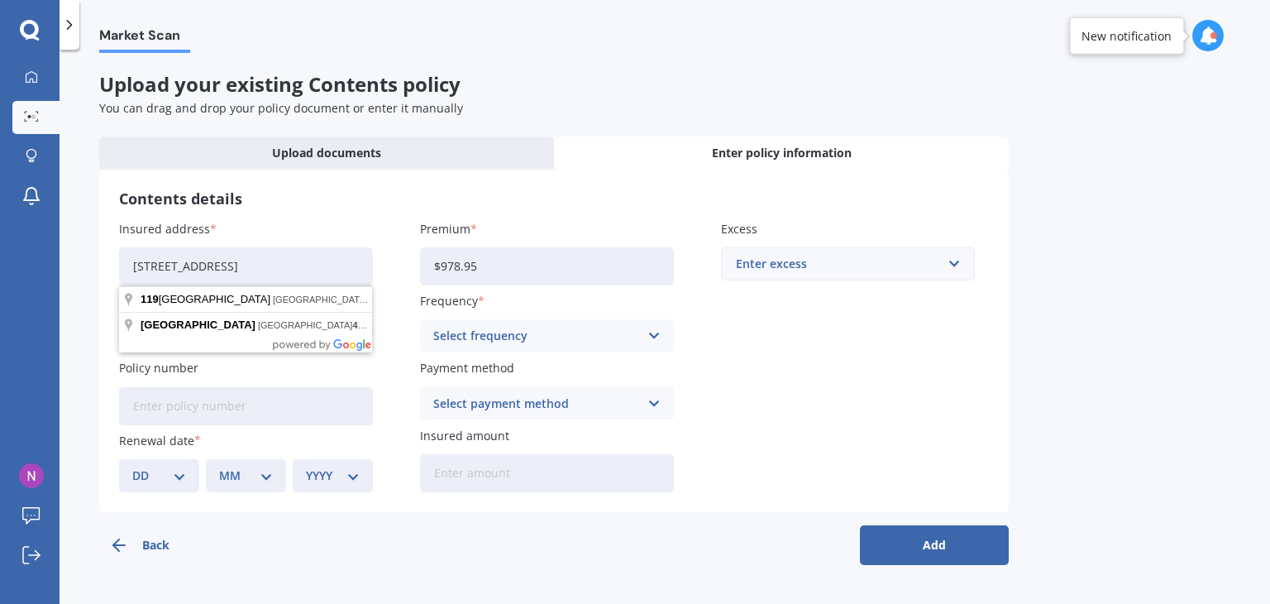
type input "[STREET_ADDRESS]"
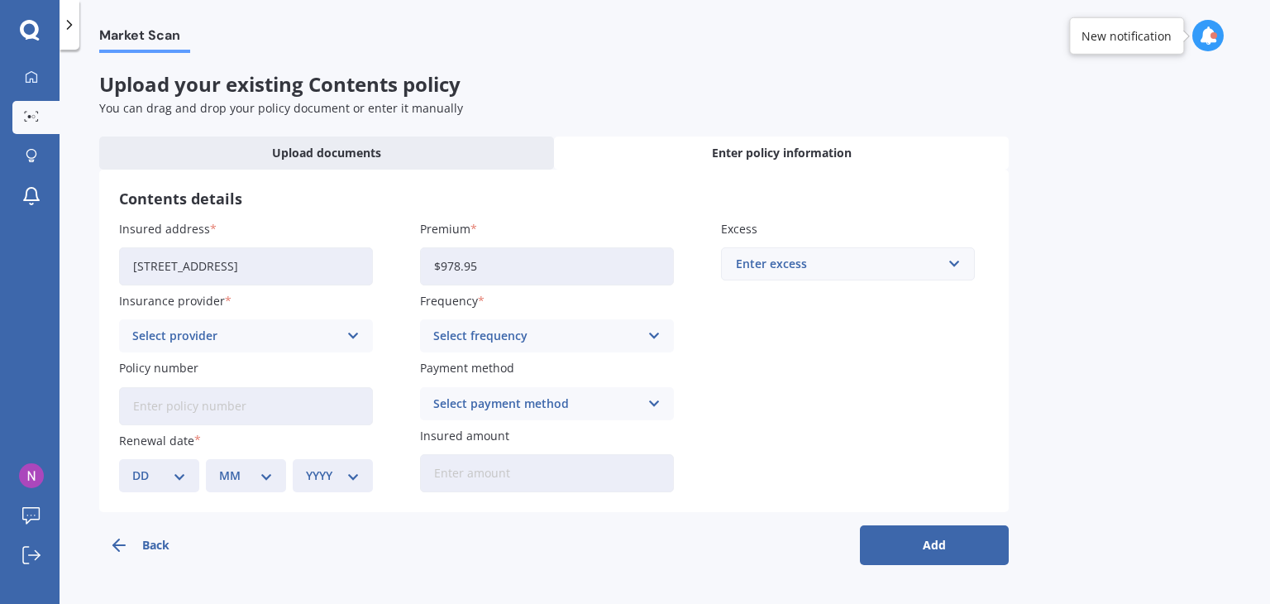
click at [311, 336] on div "Select provider" at bounding box center [235, 336] width 206 height 18
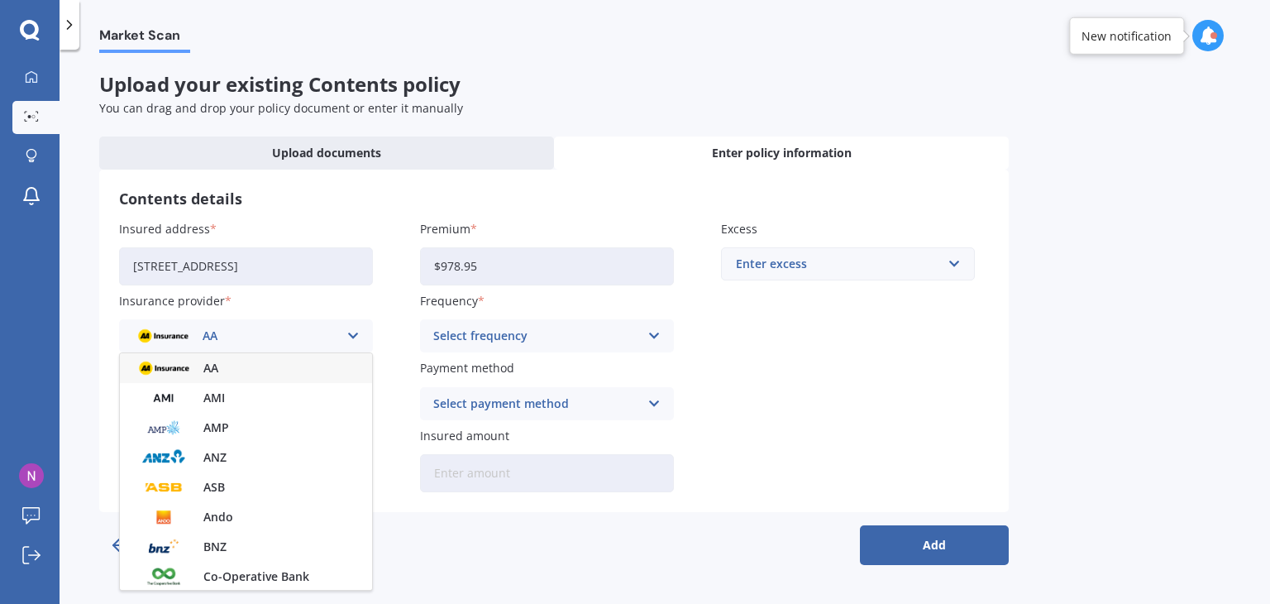
click at [248, 375] on div "AA" at bounding box center [246, 368] width 252 height 30
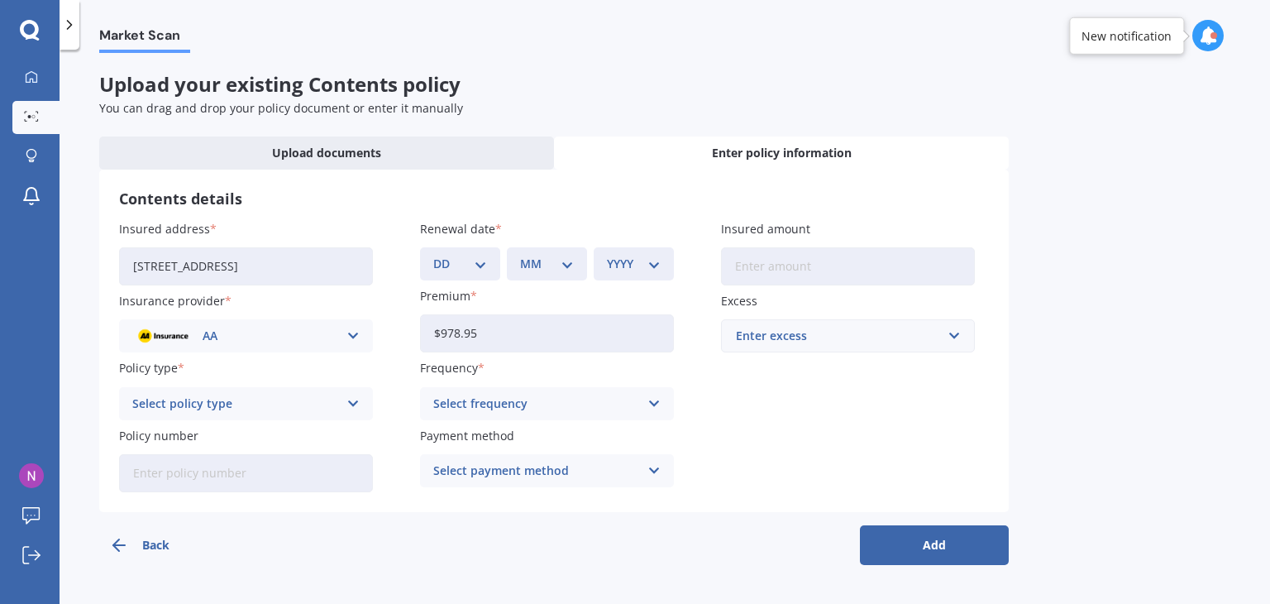
click at [277, 412] on div "Select policy type" at bounding box center [235, 404] width 206 height 18
click at [250, 442] on div "Contents Insurance" at bounding box center [246, 436] width 252 height 30
click at [648, 411] on icon at bounding box center [655, 404] width 14 height 18
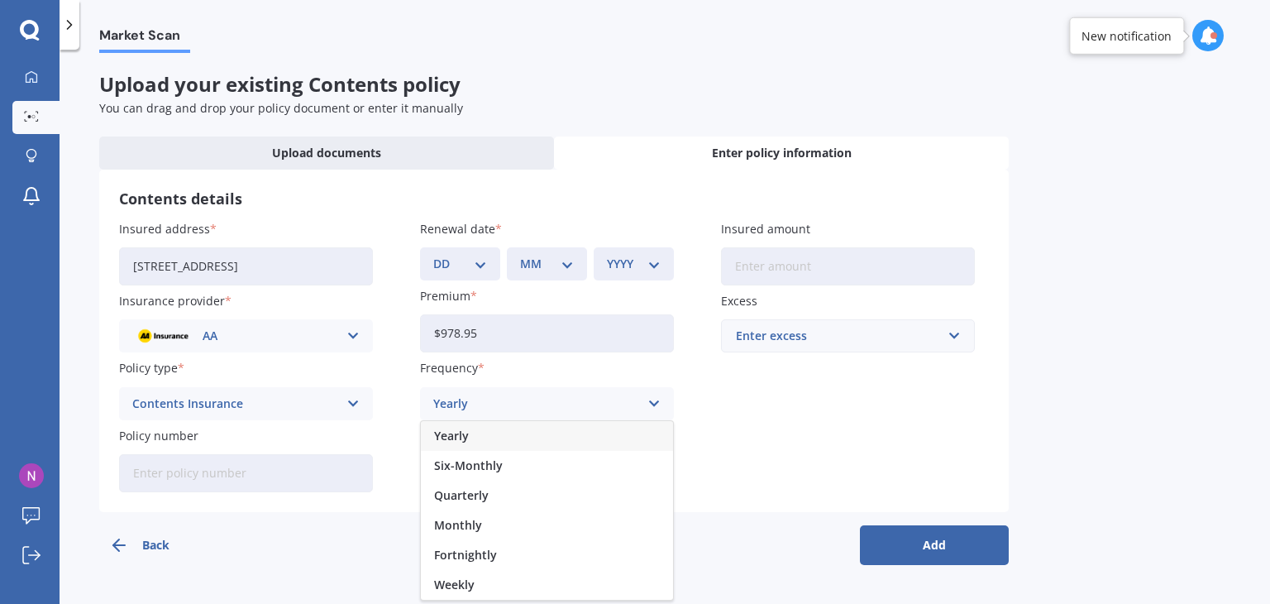
click at [523, 437] on div "Yearly" at bounding box center [547, 436] width 252 height 30
click at [532, 471] on div "Select payment method" at bounding box center [536, 471] width 206 height 18
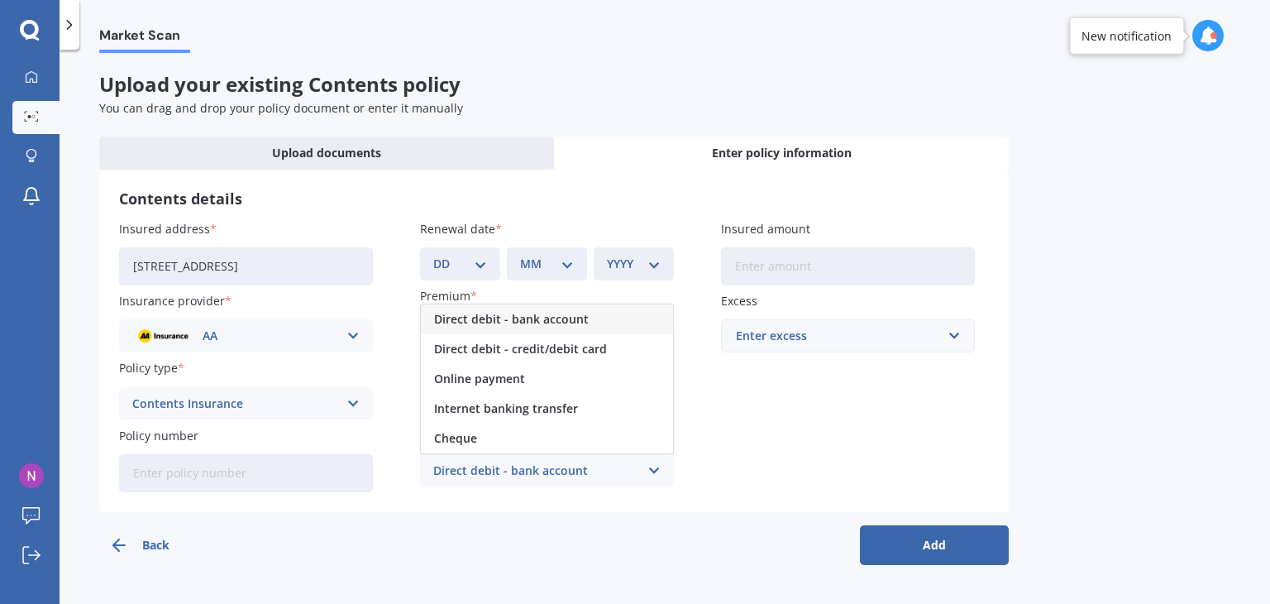
click at [519, 325] on span "Direct debit - bank account" at bounding box center [511, 319] width 155 height 12
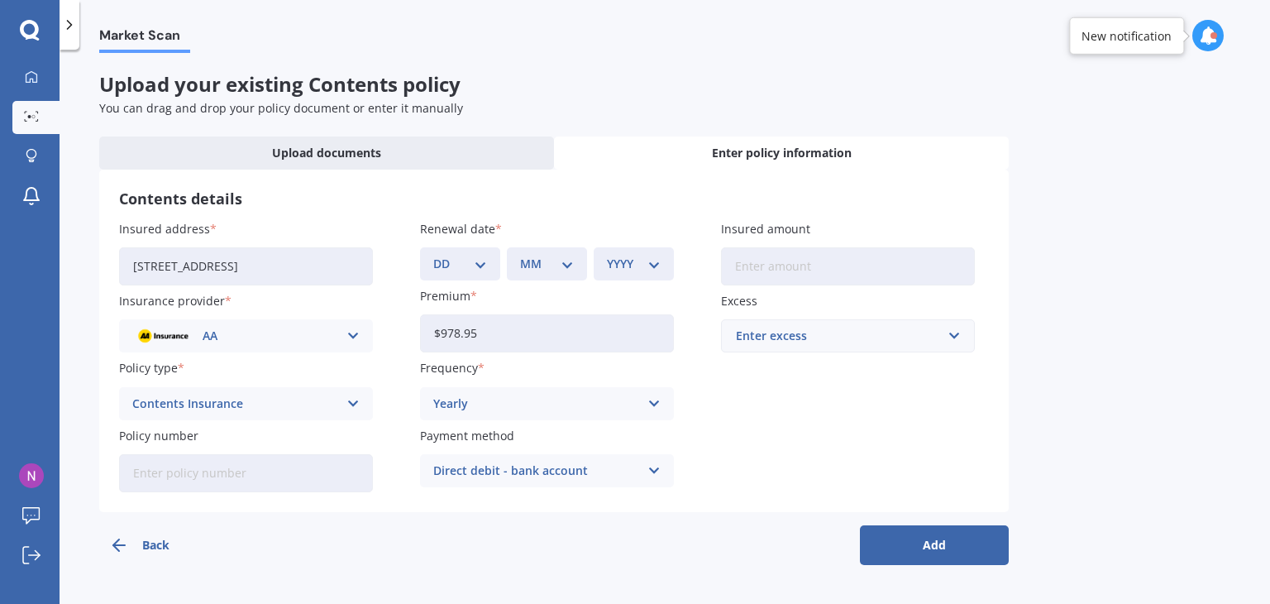
click at [770, 332] on div "Enter excess" at bounding box center [838, 336] width 204 height 18
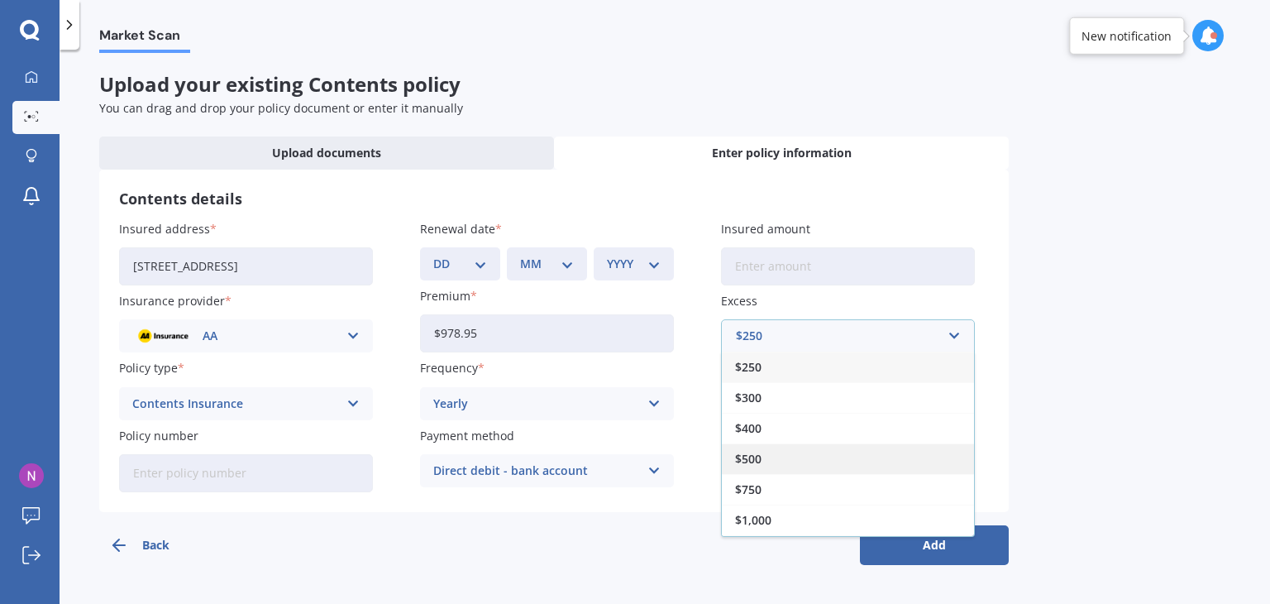
click at [750, 456] on span "$500" at bounding box center [748, 459] width 26 height 12
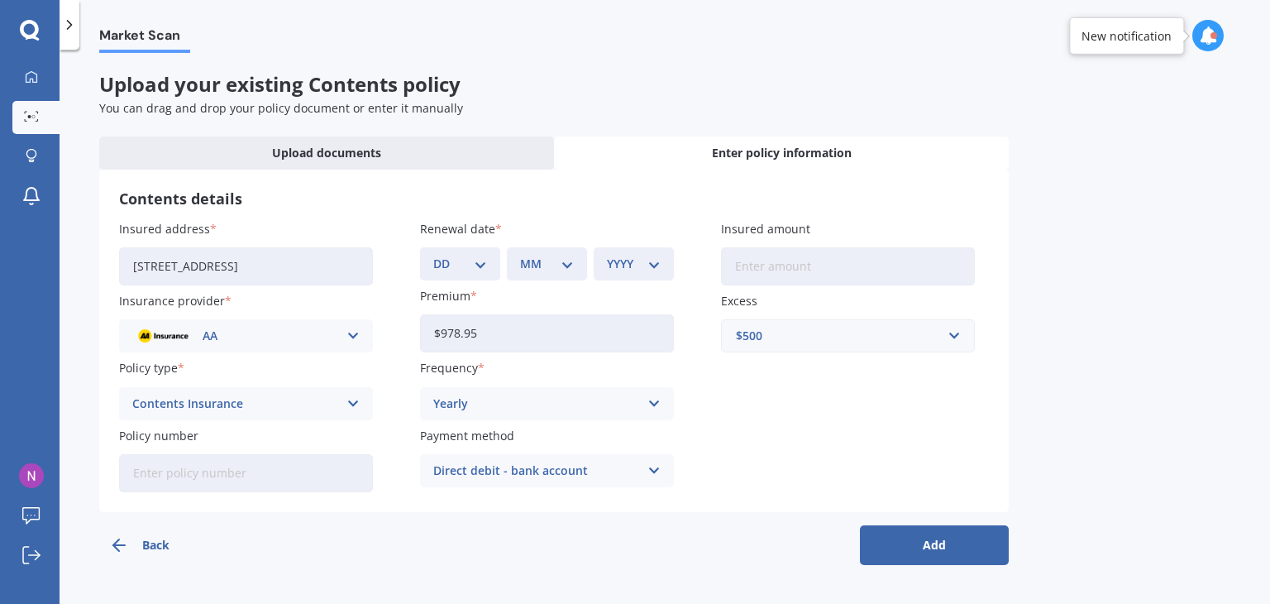
click at [819, 275] on input "Insured amount" at bounding box center [848, 266] width 254 height 38
type input "$61,800"
click at [942, 537] on button "Add" at bounding box center [934, 545] width 149 height 40
click at [495, 248] on div "DD 01 02 03 04 05 06 07 08 09 10 11 12 13 14 15 16 17 18 19 20 21 22 23 24 25 2…" at bounding box center [470, 263] width 74 height 33
click at [470, 258] on select "DD 01 02 03 04 05 06 07 08 09 10 11 12 13 14 15 16 17 18 19 20 21 22 23 24 25 2…" at bounding box center [470, 264] width 47 height 18
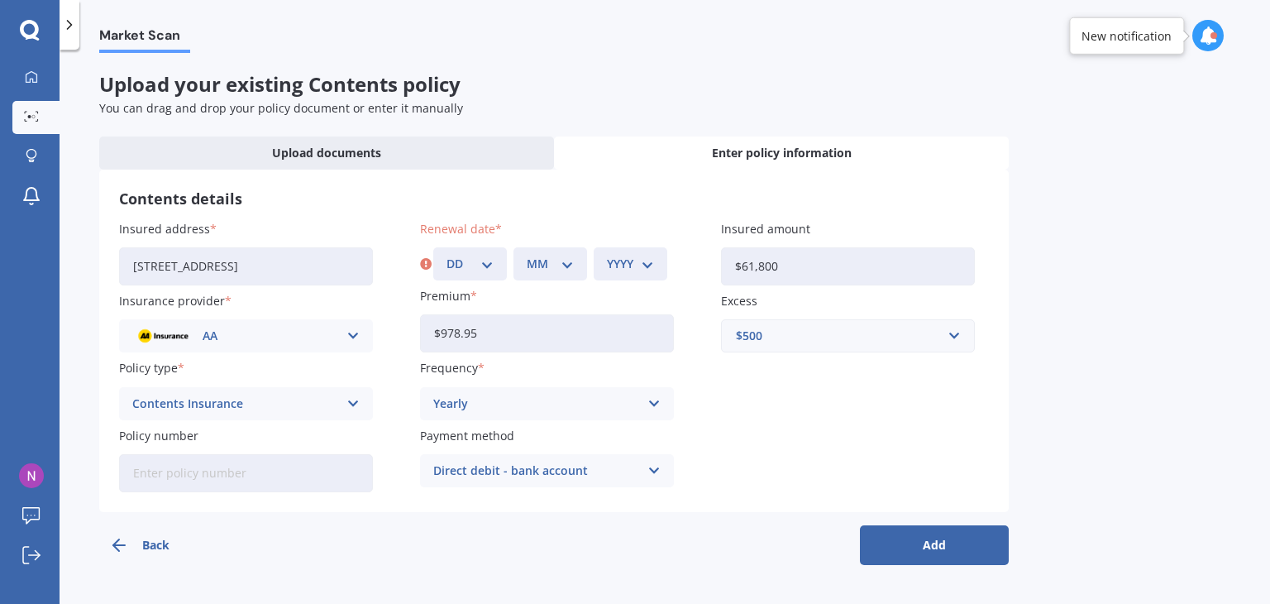
select select "15"
click at [447, 255] on select "DD 01 02 03 04 05 06 07 08 09 10 11 12 13 14 15 16 17 18 19 20 21 22 23 24 25 2…" at bounding box center [470, 264] width 47 height 18
click at [544, 256] on select "MM 01 02 03 04 05 06 07 08 09 10 11 12" at bounding box center [550, 264] width 47 height 18
select select "09"
click at [527, 255] on select "MM 01 02 03 04 05 06 07 08 09 10 11 12" at bounding box center [550, 264] width 47 height 18
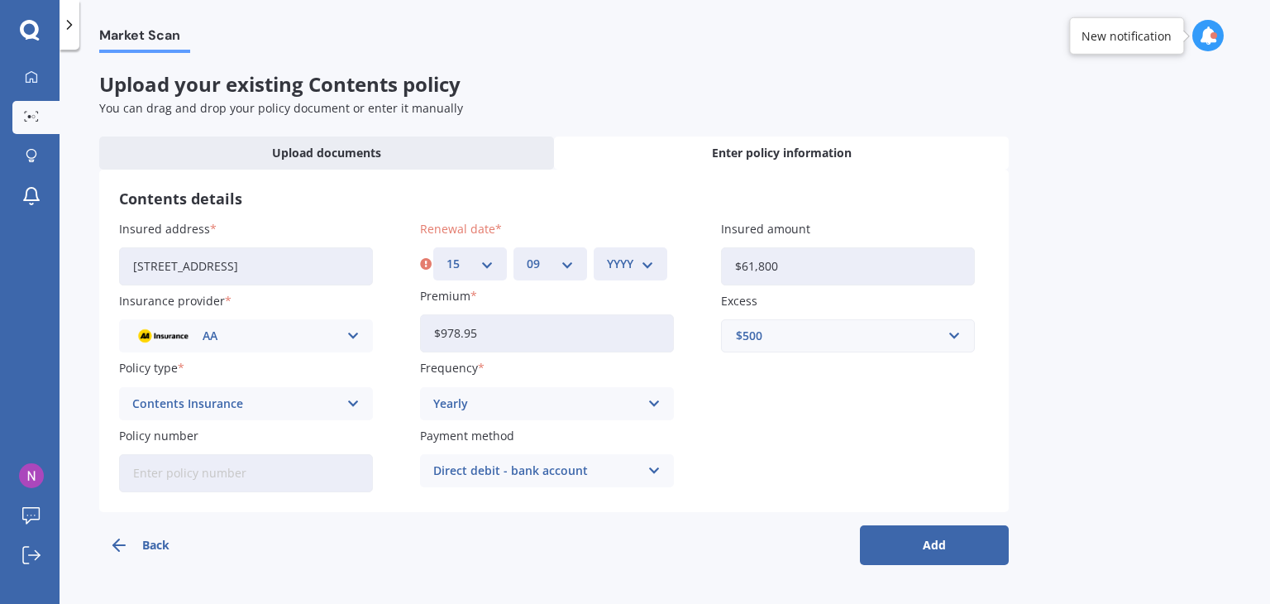
click at [627, 258] on select "YYYY 2027 2026 2025 2024 2023 2022 2021 2020 2019 2018 2017 2016 2015 2014 2013…" at bounding box center [630, 264] width 47 height 18
select select "2025"
click at [607, 255] on select "YYYY 2027 2026 2025 2024 2023 2022 2021 2020 2019 2018 2017 2016 2015 2014 2013…" at bounding box center [630, 264] width 47 height 18
click at [957, 551] on button "Add" at bounding box center [934, 545] width 149 height 40
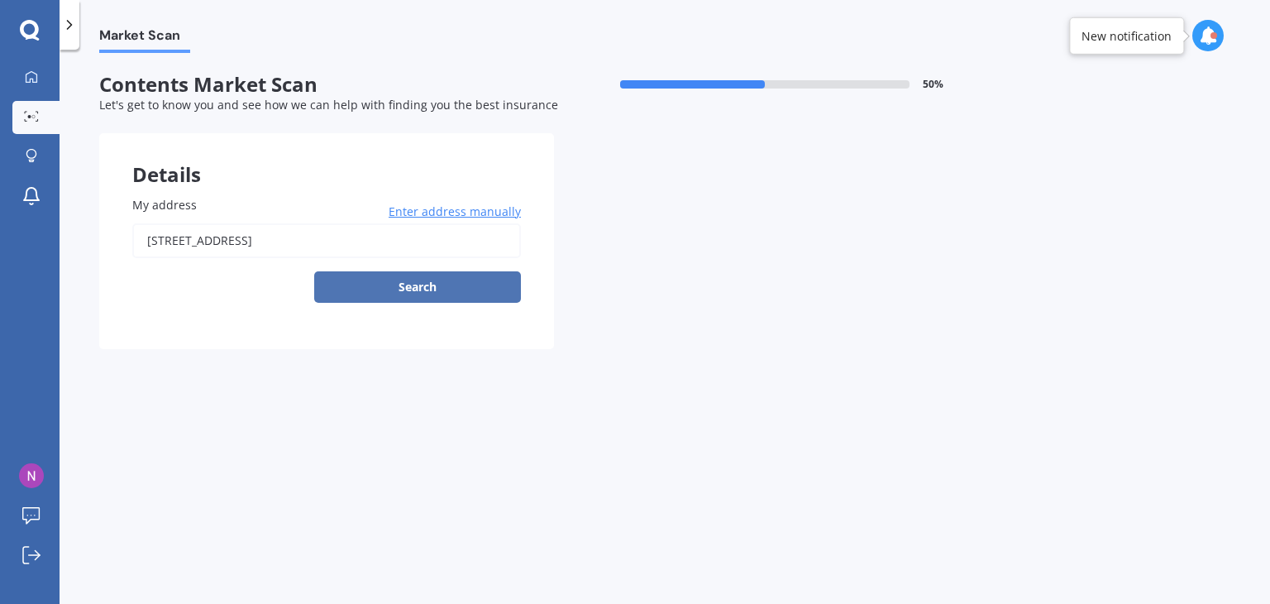
click at [454, 285] on button "Search" at bounding box center [417, 286] width 207 height 31
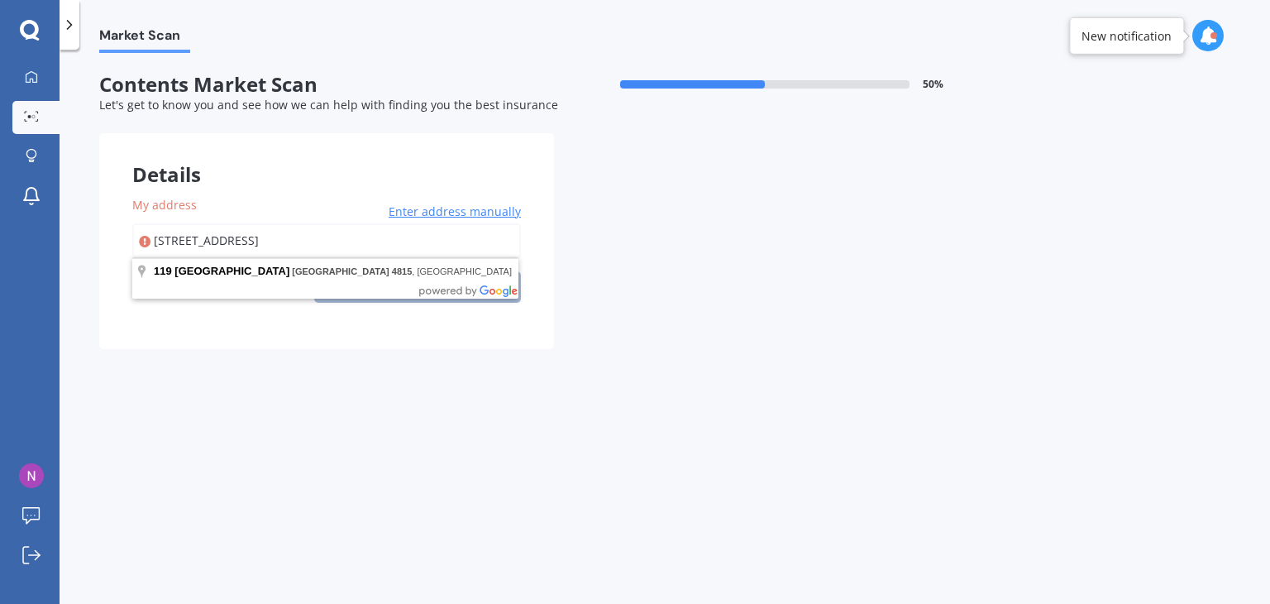
click at [414, 255] on input "[STREET_ADDRESS]" at bounding box center [326, 240] width 389 height 35
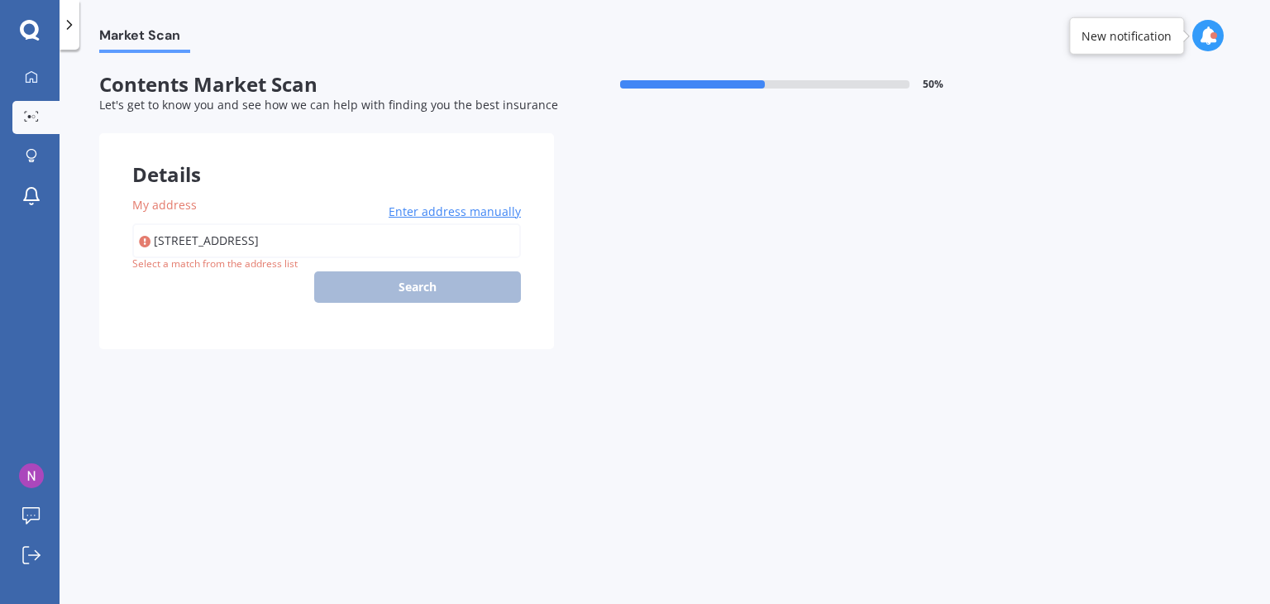
type input "[STREET_ADDRESS]"
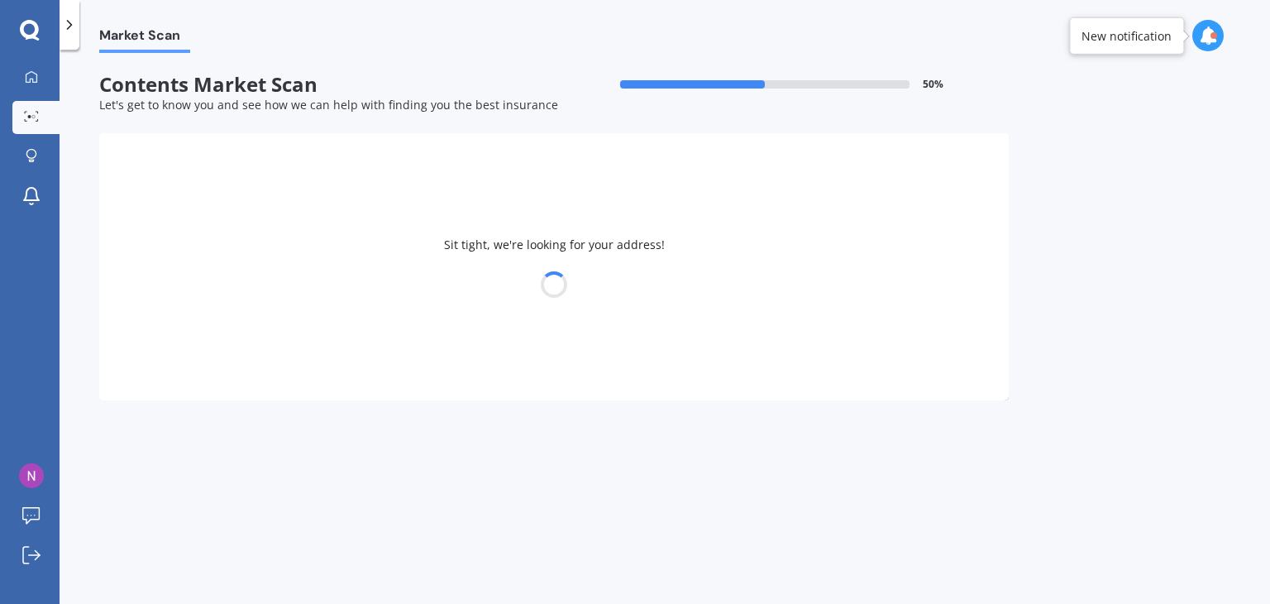
select select "05"
select select "07"
select select "1985"
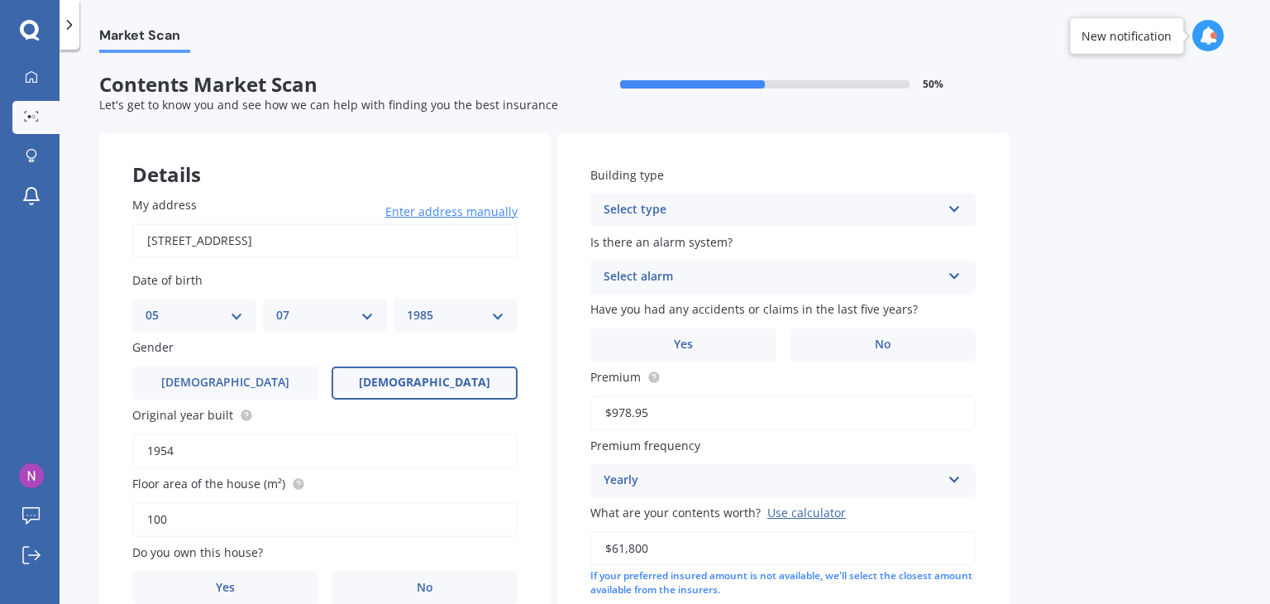
scroll to position [83, 0]
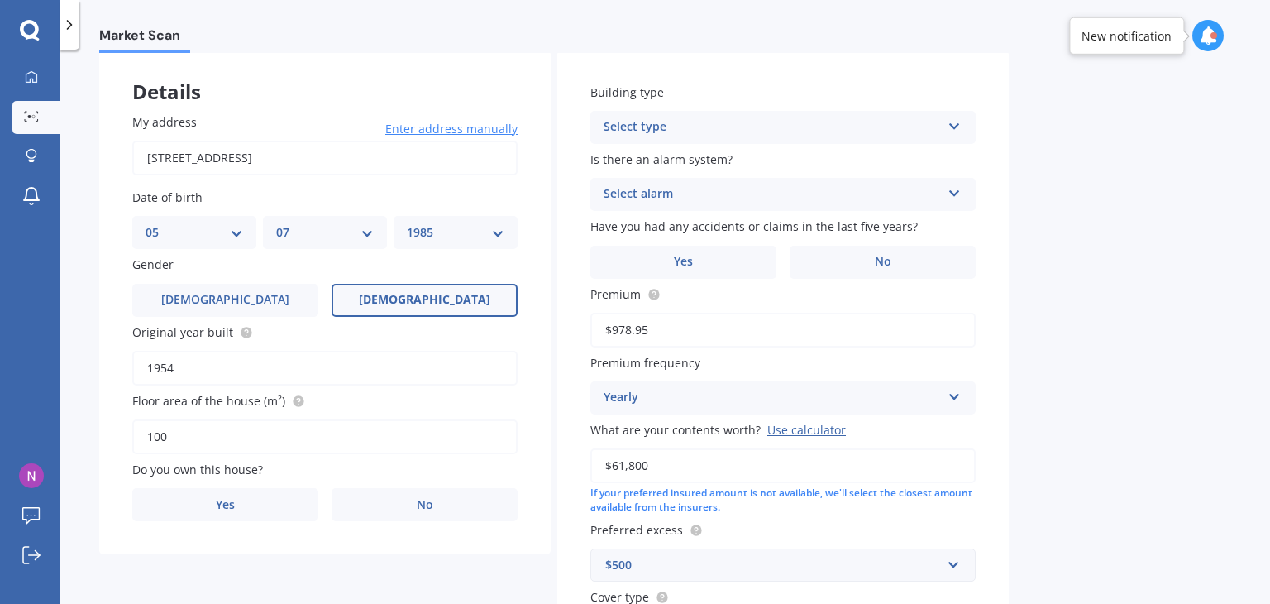
click at [840, 133] on div "Select type" at bounding box center [772, 127] width 337 height 20
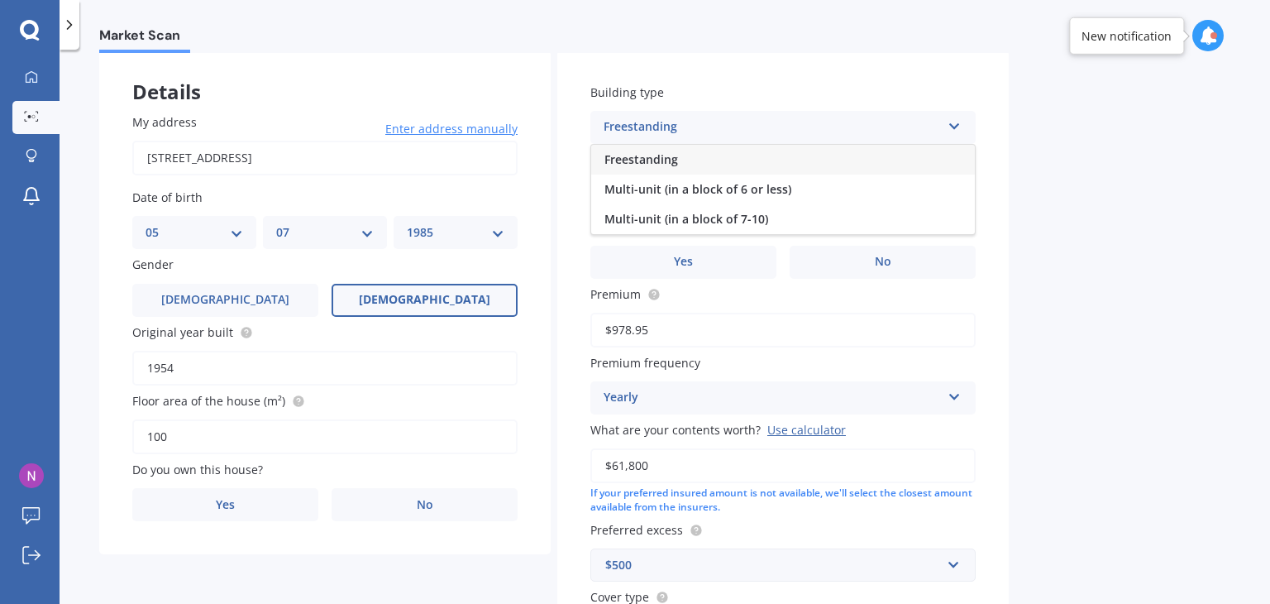
click at [785, 173] on div "Freestanding" at bounding box center [783, 160] width 384 height 30
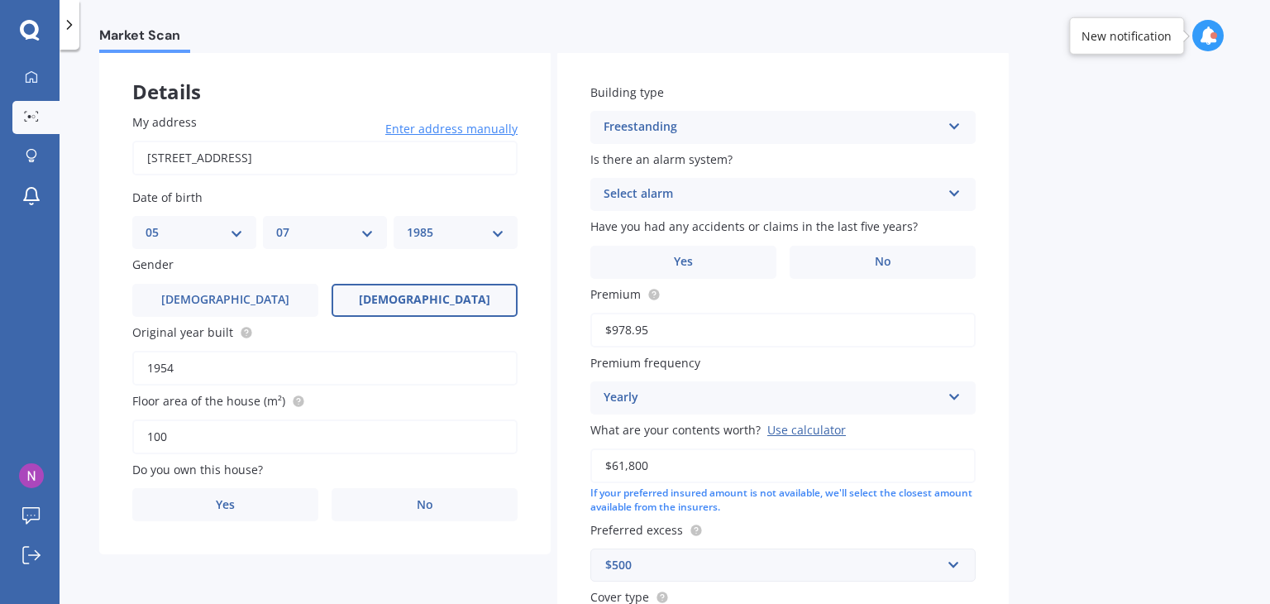
click at [781, 184] on div "Select alarm" at bounding box center [772, 194] width 337 height 20
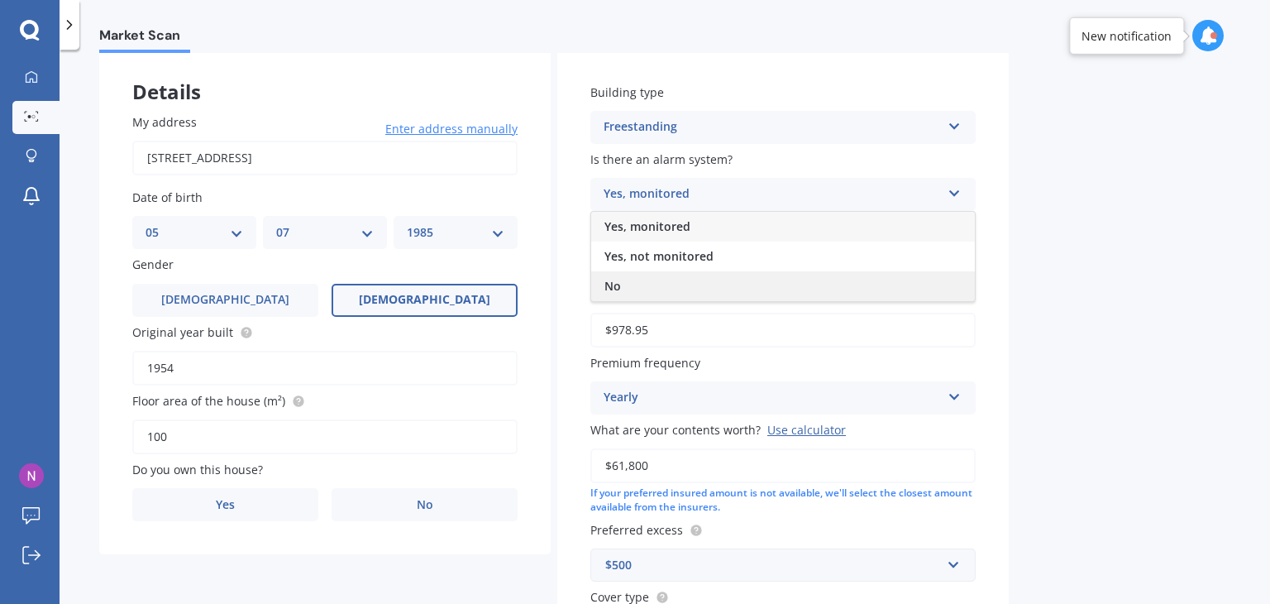
click at [661, 287] on div "No" at bounding box center [783, 286] width 384 height 30
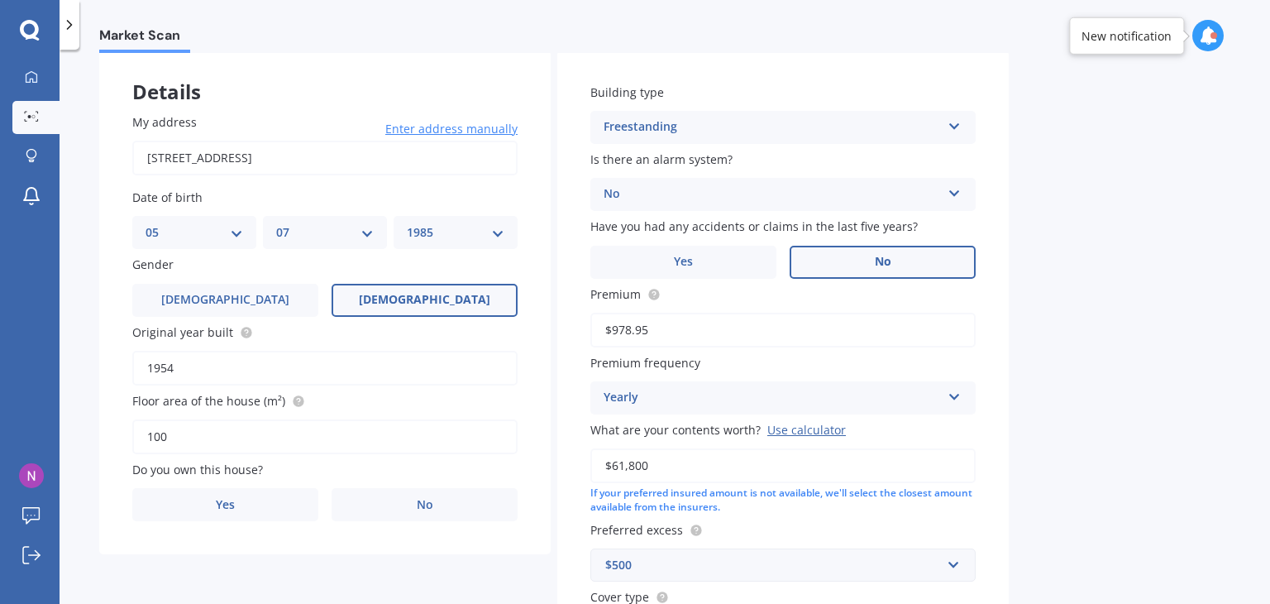
click at [817, 264] on label "No" at bounding box center [883, 262] width 186 height 33
click at [0, 0] on input "No" at bounding box center [0, 0] width 0 height 0
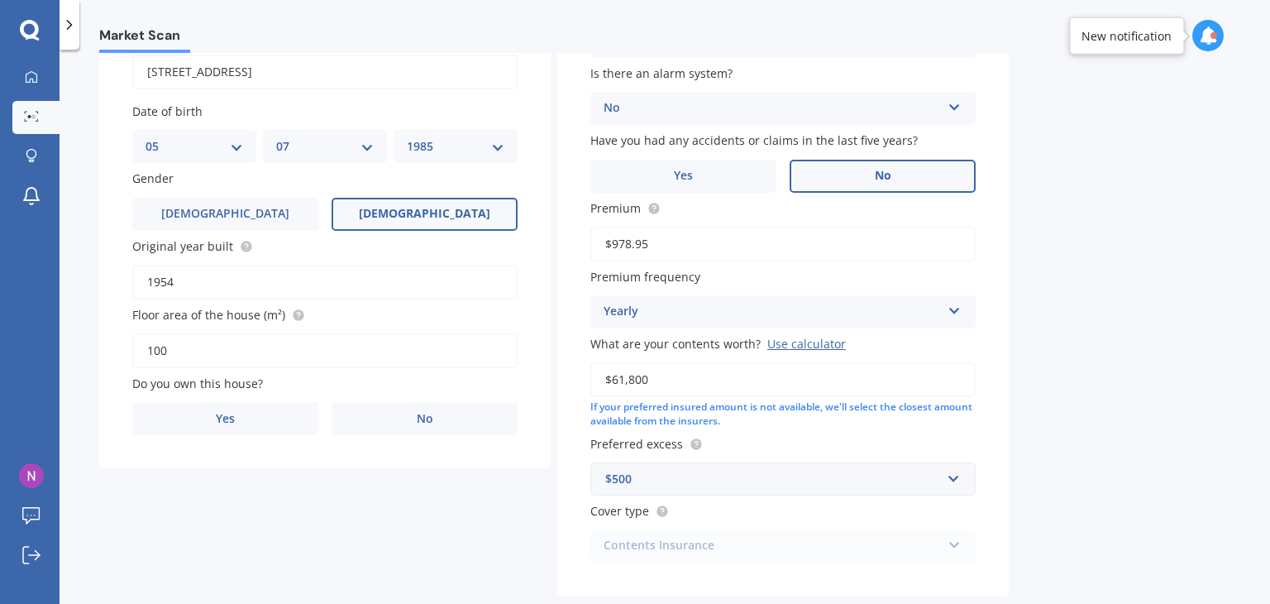
scroll to position [248, 0]
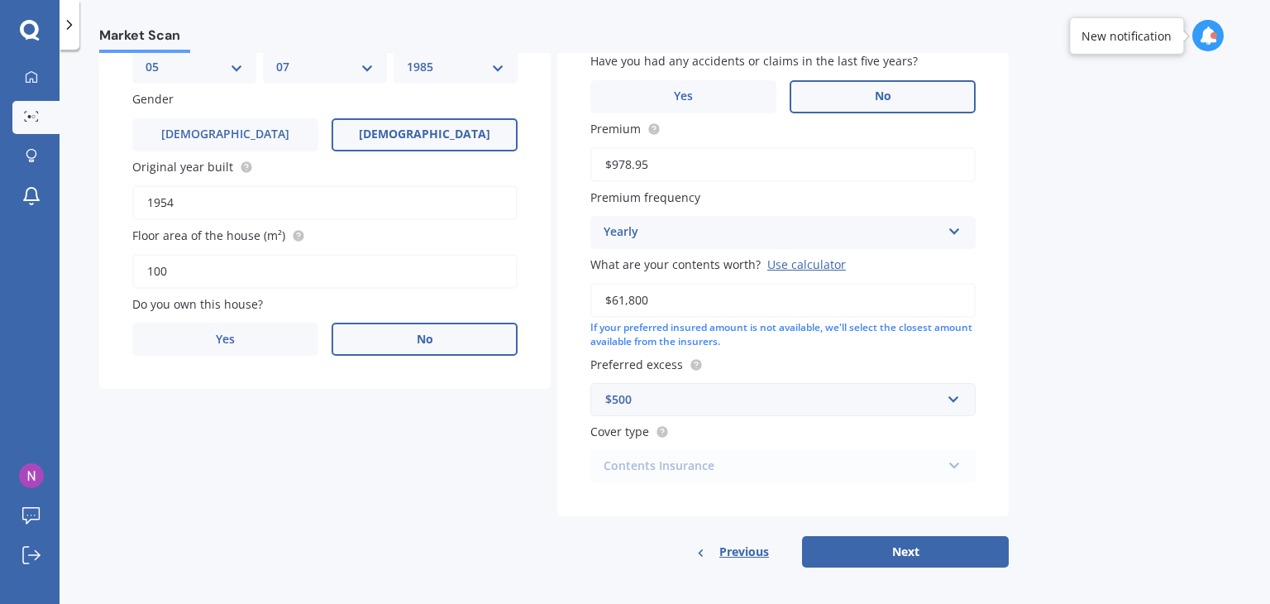
click at [399, 327] on label "No" at bounding box center [425, 339] width 186 height 33
click at [0, 0] on input "No" at bounding box center [0, 0] width 0 height 0
click at [286, 414] on div "Select occupant" at bounding box center [314, 407] width 337 height 20
click at [258, 448] on div "Tenant" at bounding box center [325, 439] width 384 height 30
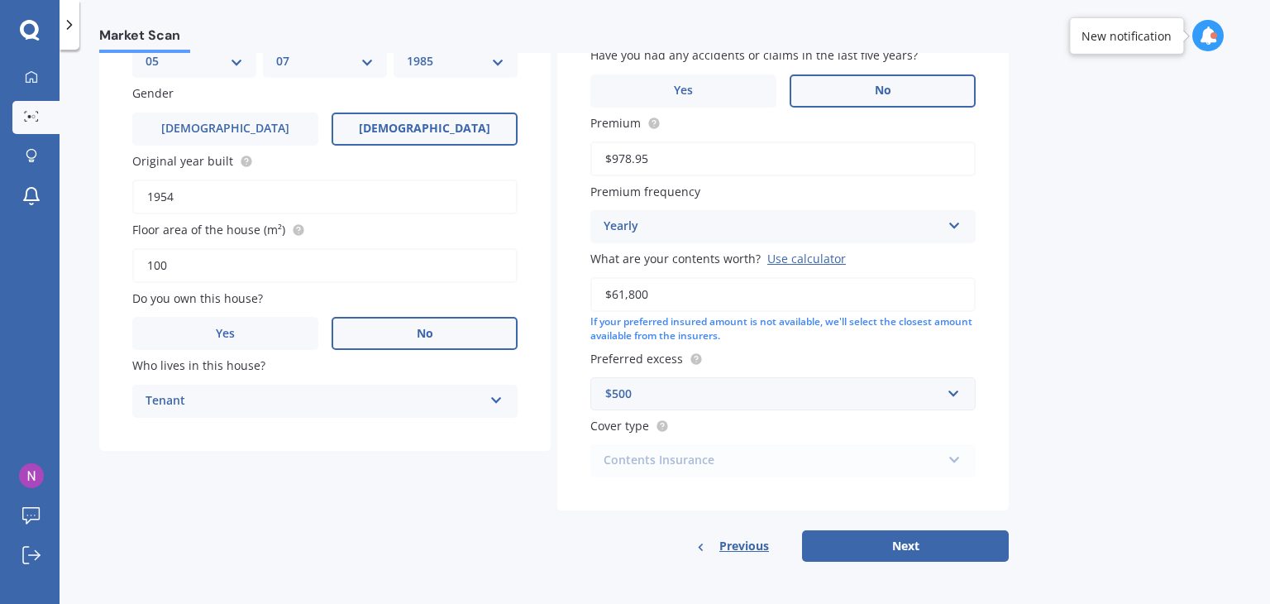
scroll to position [255, 0]
click at [930, 543] on button "Next" at bounding box center [905, 544] width 207 height 31
select select "05"
select select "07"
select select "1985"
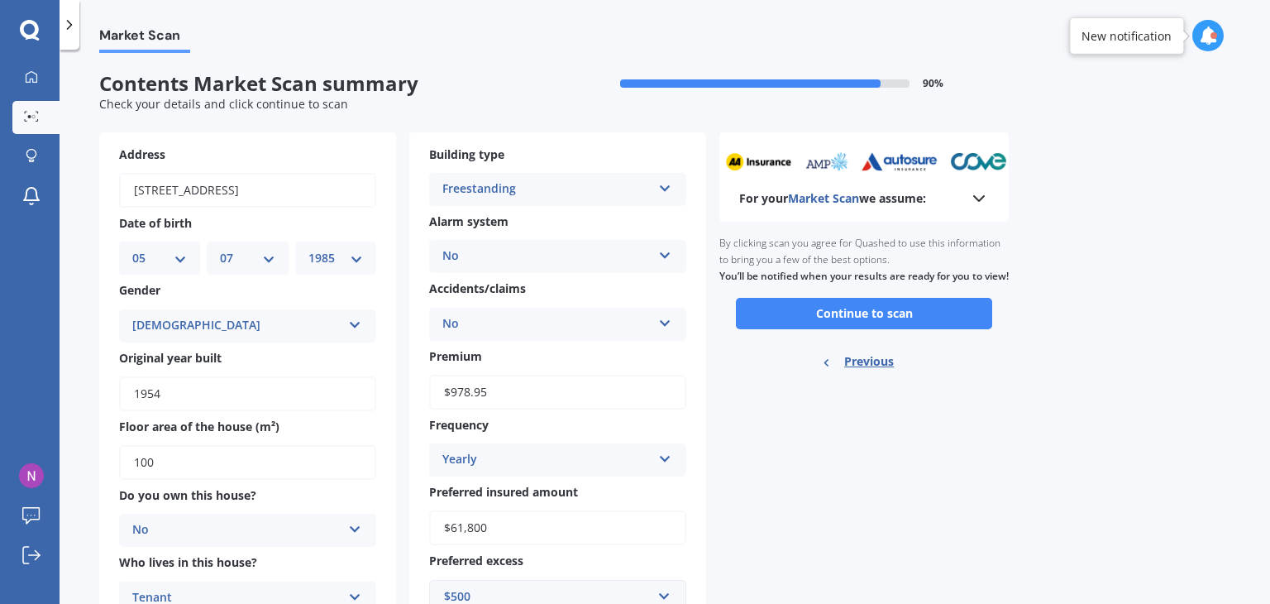
scroll to position [0, 0]
click at [902, 330] on button "Continue to scan" at bounding box center [864, 314] width 256 height 31
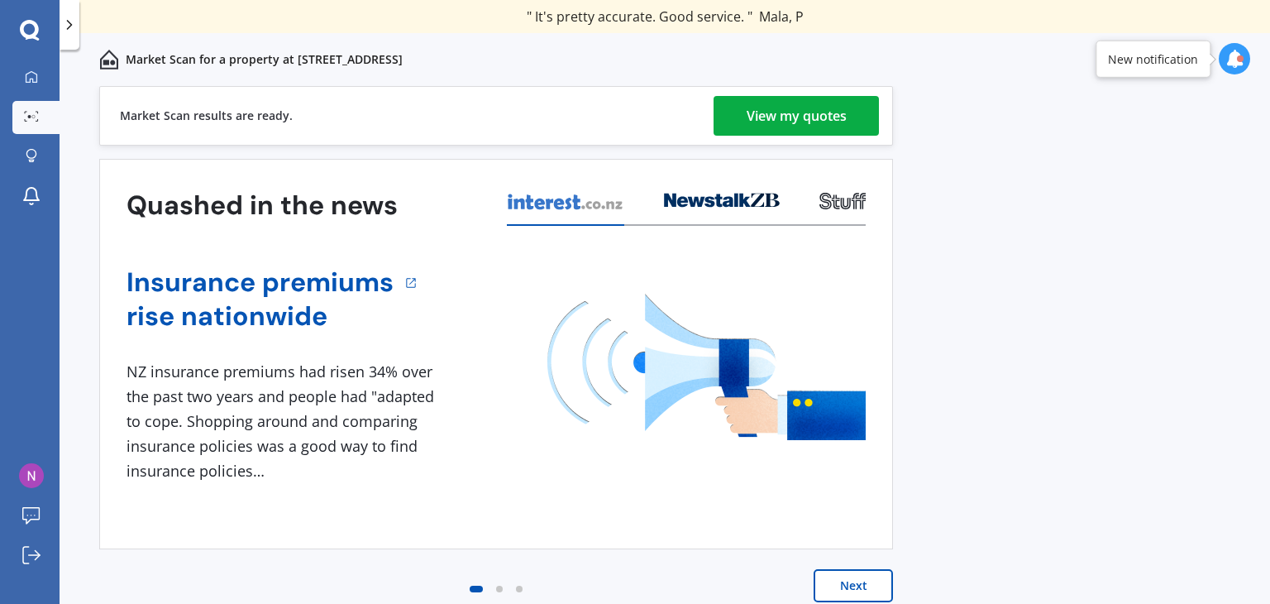
click at [764, 112] on div "View my quotes" at bounding box center [797, 116] width 100 height 40
